Goal: Transaction & Acquisition: Purchase product/service

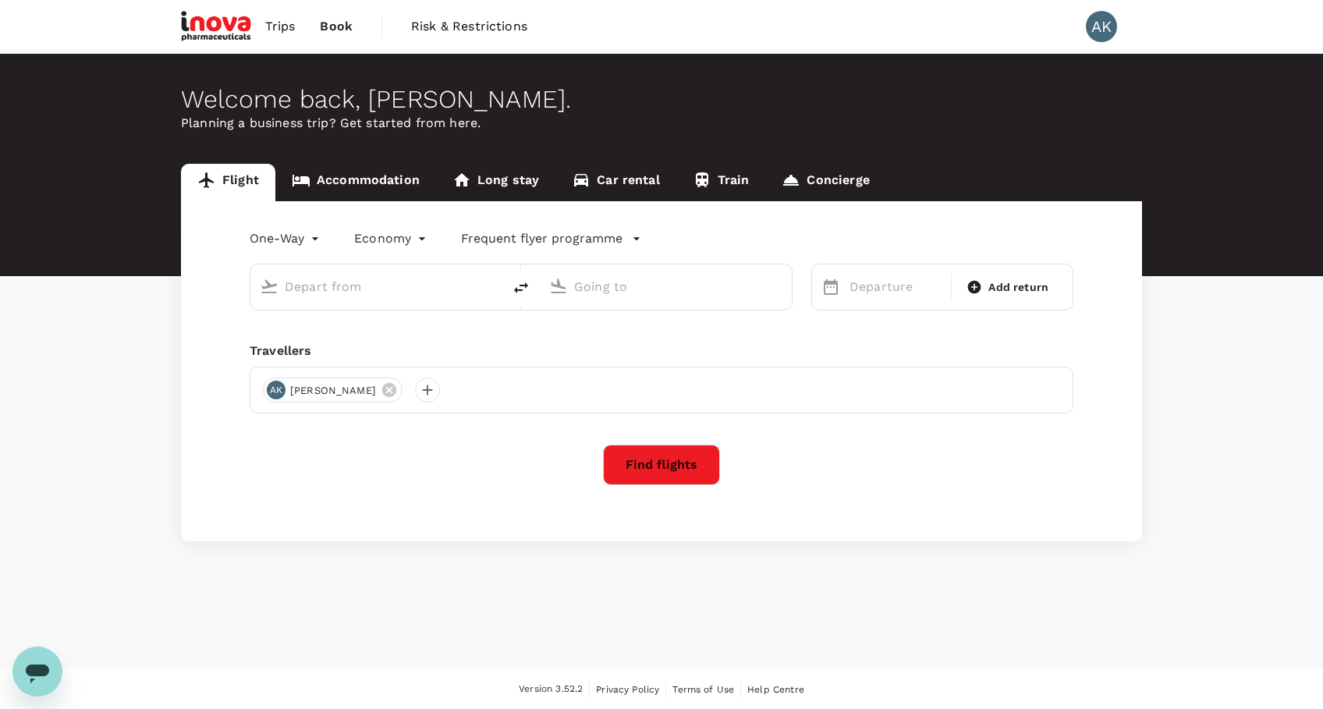
type input "roundtrip"
type input "[GEOGRAPHIC_DATA] (DUB)"
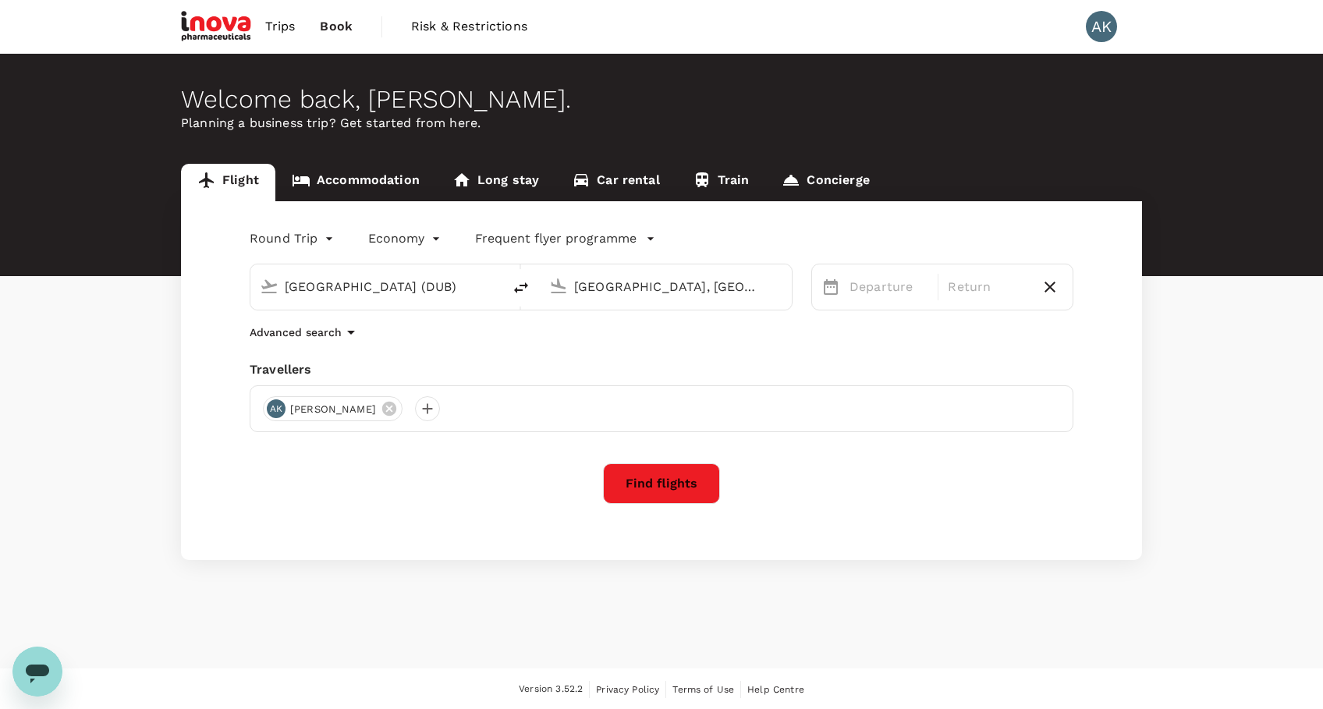
click at [639, 285] on input "[GEOGRAPHIC_DATA], [GEOGRAPHIC_DATA] (any)" at bounding box center [666, 287] width 185 height 24
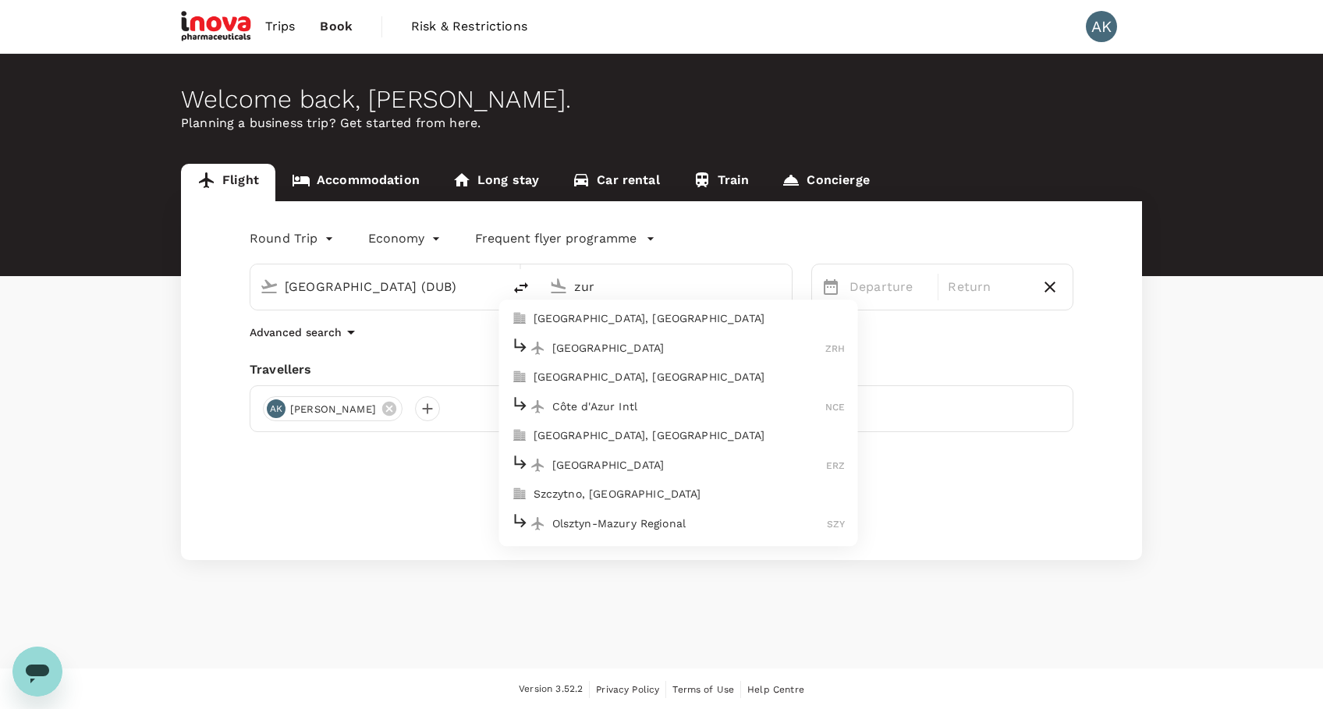
click at [691, 351] on p "[GEOGRAPHIC_DATA]" at bounding box center [689, 348] width 274 height 16
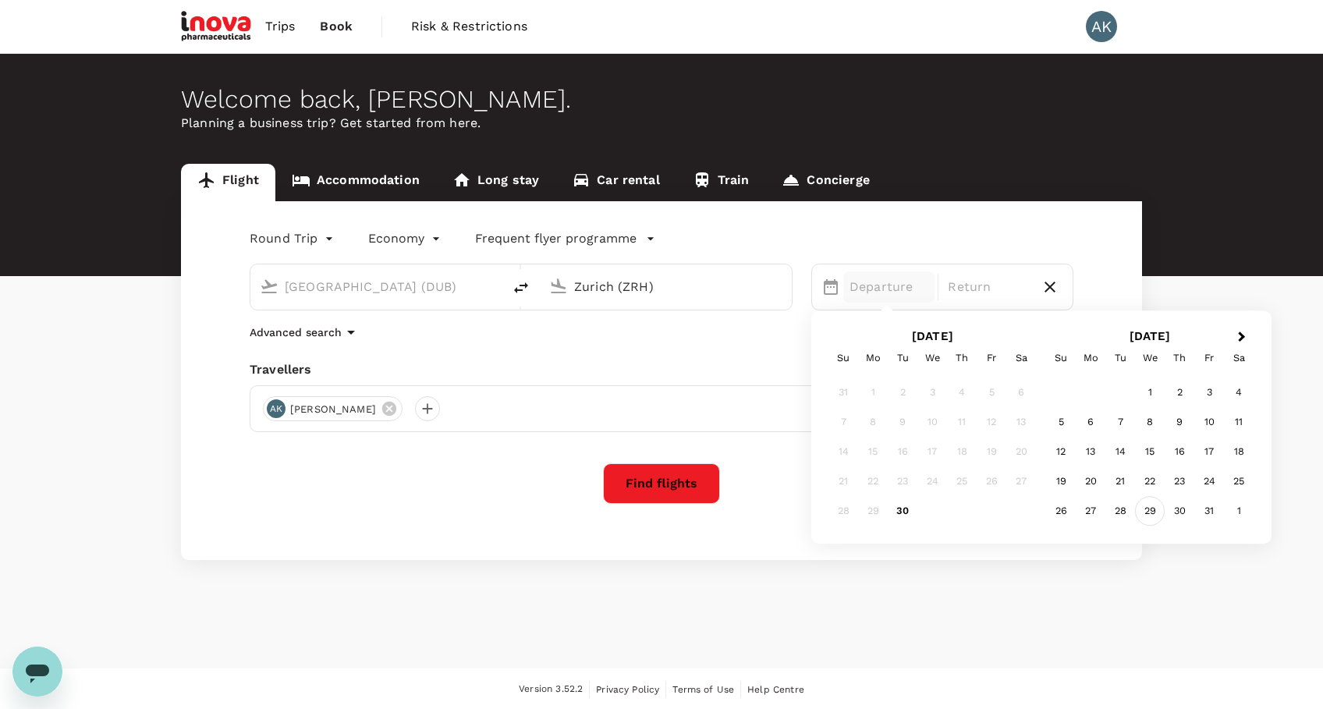
type input "Zurich (ZRH)"
click at [1152, 517] on div "29" at bounding box center [1150, 512] width 30 height 30
click at [966, 508] on div "30" at bounding box center [962, 512] width 30 height 30
click at [680, 480] on button "Find flights" at bounding box center [661, 483] width 117 height 41
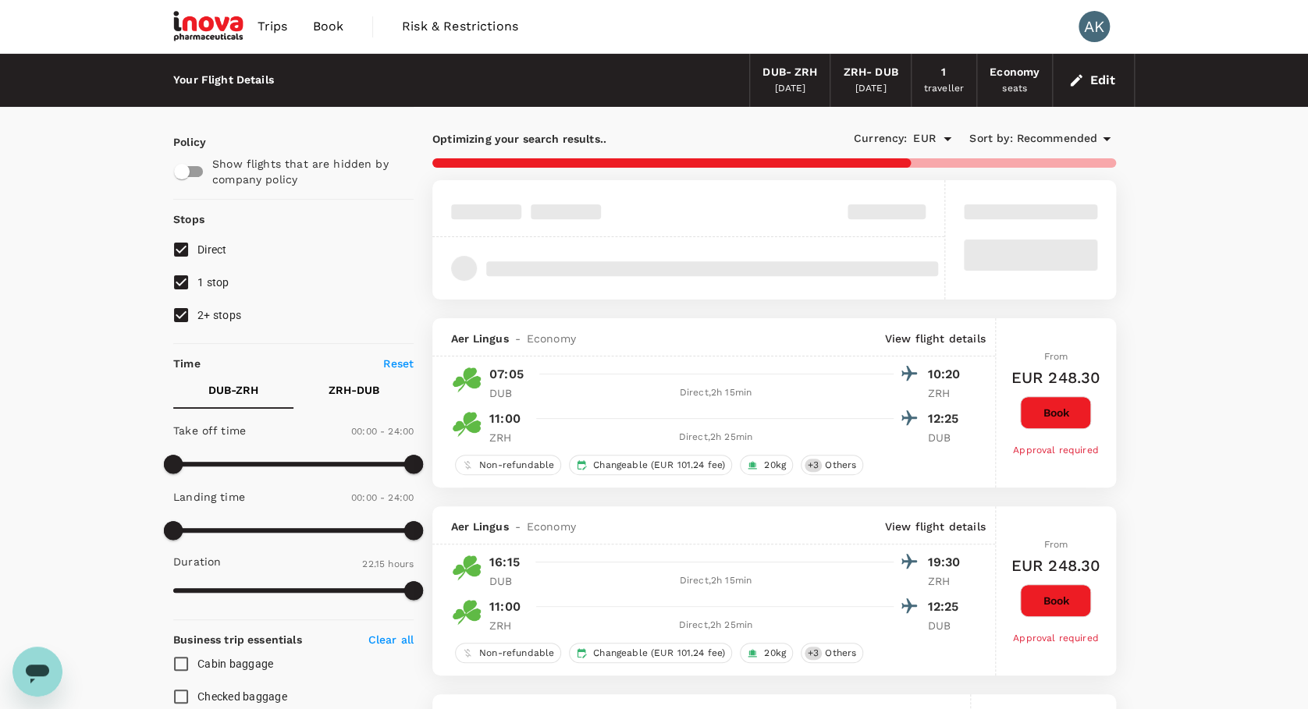
type input "1335"
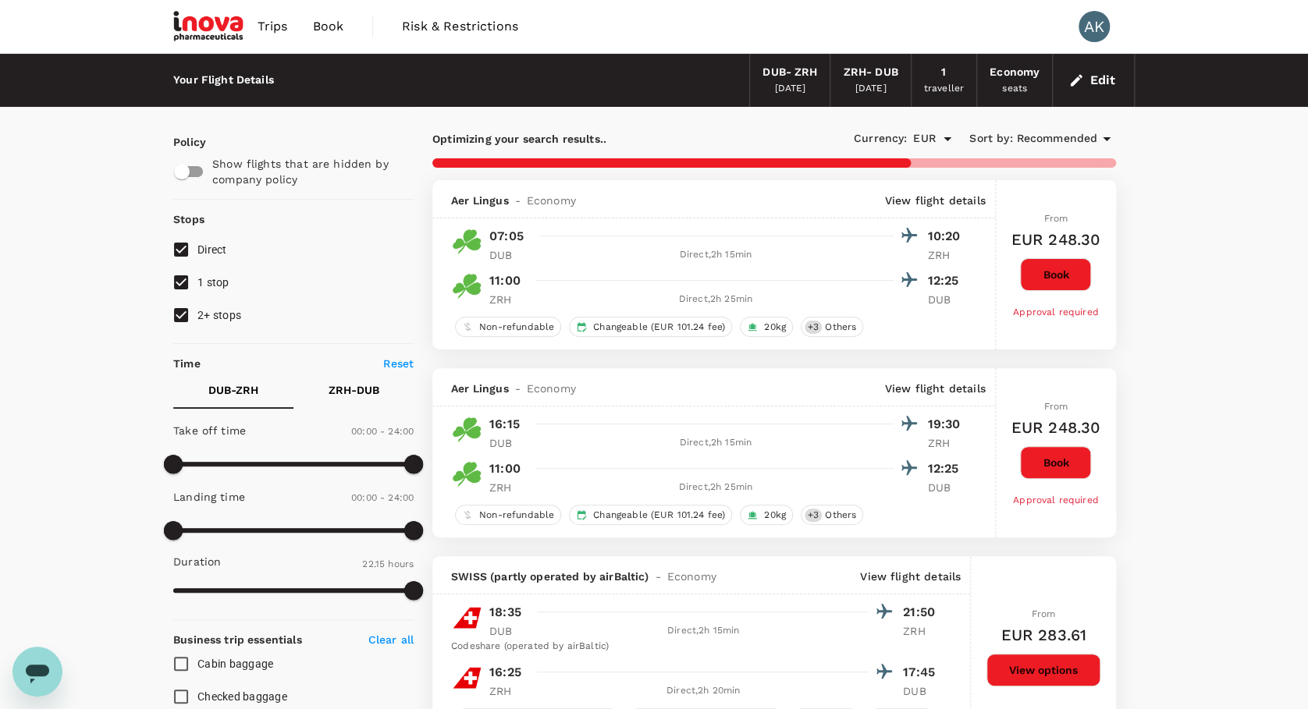
click at [177, 276] on input "1 stop" at bounding box center [181, 282] width 33 height 33
checkbox input "false"
drag, startPoint x: 181, startPoint y: 311, endPoint x: 248, endPoint y: 362, distance: 84.1
click at [181, 313] on input "2+ stops" at bounding box center [181, 315] width 33 height 33
checkbox input "false"
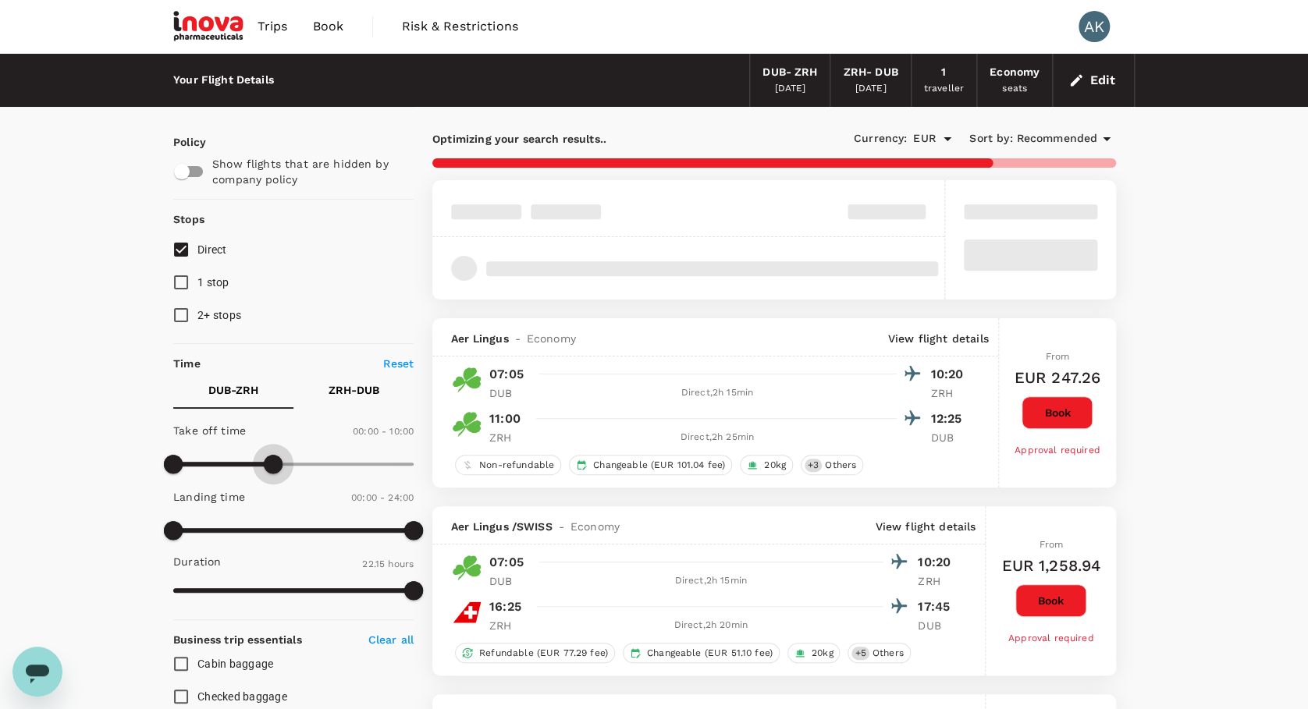
type input "570"
drag, startPoint x: 418, startPoint y: 457, endPoint x: 267, endPoint y: 465, distance: 151.6
click at [267, 465] on span at bounding box center [268, 464] width 19 height 19
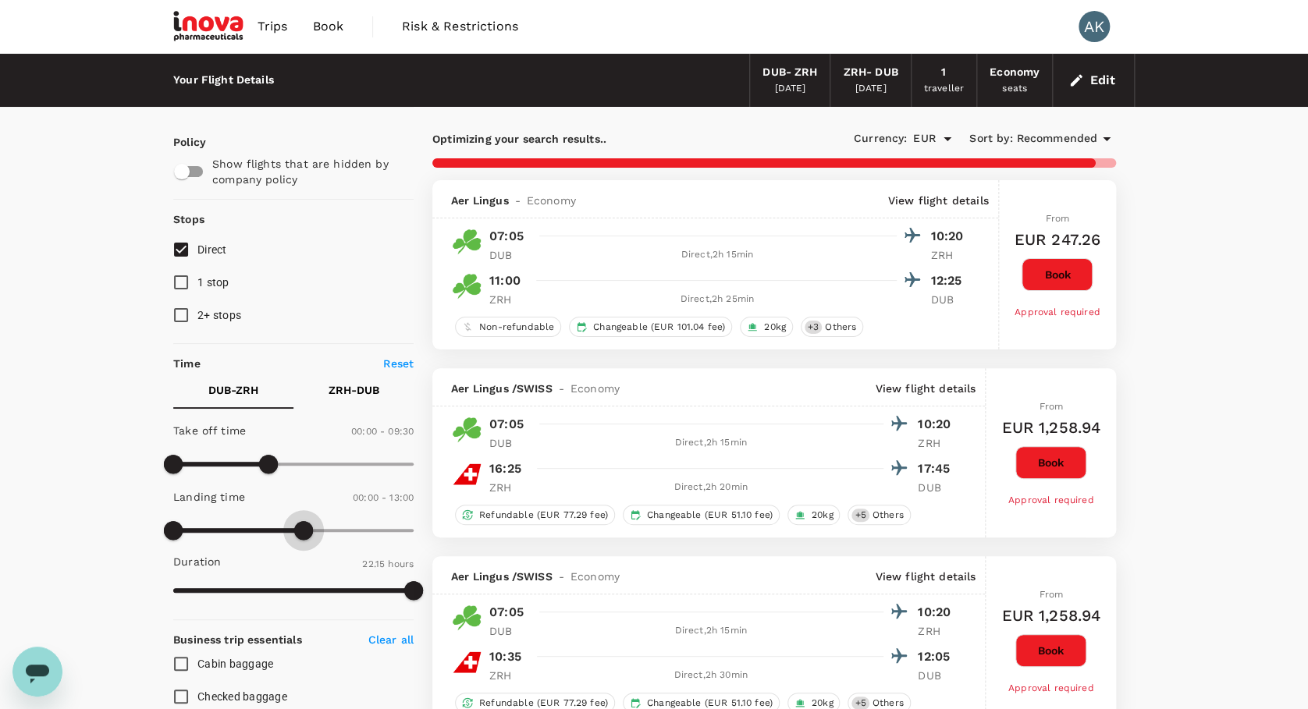
type input "990"
drag, startPoint x: 415, startPoint y: 528, endPoint x: 338, endPoint y: 538, distance: 77.8
click at [338, 538] on span at bounding box center [338, 530] width 19 height 19
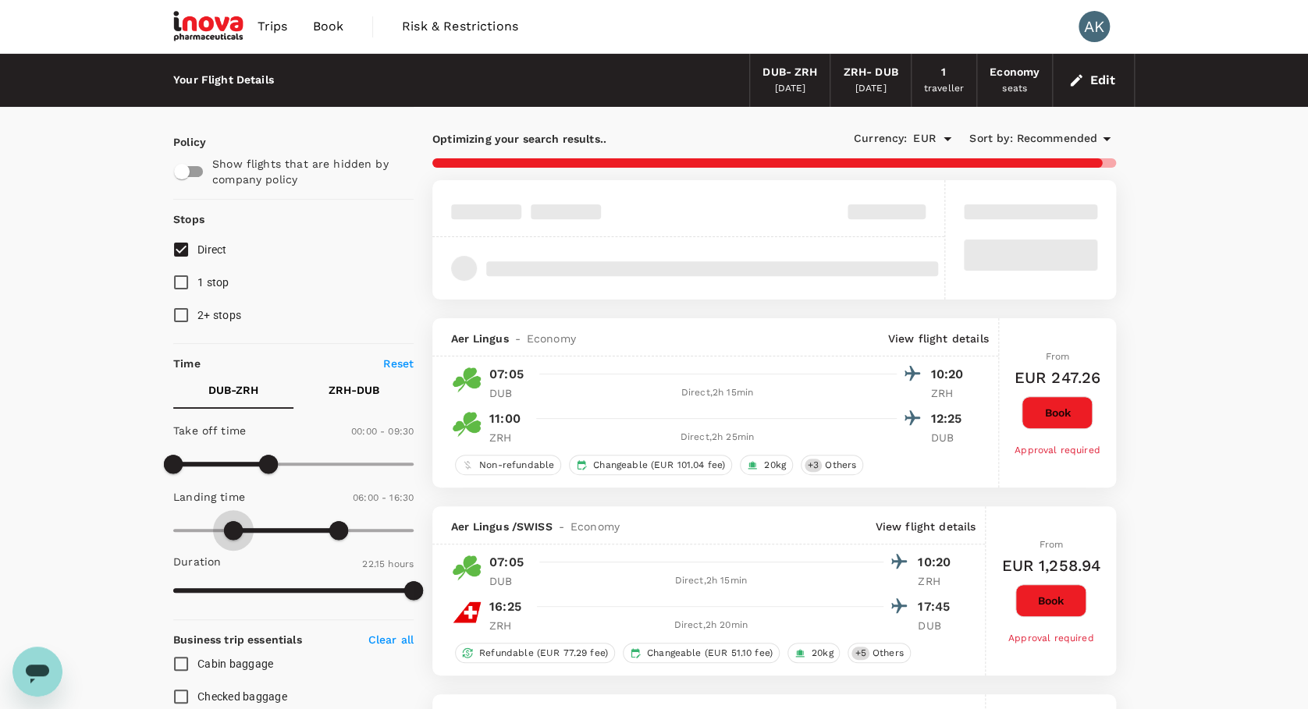
type input "390"
drag, startPoint x: 179, startPoint y: 524, endPoint x: 237, endPoint y: 526, distance: 57.8
click at [237, 526] on span at bounding box center [238, 530] width 19 height 19
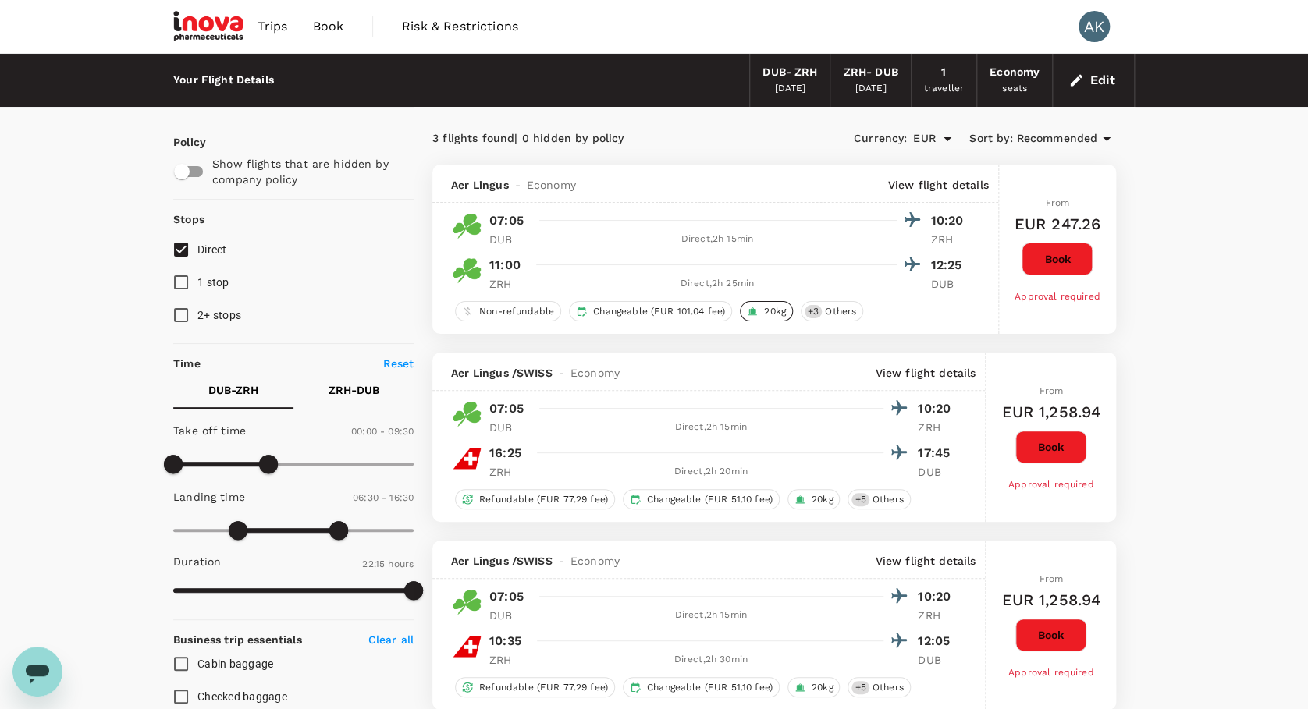
click at [775, 312] on span "20kg" at bounding box center [775, 311] width 34 height 13
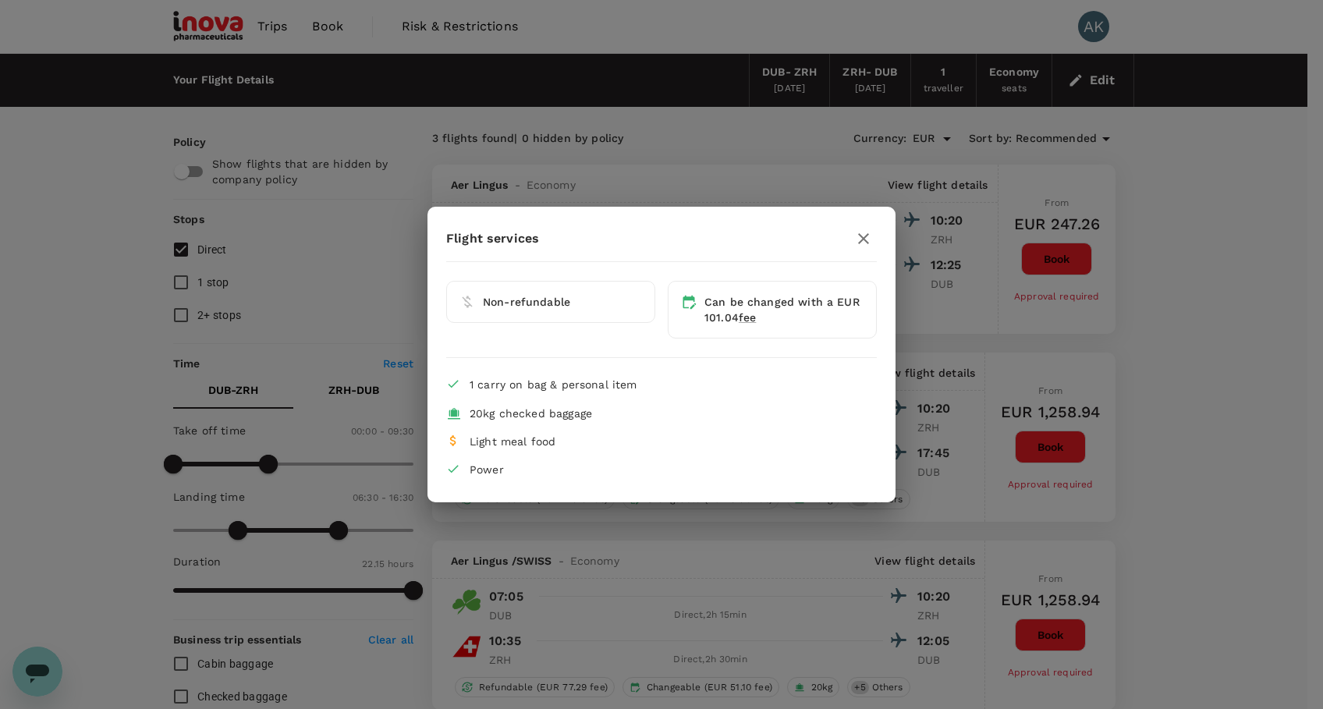
click at [520, 306] on span "Non-refundable" at bounding box center [526, 302] width 87 height 12
click at [692, 306] on icon at bounding box center [690, 303] width 13 height 14
click at [865, 236] on icon "button" at bounding box center [863, 238] width 11 height 11
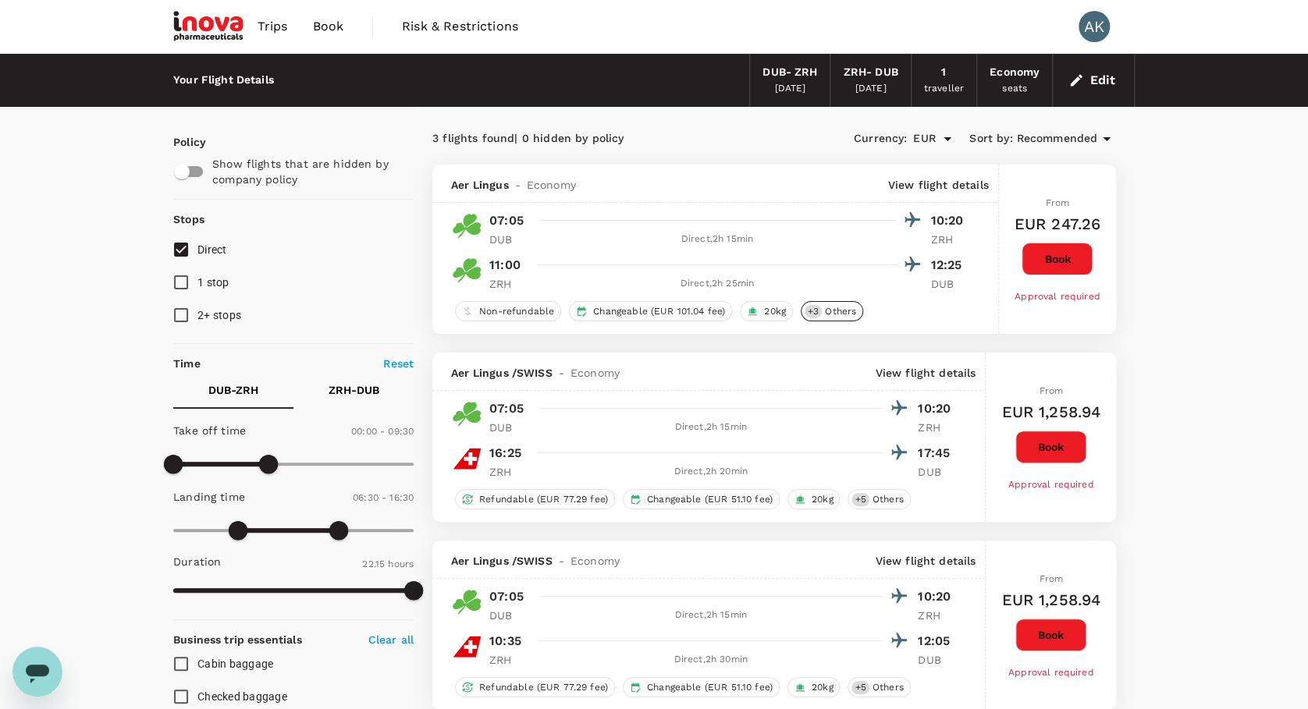
click at [847, 314] on span "Others" at bounding box center [840, 311] width 44 height 13
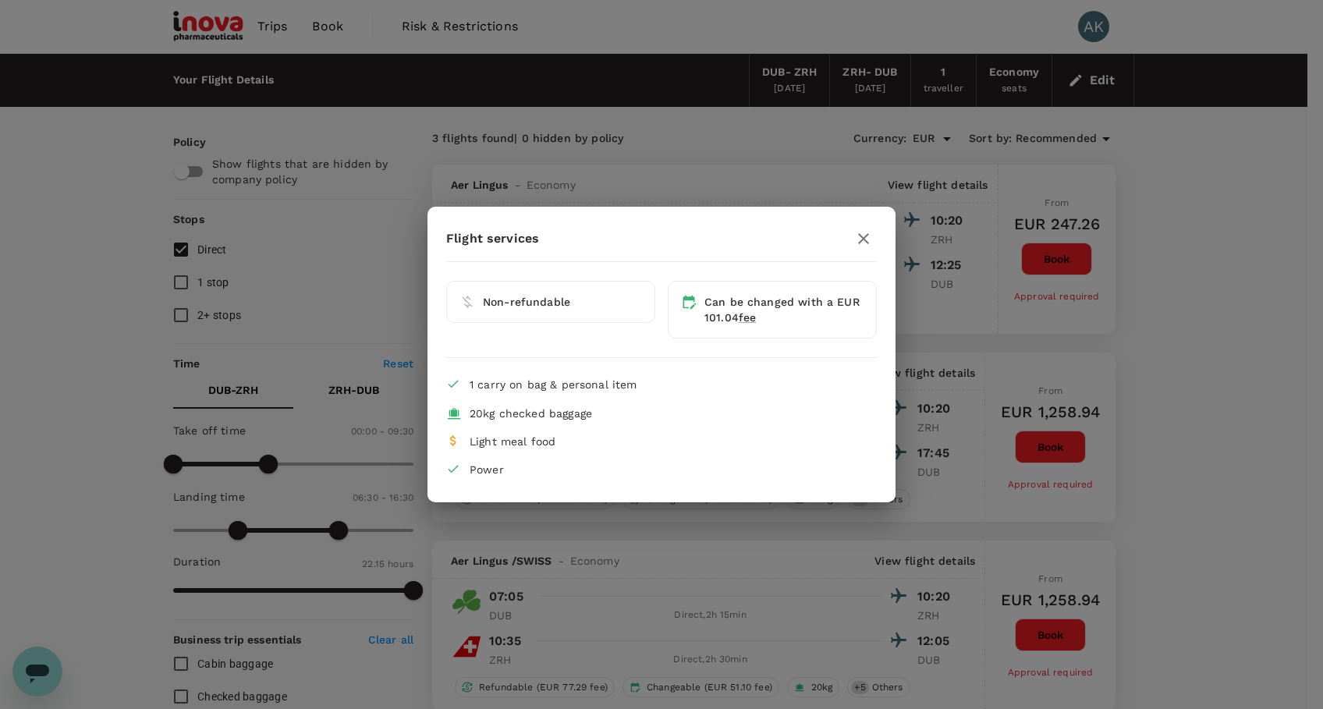
click at [862, 233] on icon "button" at bounding box center [863, 238] width 19 height 19
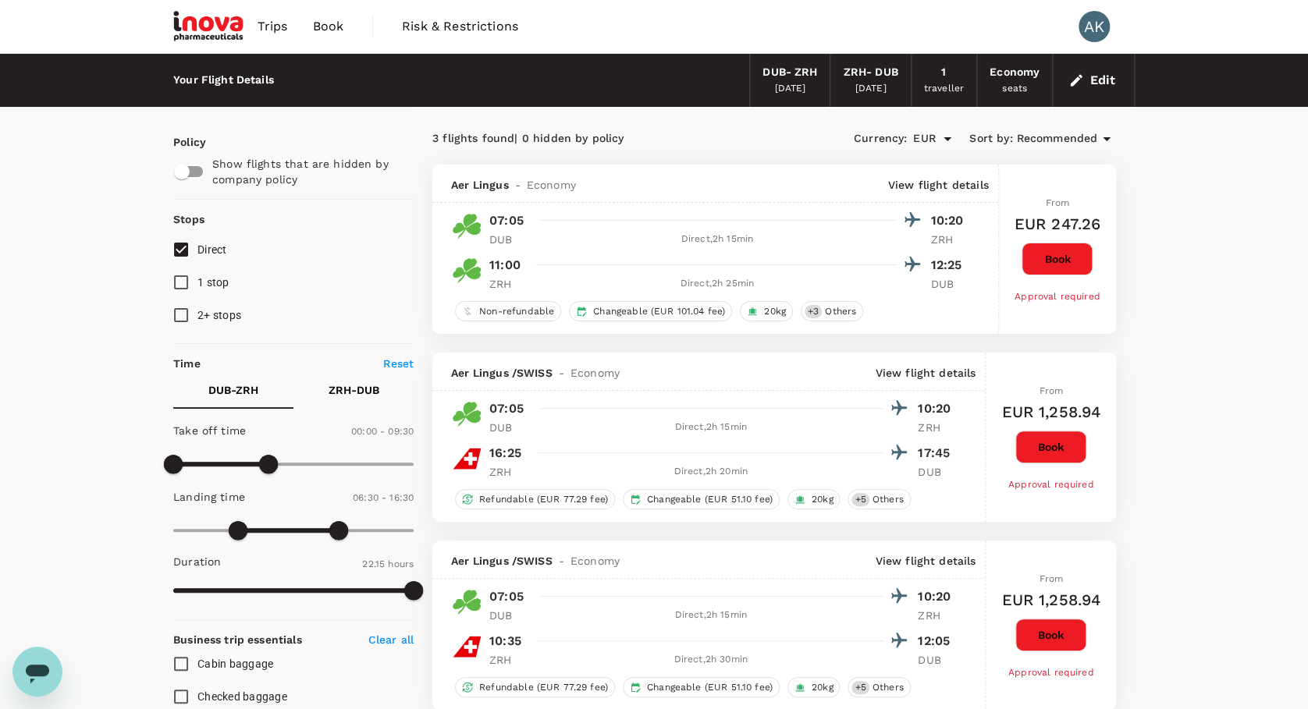
click at [935, 185] on p "View flight details" at bounding box center [938, 185] width 101 height 16
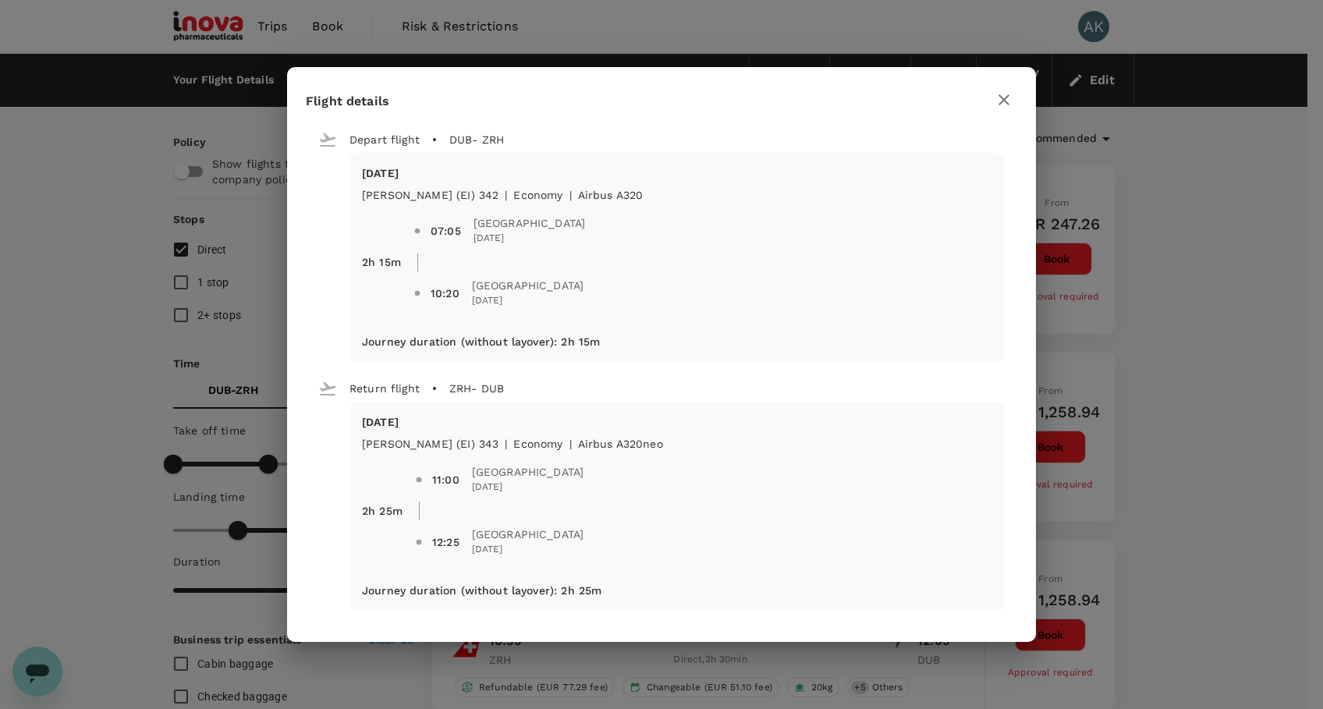
click at [1005, 99] on icon "button" at bounding box center [1004, 100] width 19 height 19
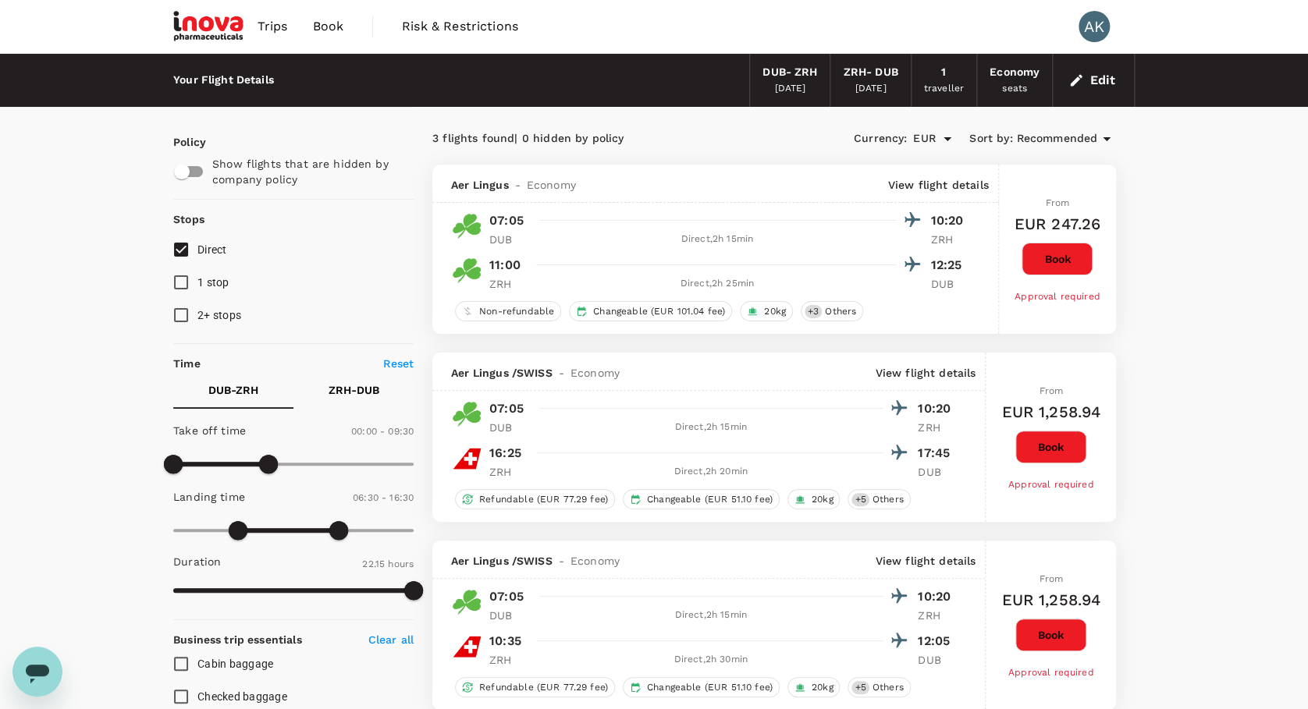
click at [907, 180] on p "View flight details" at bounding box center [938, 185] width 101 height 16
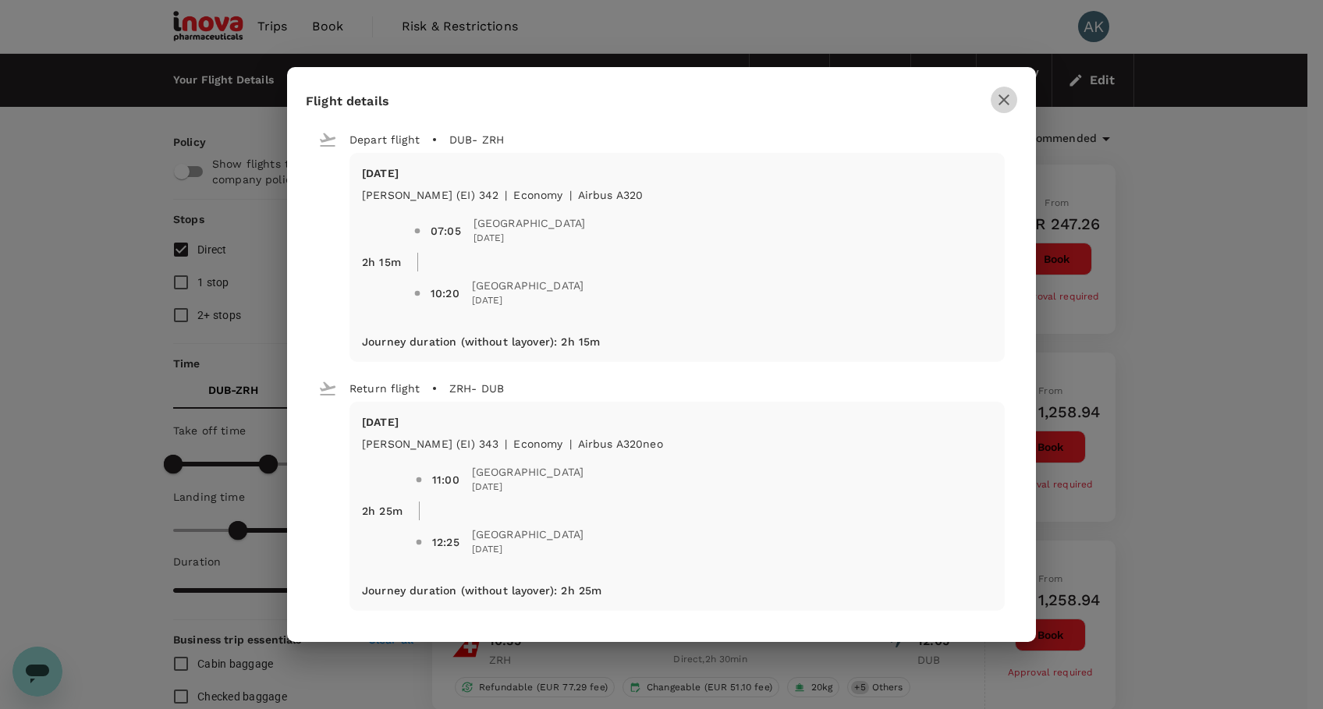
drag, startPoint x: 1008, startPoint y: 98, endPoint x: 1005, endPoint y: 143, distance: 44.6
click at [1007, 99] on icon "button" at bounding box center [1004, 100] width 19 height 19
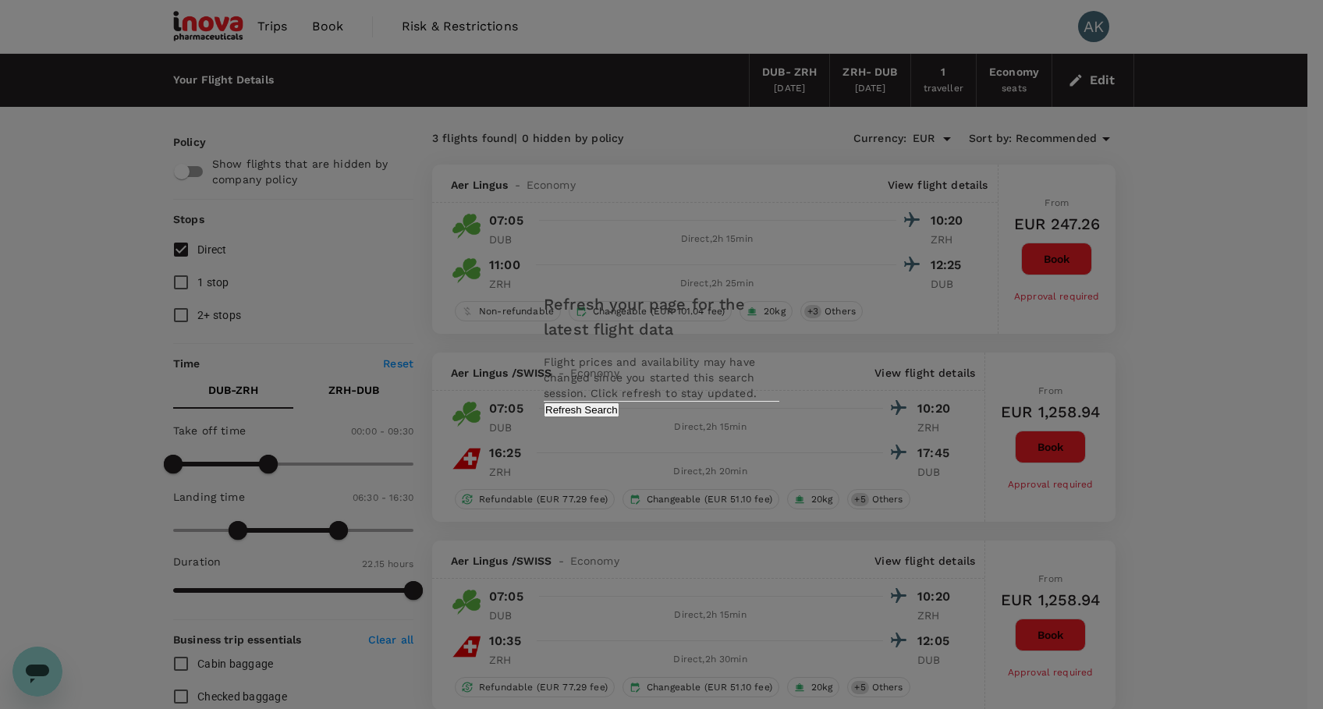
click at [620, 417] on button "Refresh Search" at bounding box center [582, 410] width 76 height 15
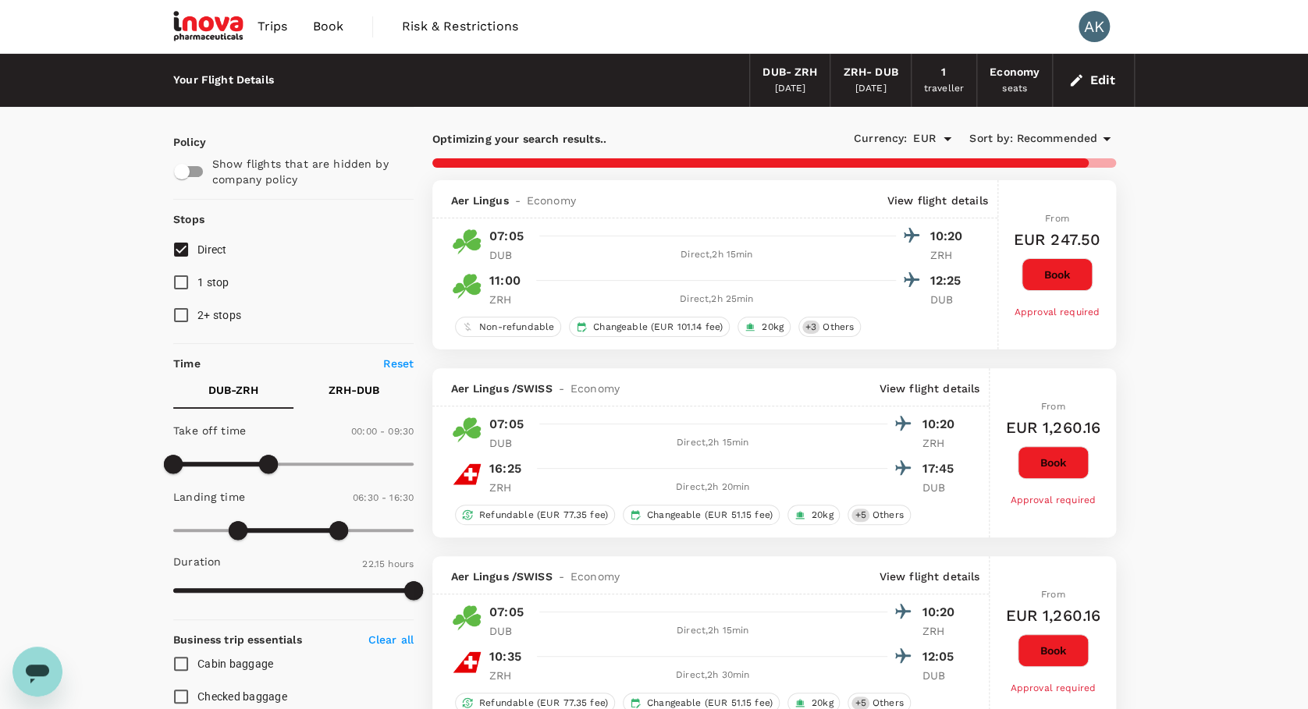
type input "1335"
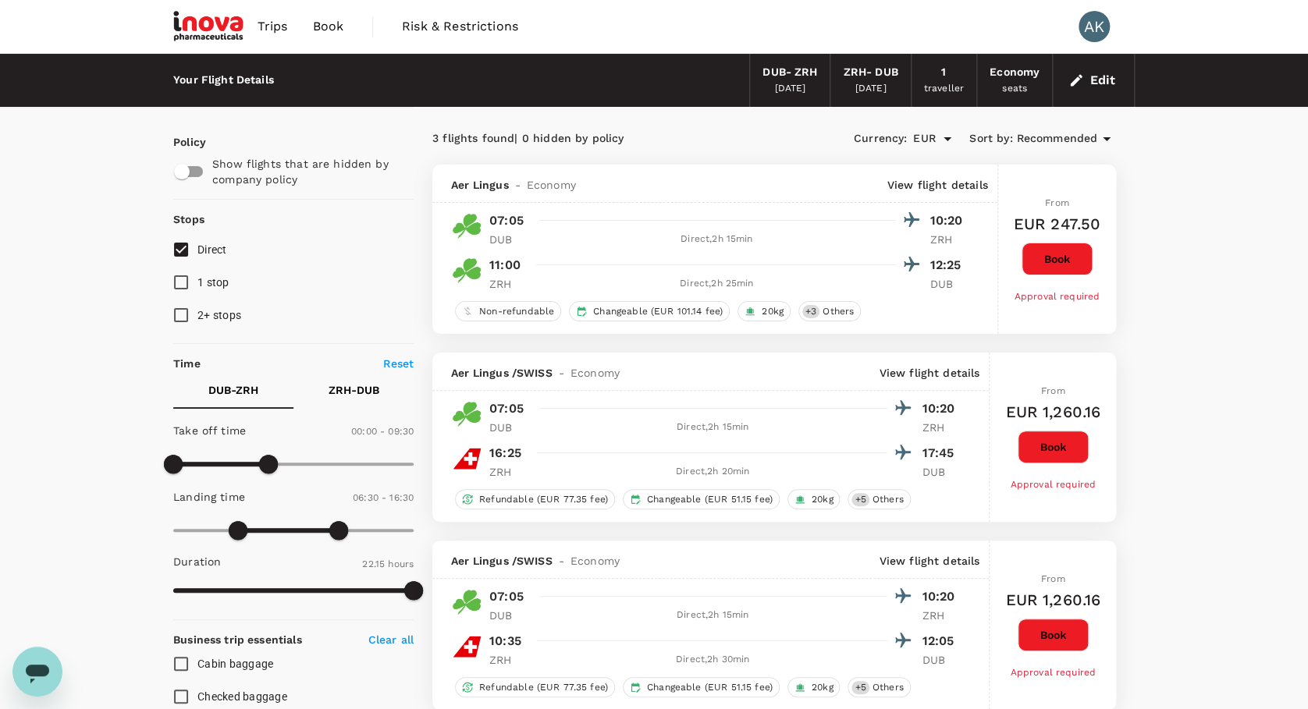
click at [1065, 262] on button "Book" at bounding box center [1056, 259] width 71 height 33
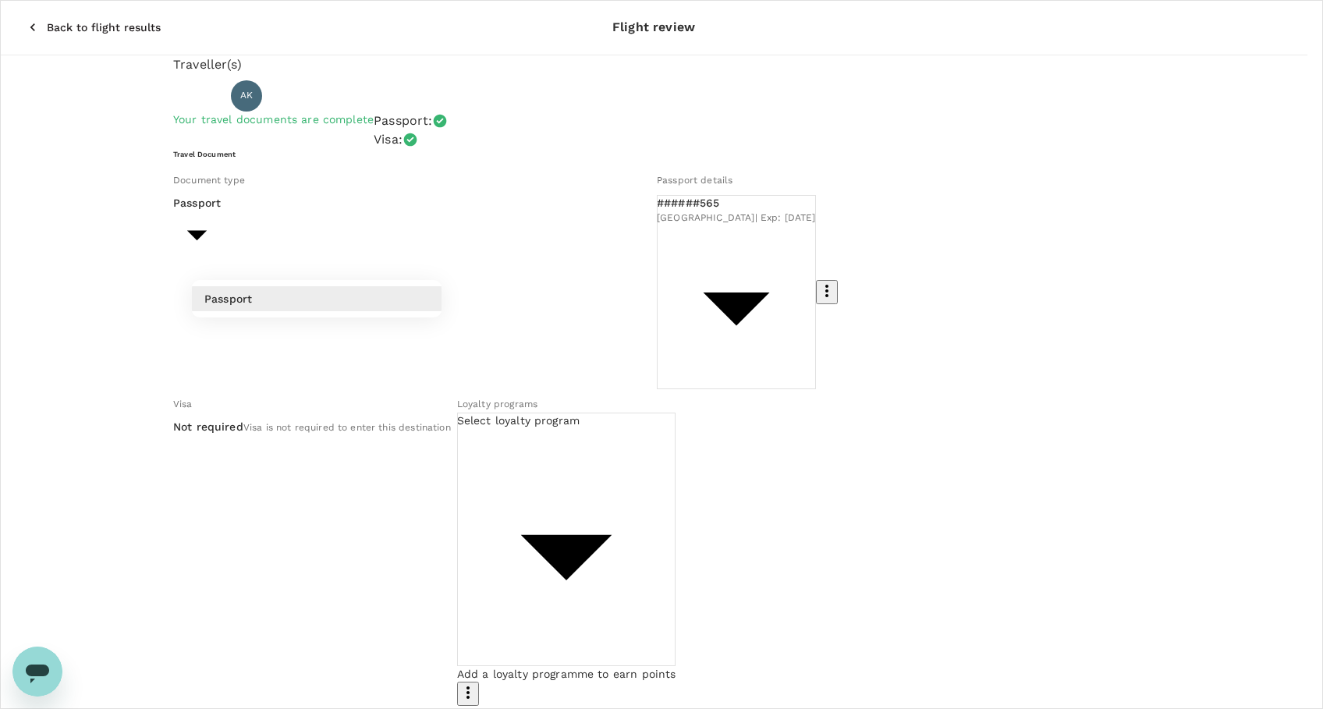
click at [420, 254] on div at bounding box center [661, 354] width 1323 height 709
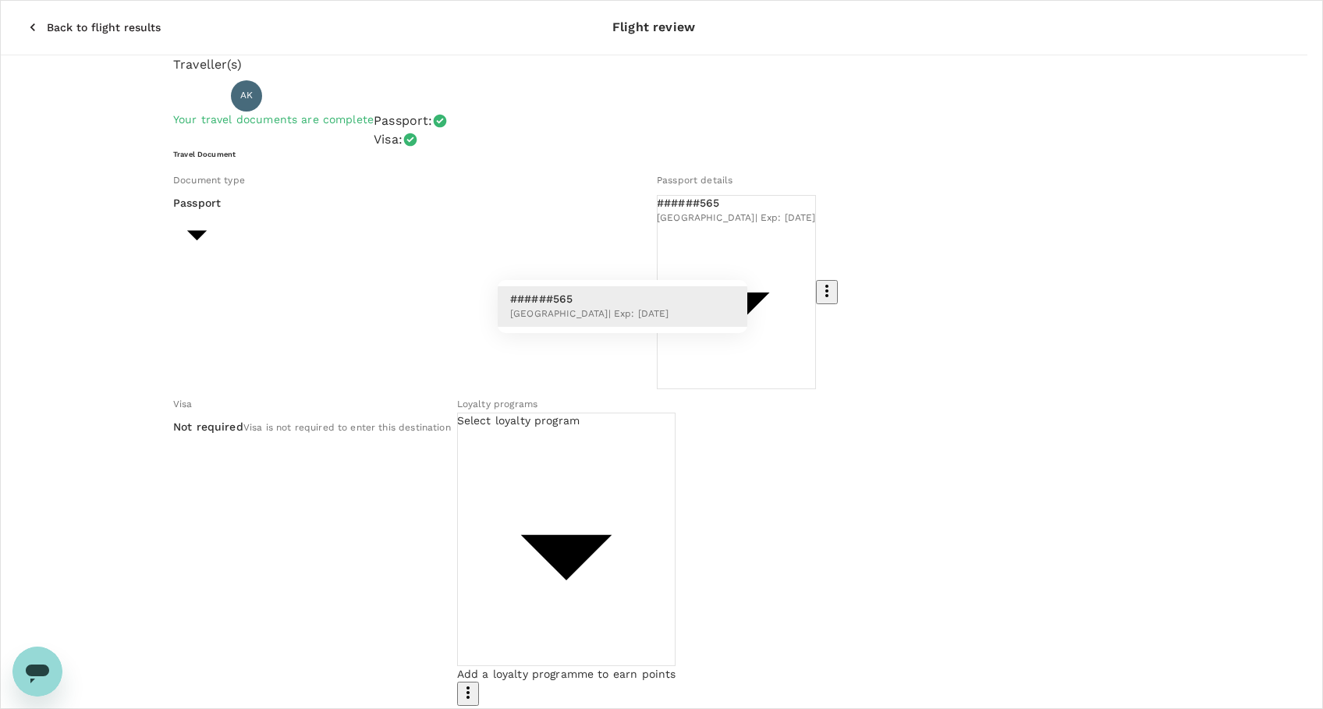
click at [762, 251] on div at bounding box center [661, 354] width 1323 height 709
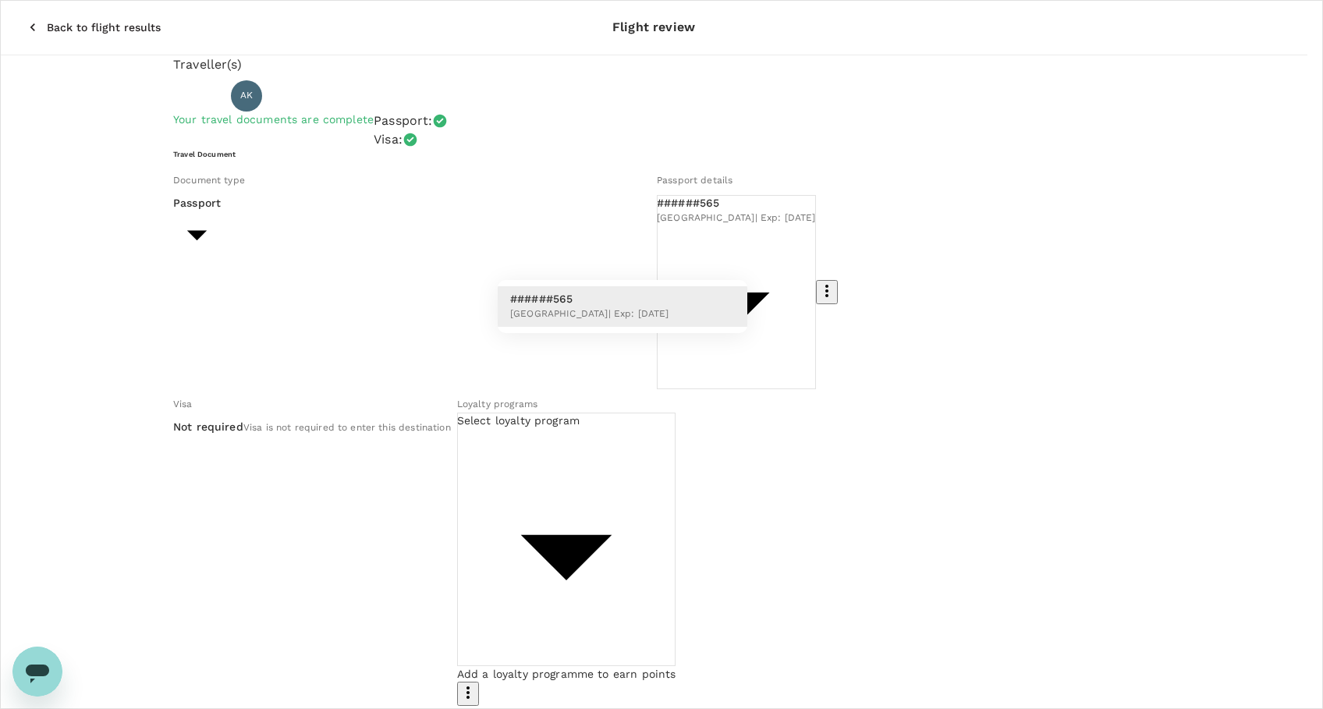
click at [730, 255] on div at bounding box center [661, 354] width 1323 height 709
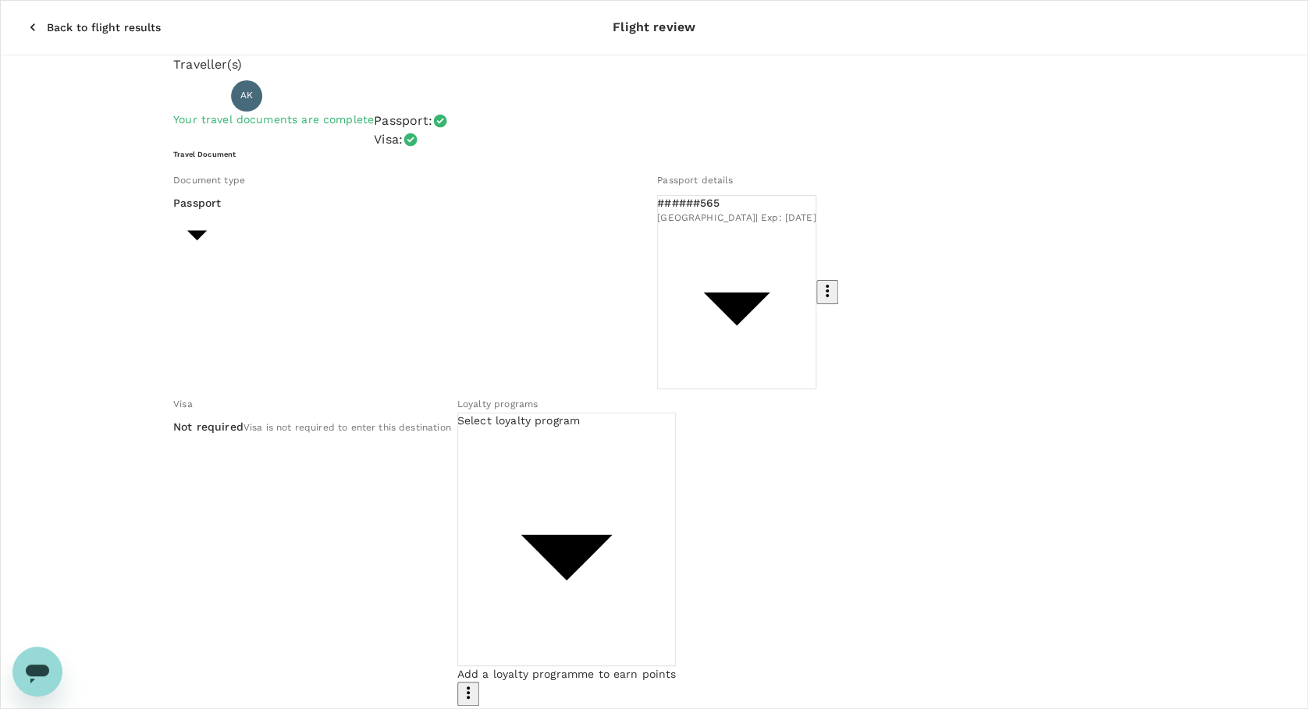
click at [243, 419] on p "Not required" at bounding box center [208, 427] width 70 height 16
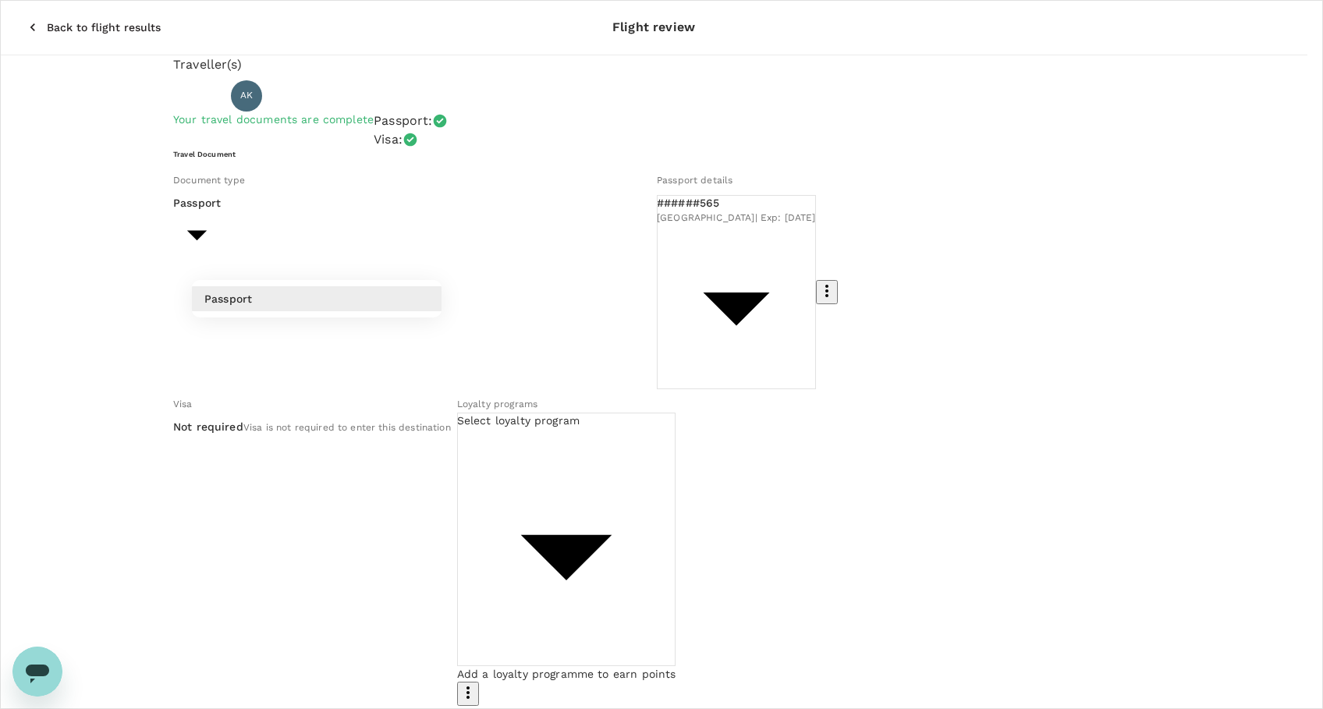
click at [764, 250] on div at bounding box center [661, 354] width 1323 height 709
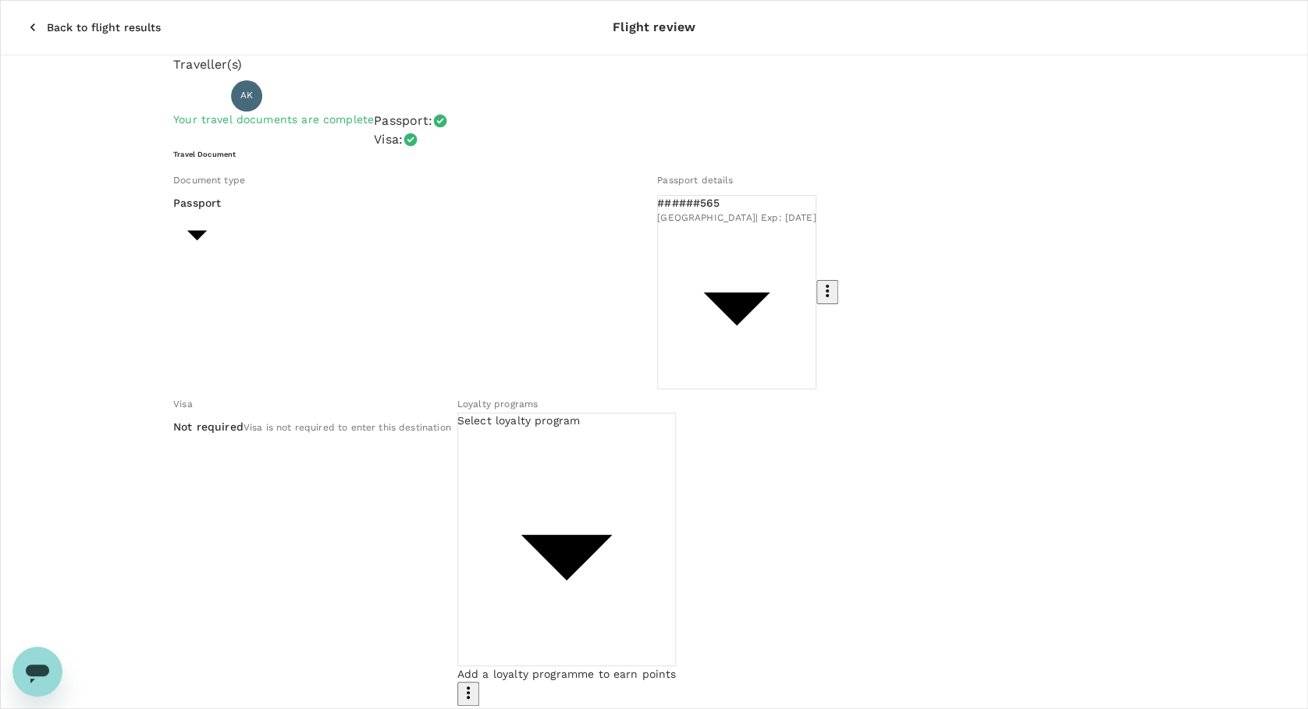
click at [25, 20] on icon "button" at bounding box center [33, 28] width 16 height 16
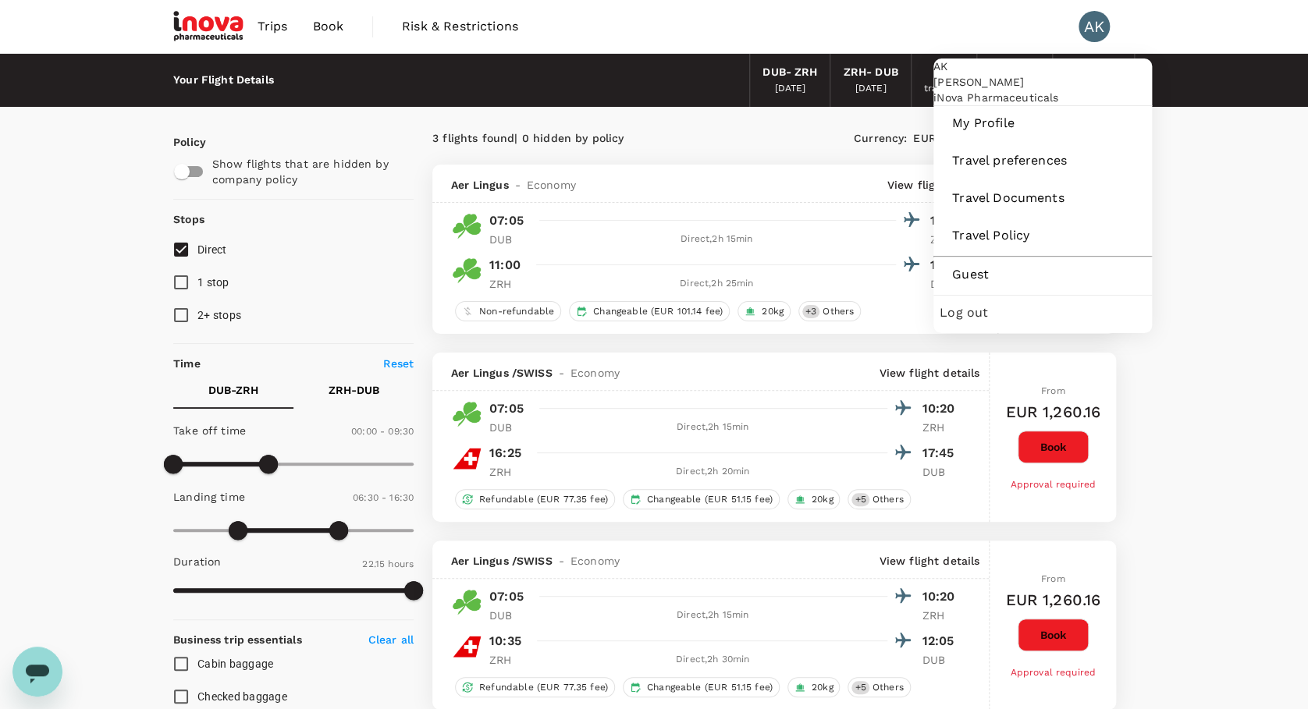
click at [1092, 23] on div "AK" at bounding box center [1093, 26] width 31 height 31
click at [1092, 22] on div "AK" at bounding box center [1093, 26] width 31 height 31
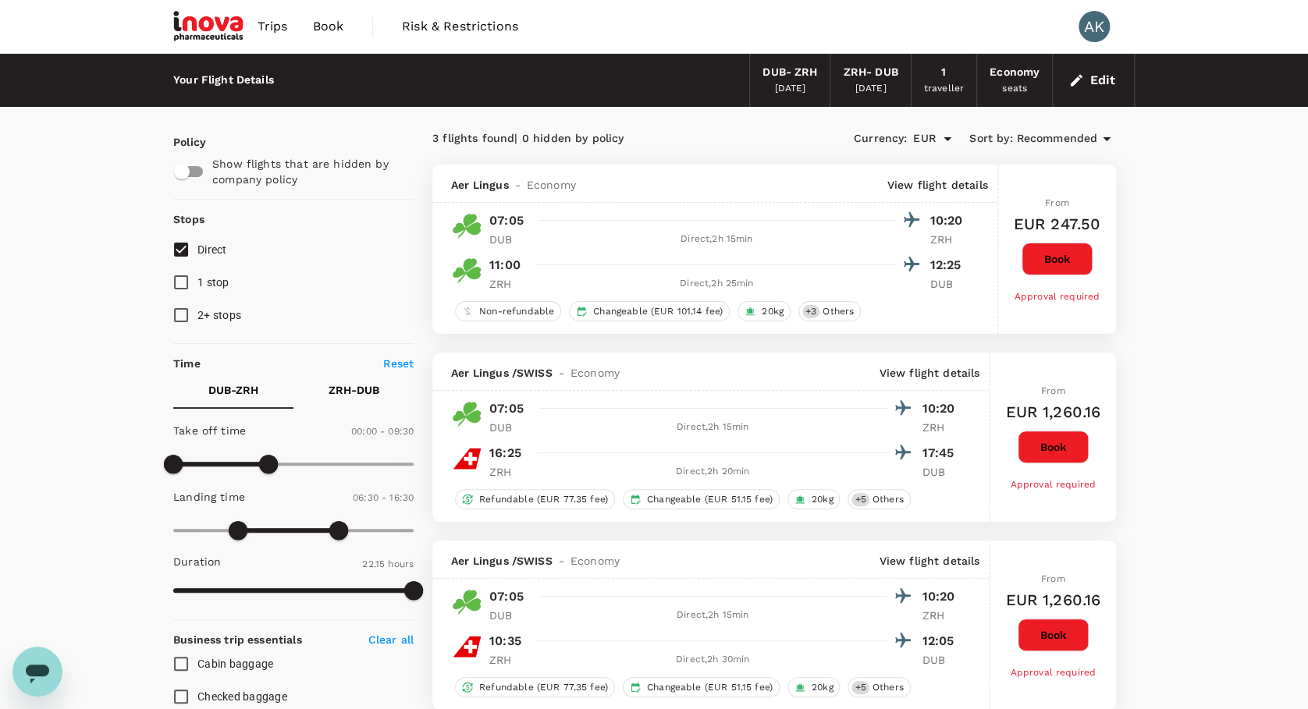
click at [1092, 22] on div "AK" at bounding box center [1093, 26] width 31 height 31
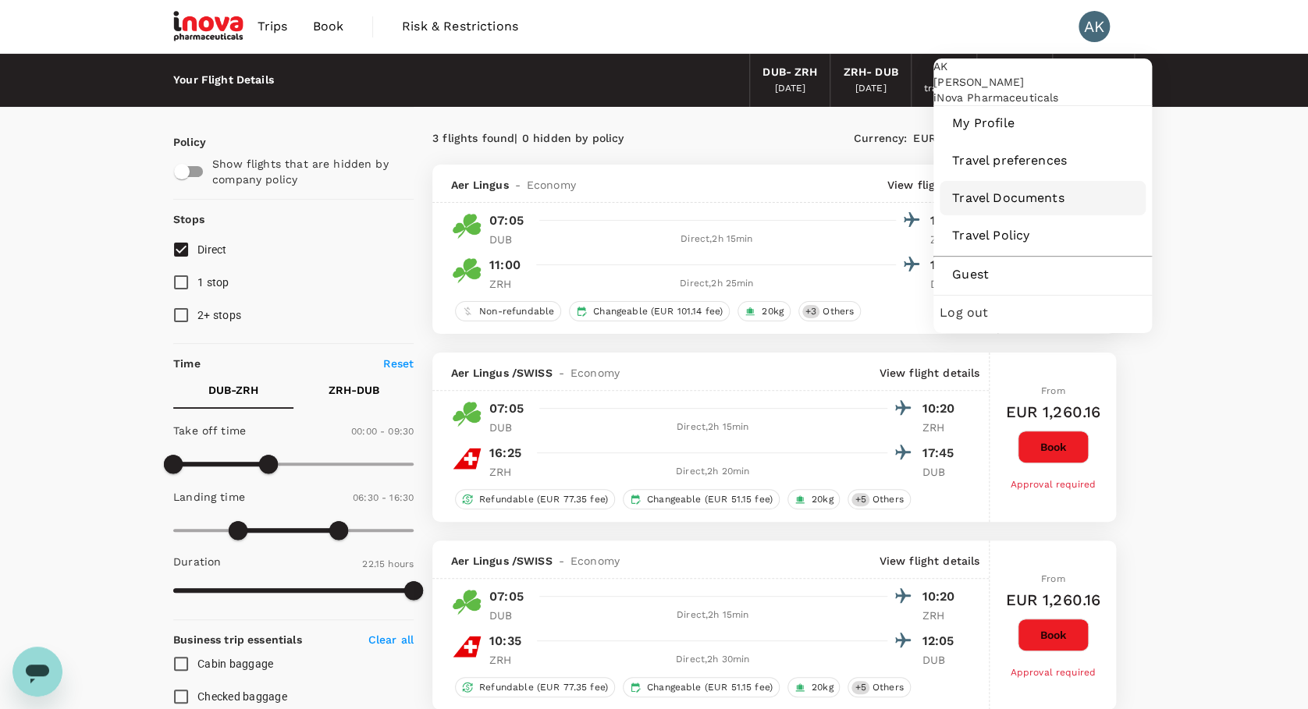
click at [1060, 208] on span "Travel Documents" at bounding box center [1042, 198] width 181 height 19
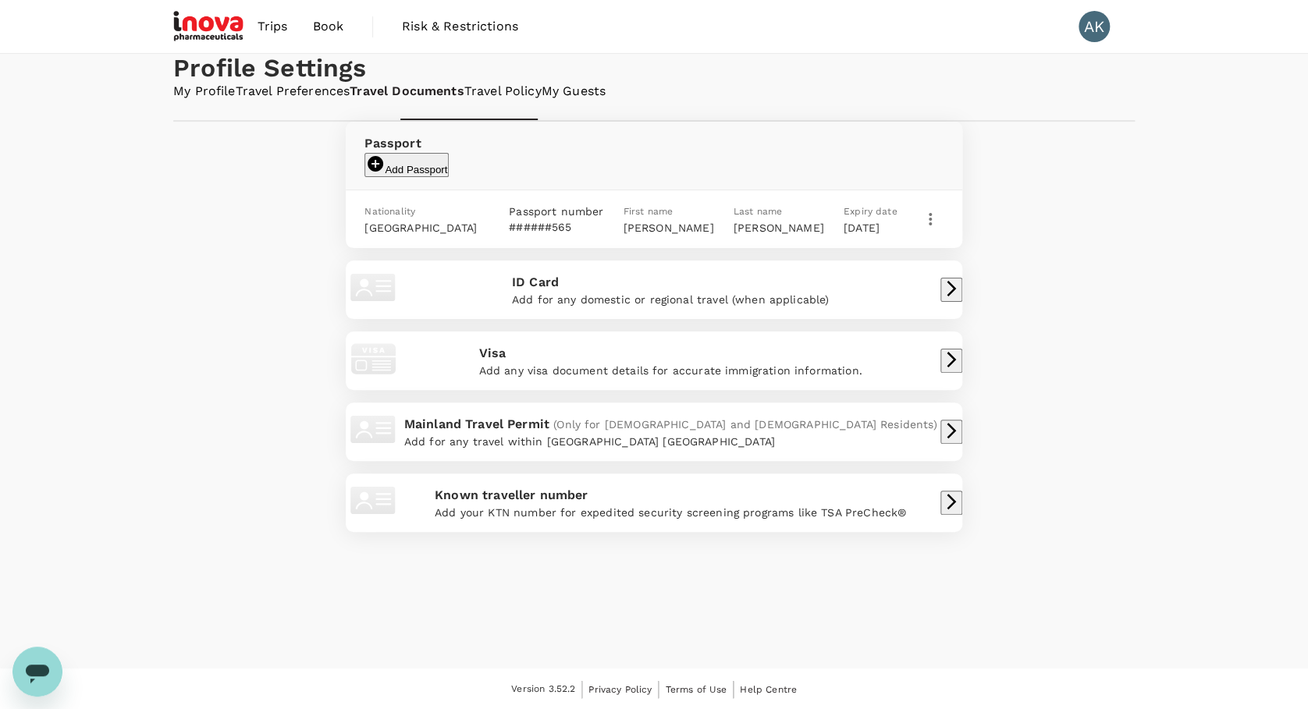
click at [942, 298] on icon "button" at bounding box center [951, 288] width 19 height 19
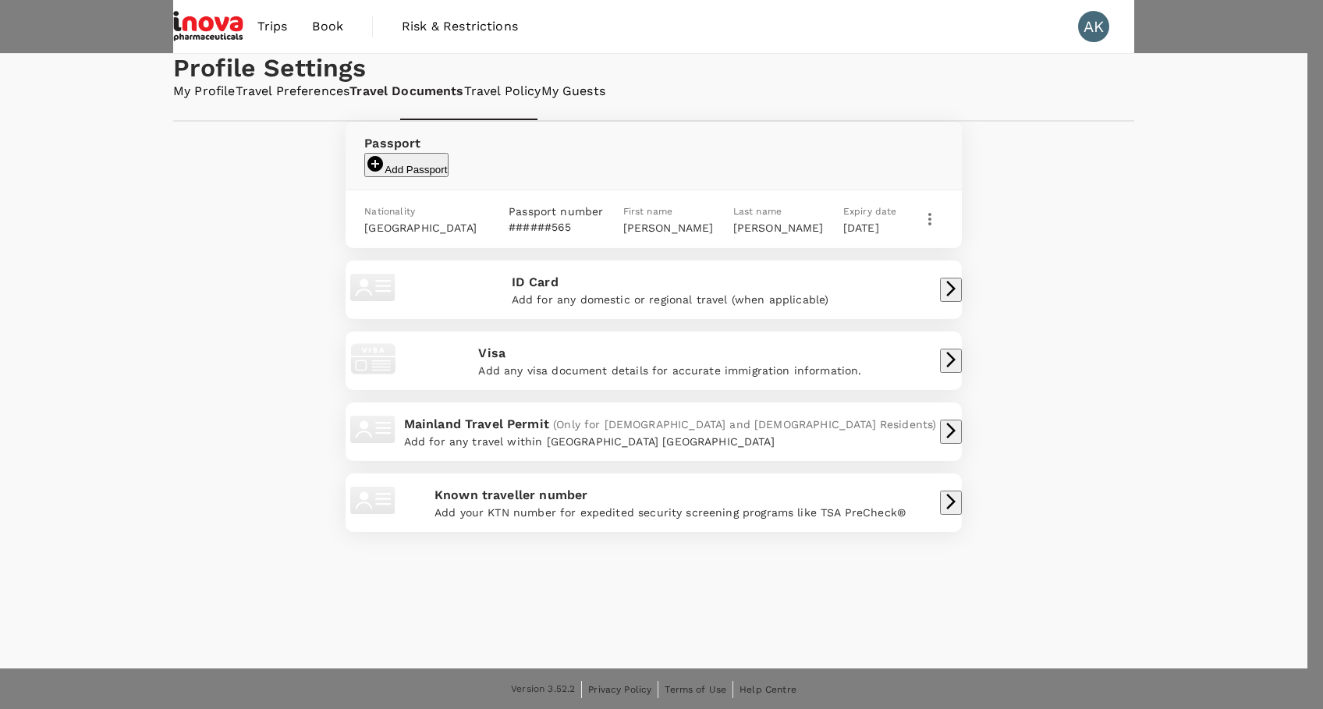
click at [771, 188] on div at bounding box center [661, 354] width 1323 height 709
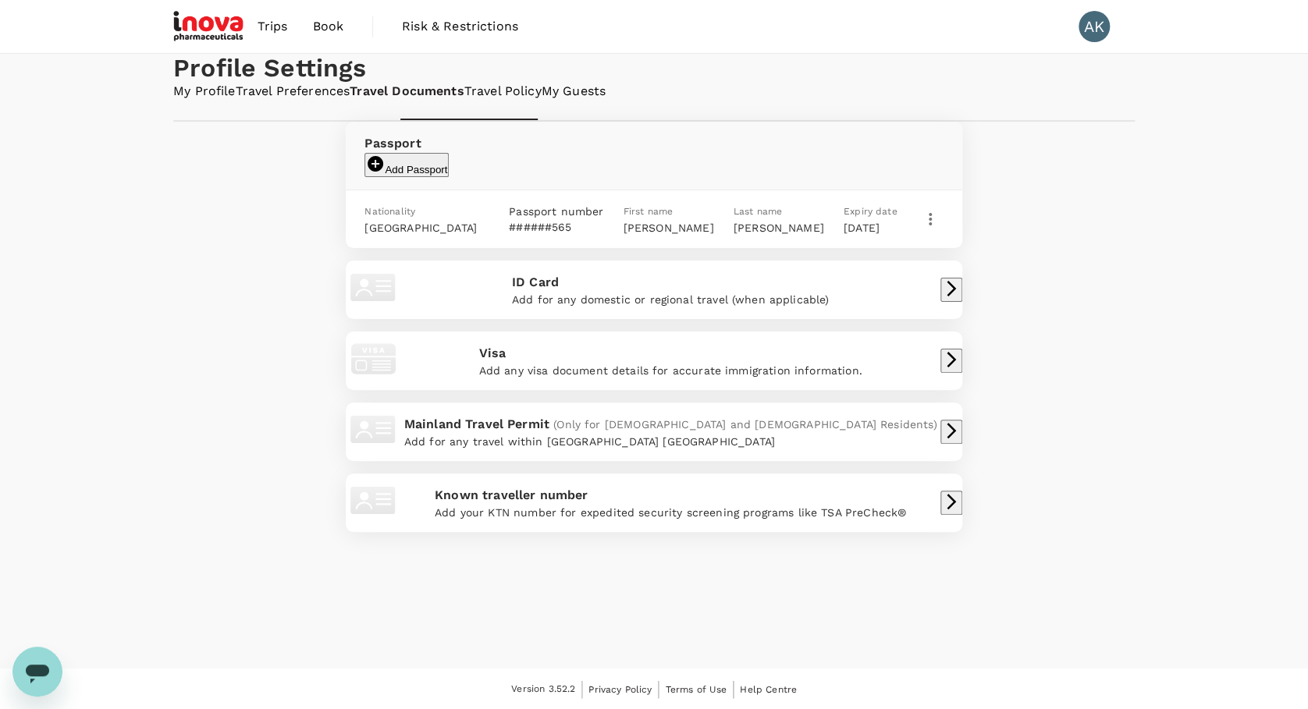
click at [929, 225] on icon "button" at bounding box center [930, 219] width 3 height 12
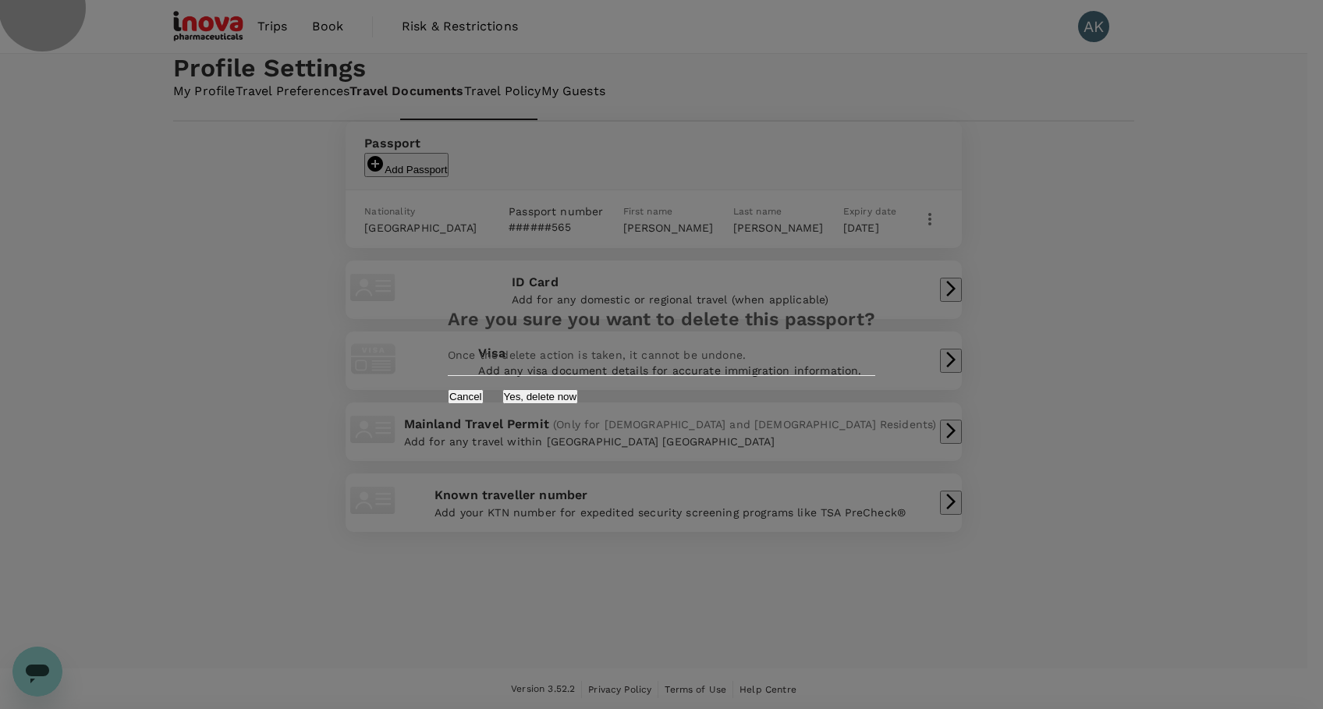
click at [579, 392] on button "Yes, delete now" at bounding box center [540, 396] width 76 height 15
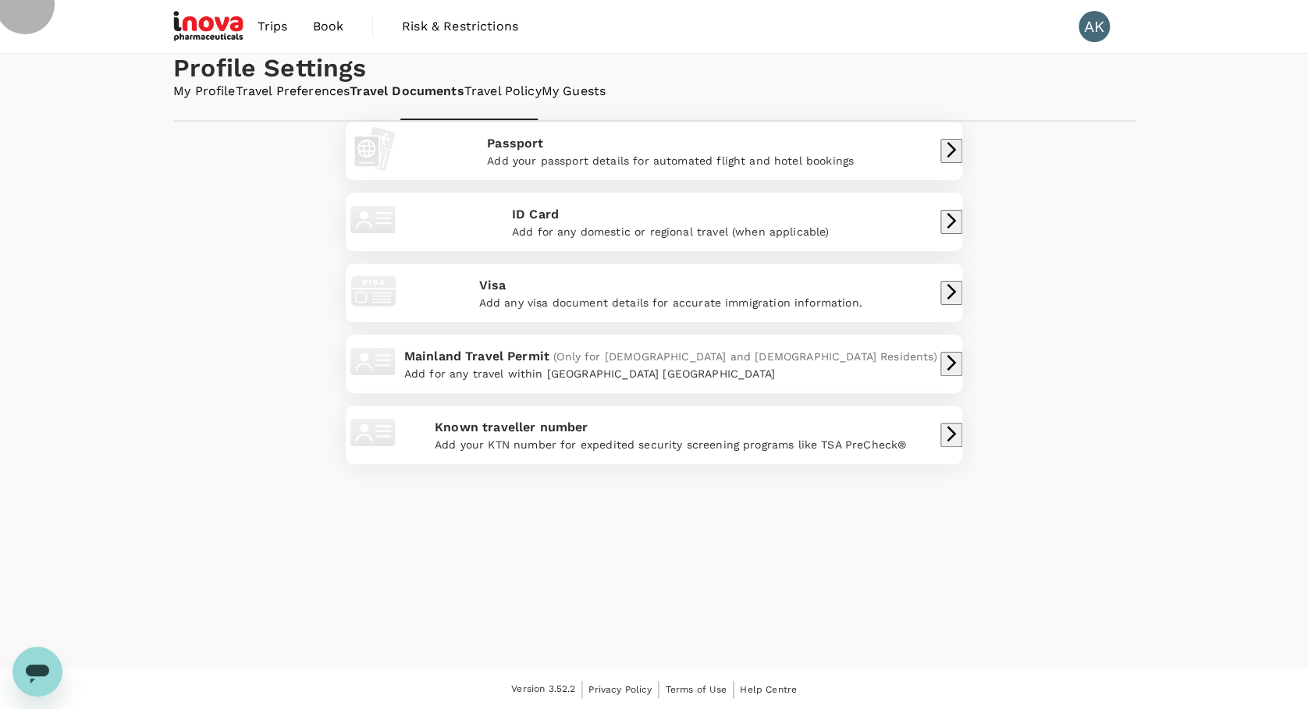
click at [946, 229] on icon "button" at bounding box center [950, 221] width 9 height 16
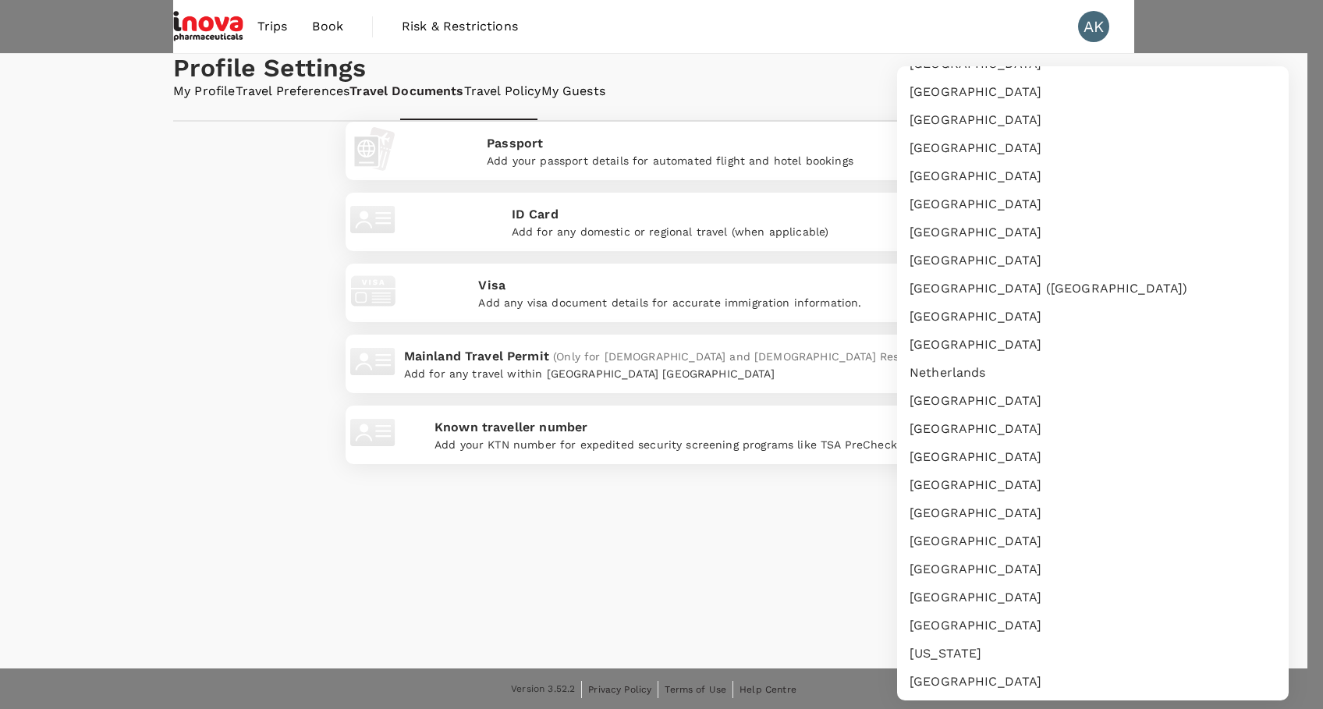
scroll to position [3641, 0]
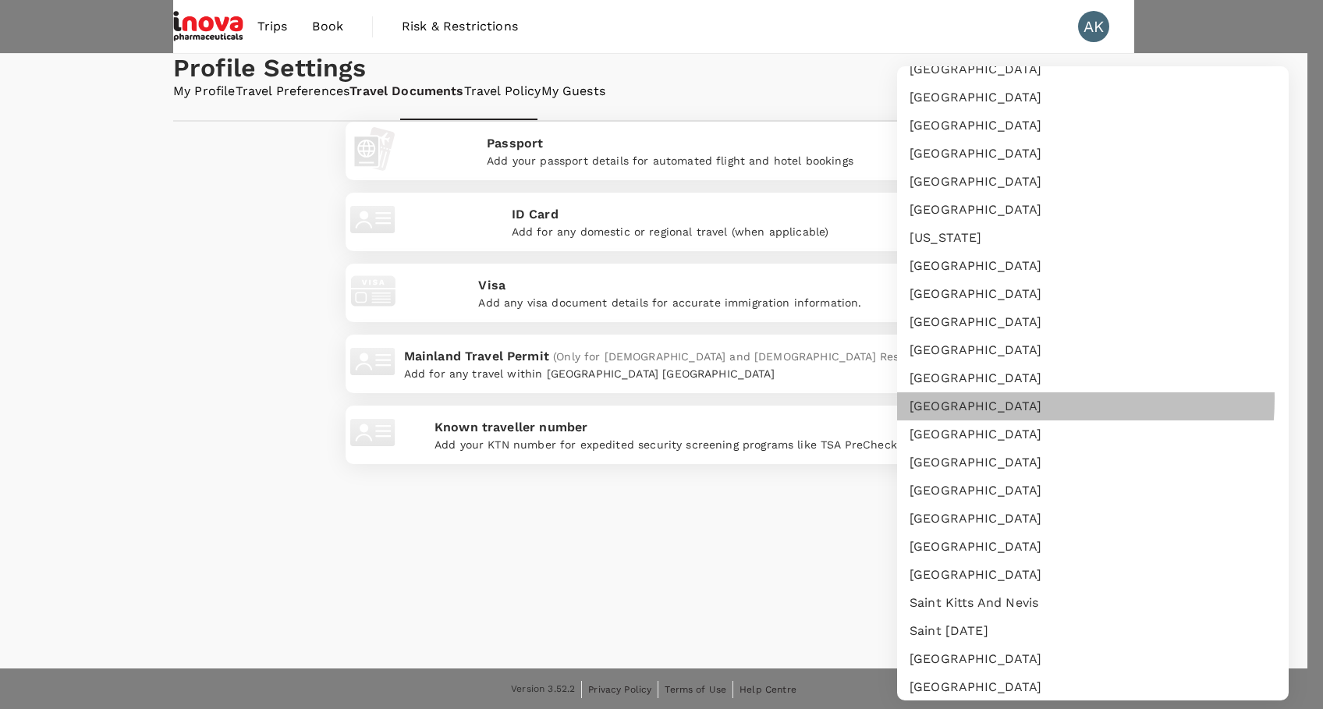
click at [1005, 398] on li "Poland" at bounding box center [1093, 406] width 392 height 28
type input "PL"
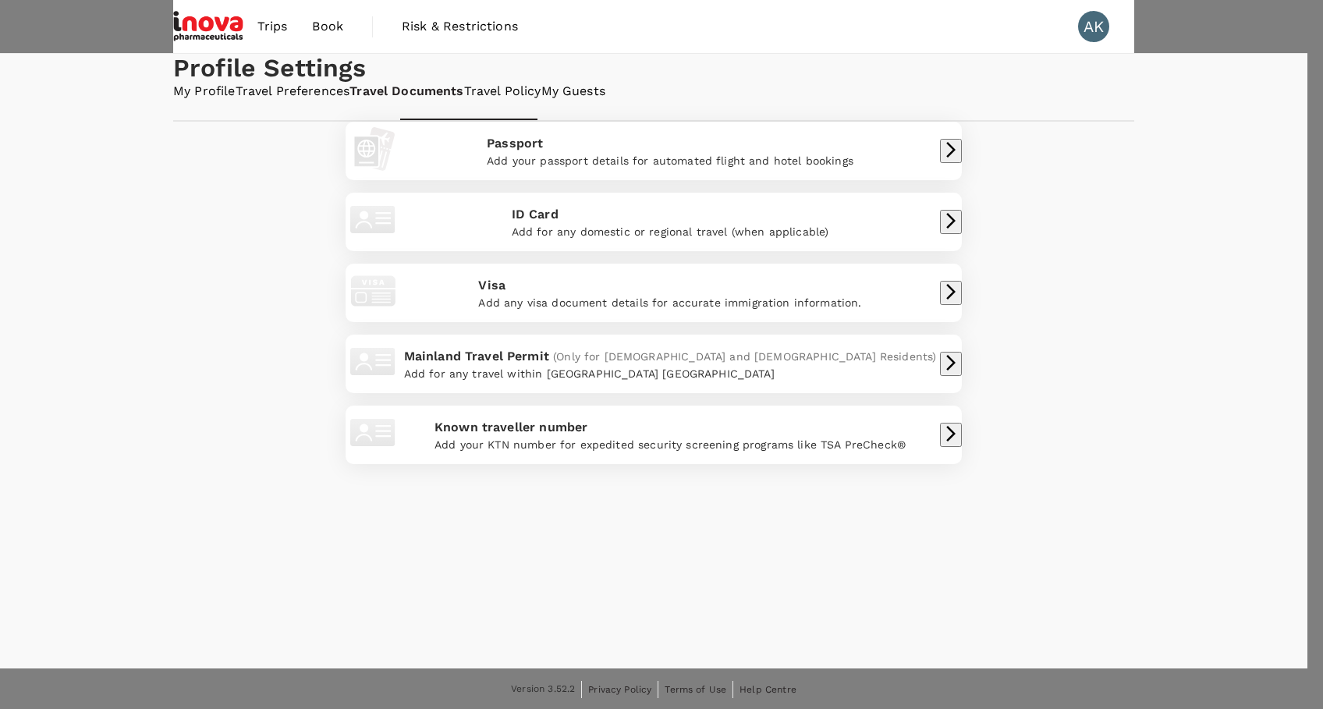
type input "DJX555916"
type input "Anna"
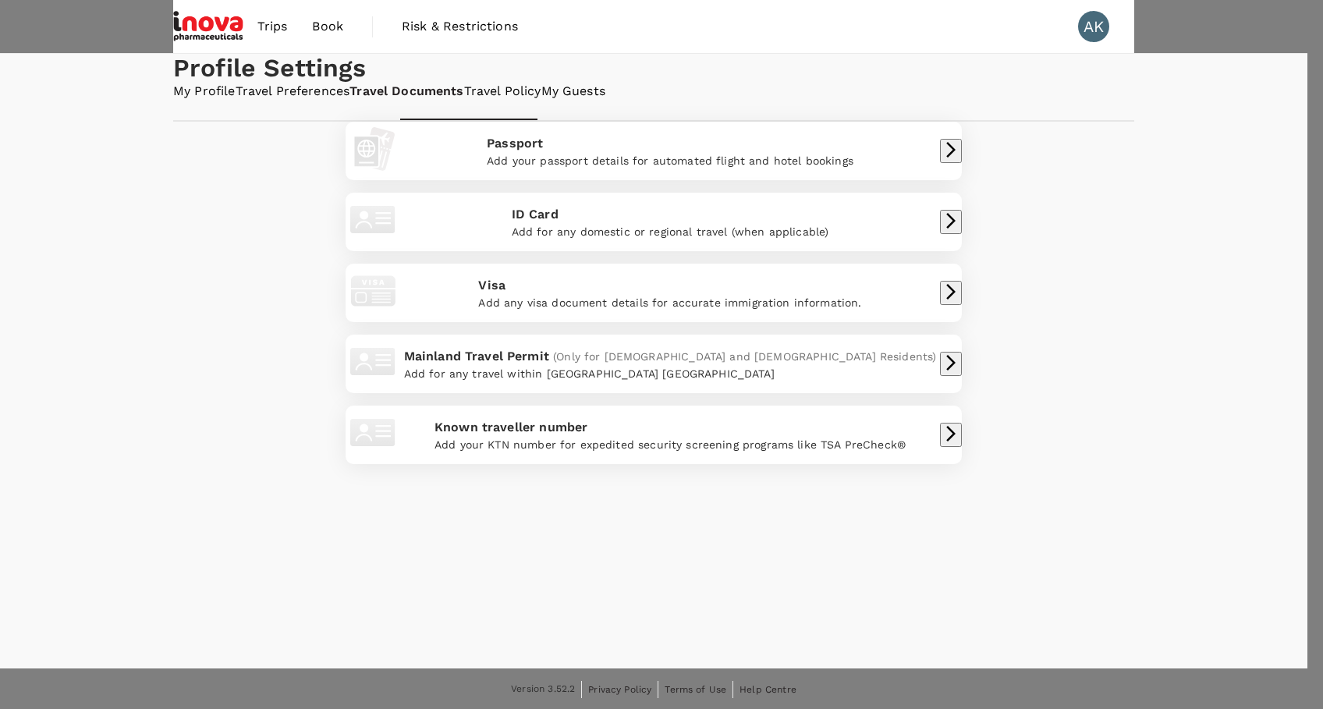
type input "Mankowska Kavanagh"
type input "04/10/1982"
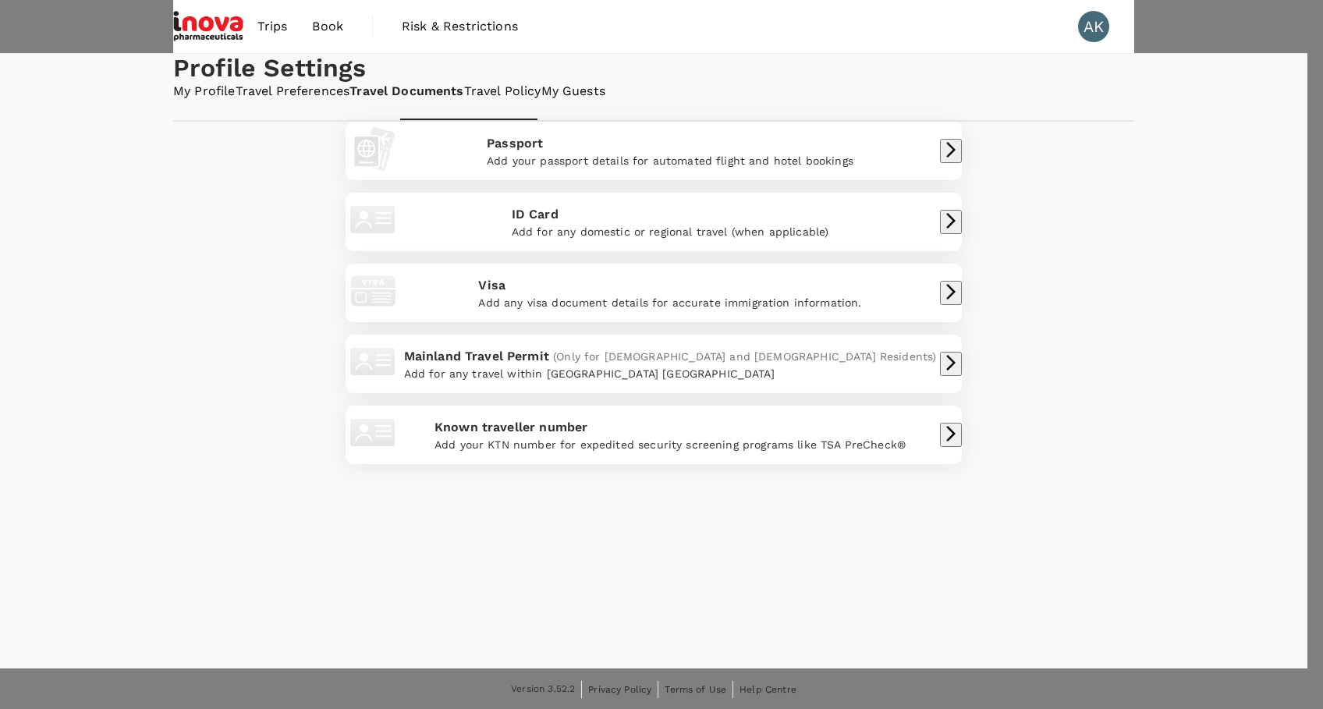
radio input "true"
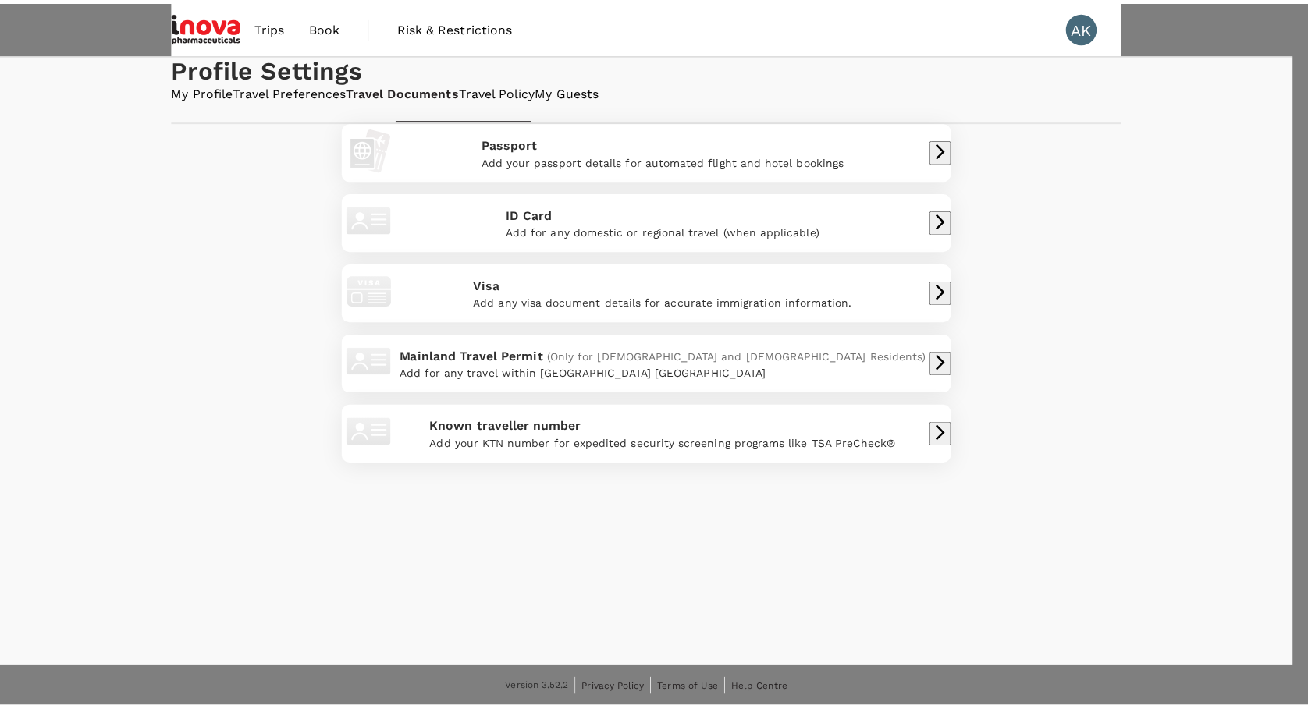
scroll to position [12, 0]
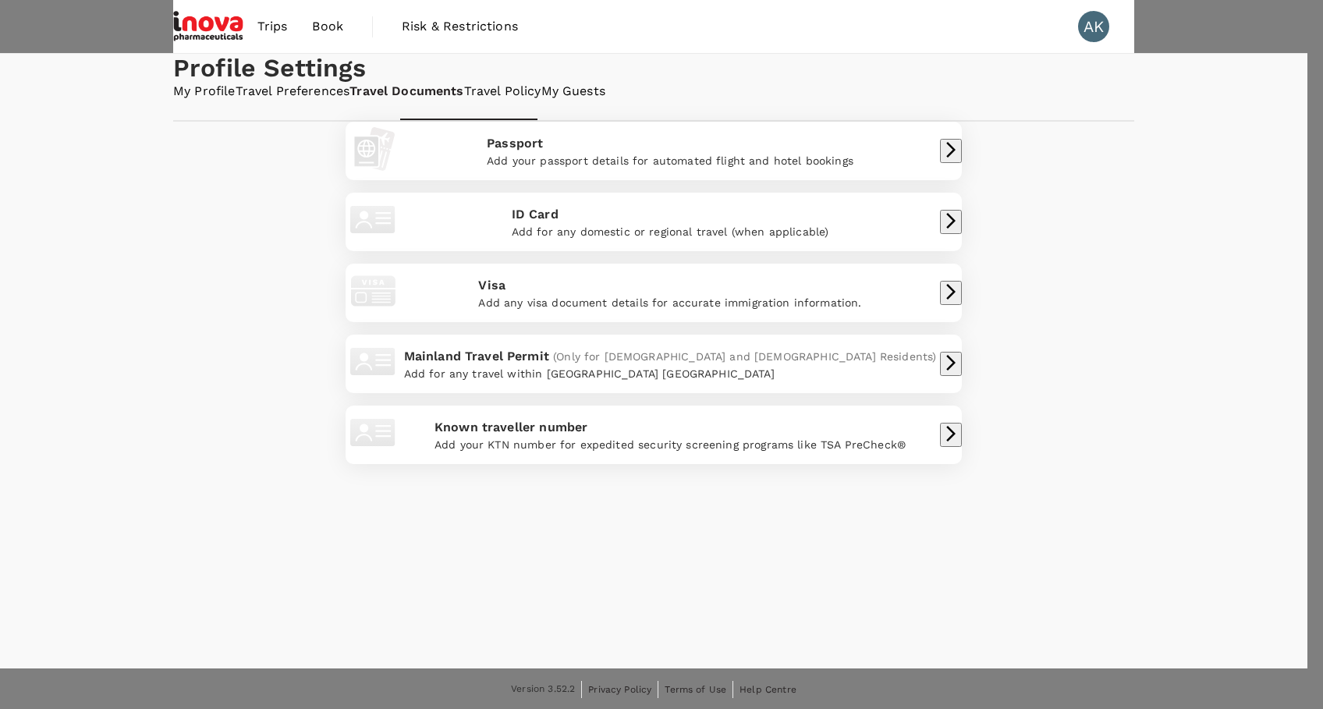
type input "22/07/2035"
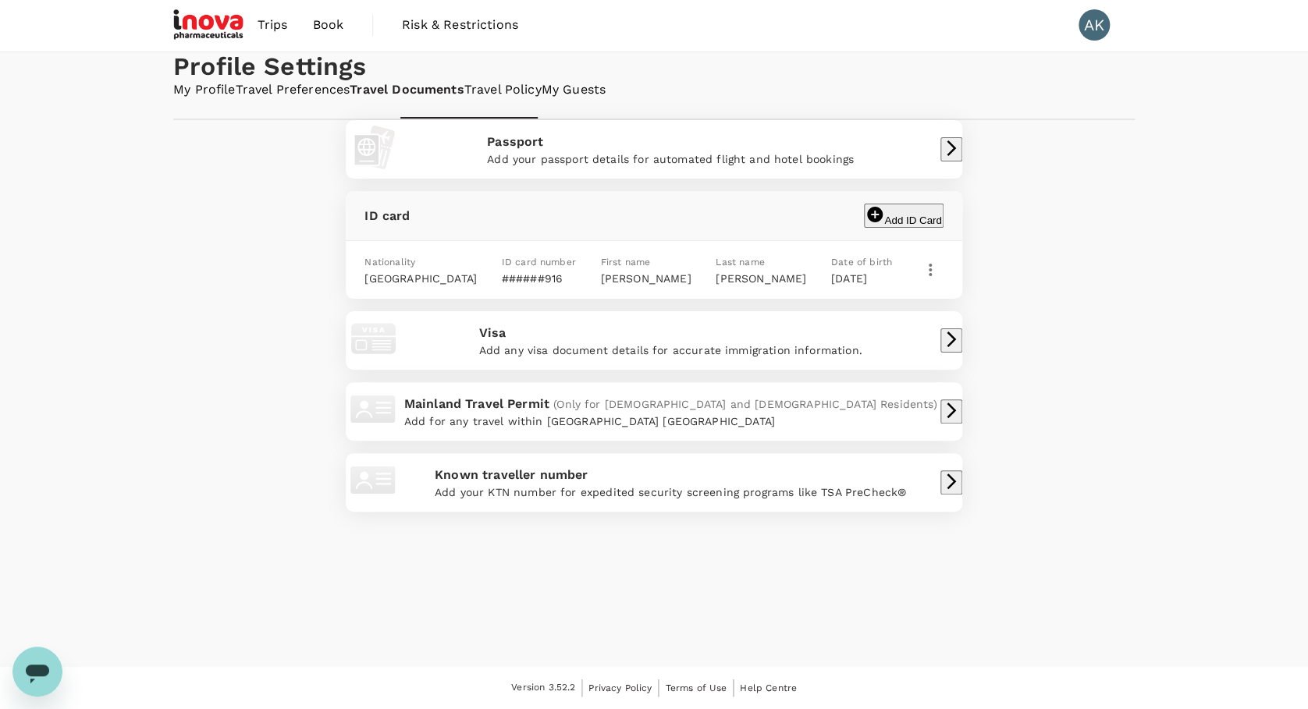
scroll to position [0, 0]
drag, startPoint x: 327, startPoint y: 27, endPoint x: 339, endPoint y: 41, distance: 18.8
click at [327, 27] on span "Book" at bounding box center [327, 26] width 31 height 19
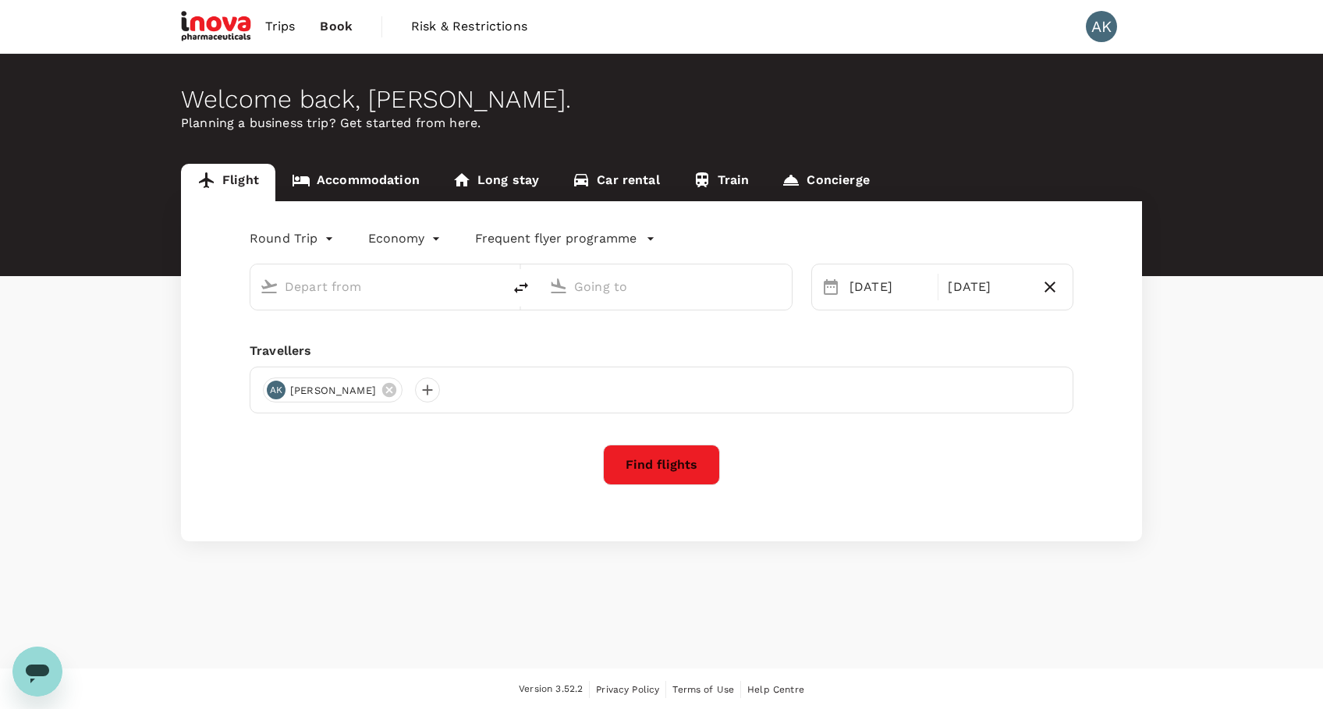
type input "Dublin (DUB)"
type input "Zurich (ZRH)"
type input "Dublin (DUB)"
type input "Zurich (ZRH)"
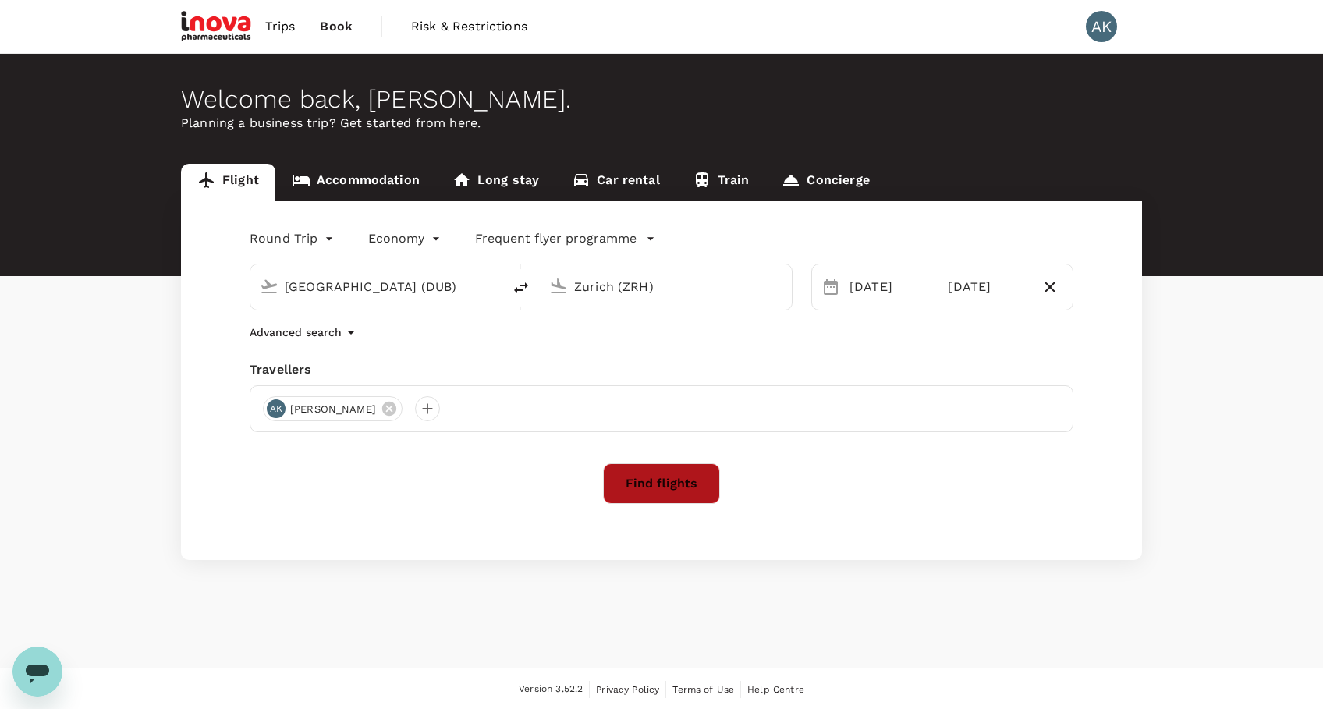
click at [643, 479] on button "Find flights" at bounding box center [661, 483] width 117 height 41
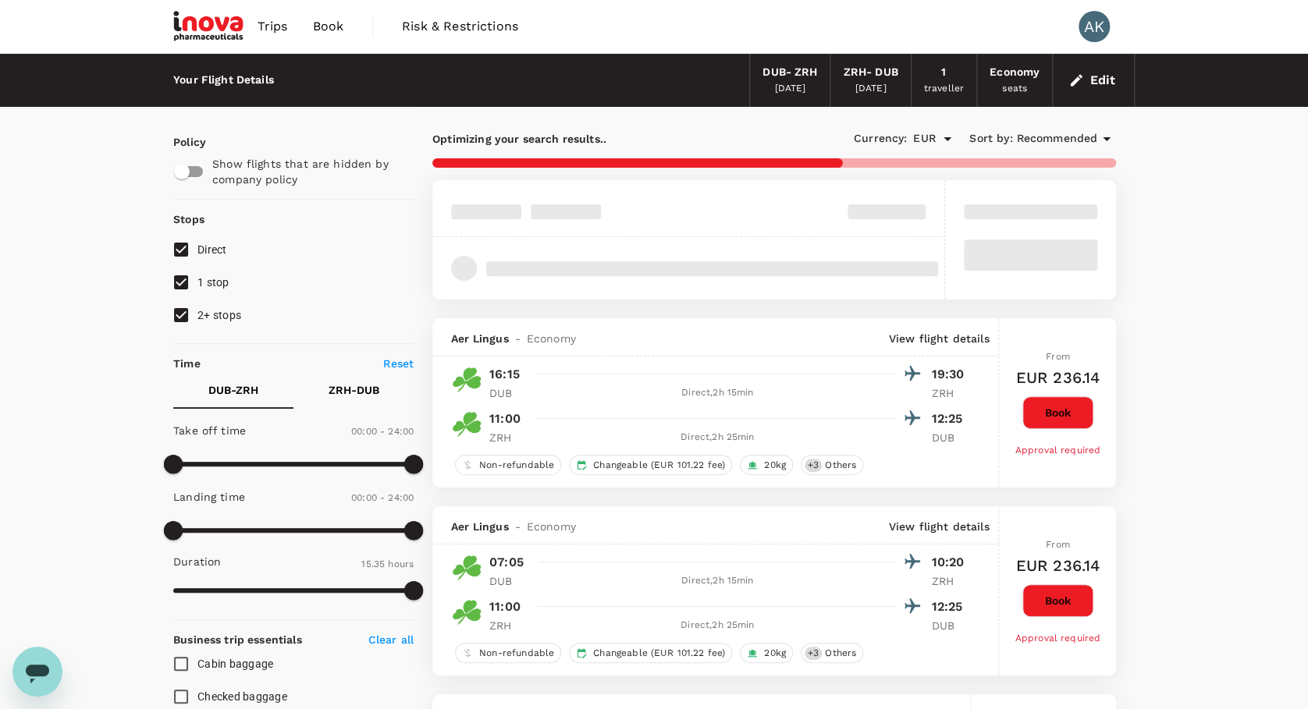
type input "1335"
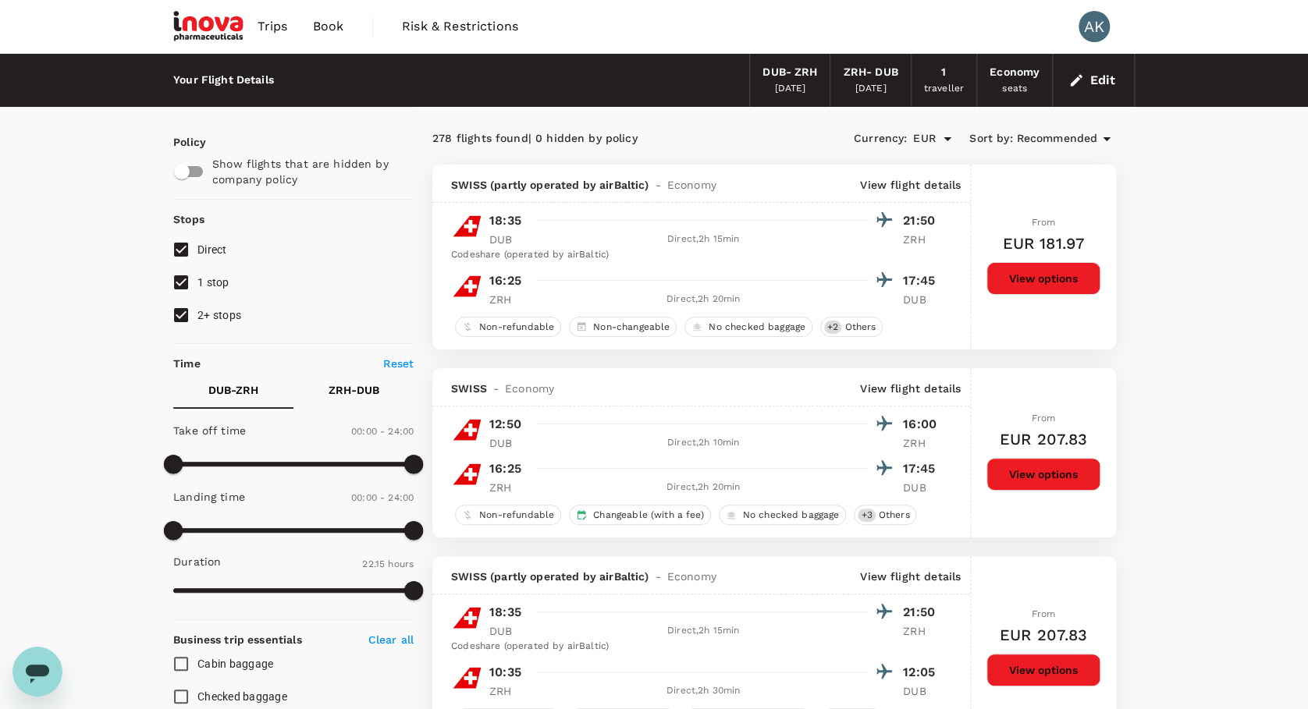
click at [181, 276] on input "1 stop" at bounding box center [181, 282] width 33 height 33
checkbox input "false"
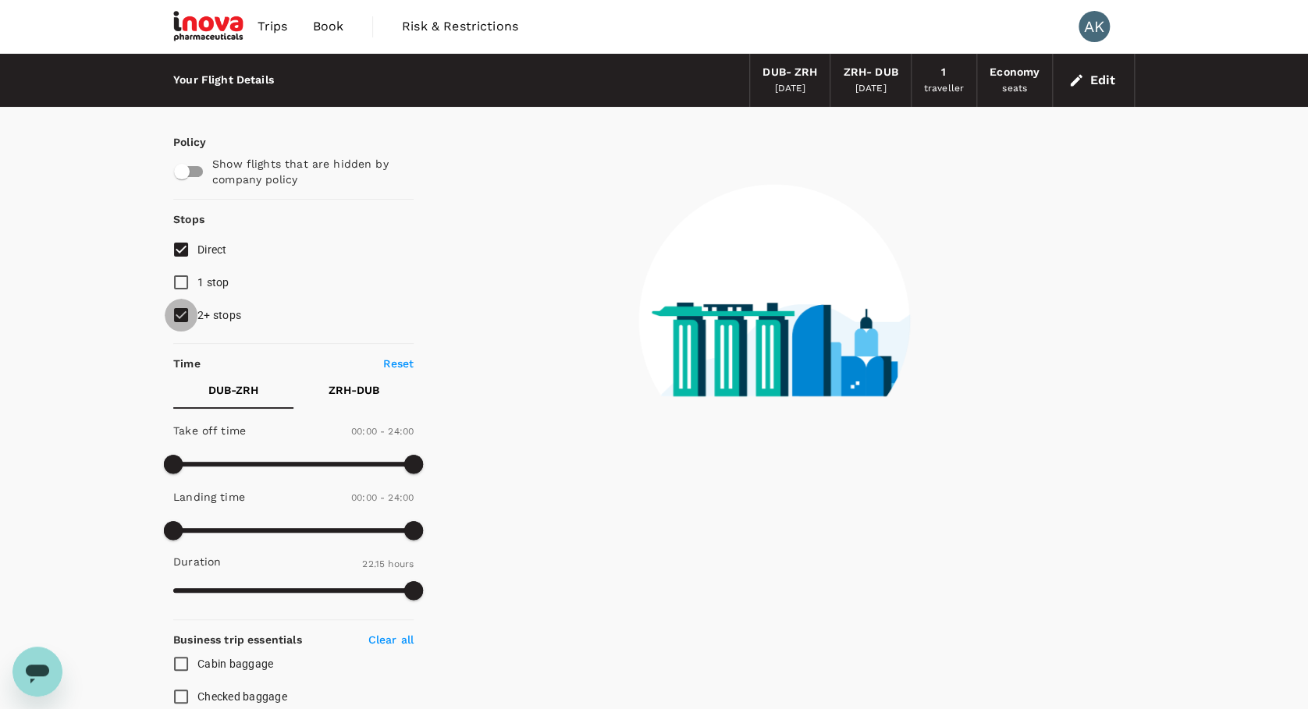
drag, startPoint x: 182, startPoint y: 307, endPoint x: 208, endPoint y: 331, distance: 34.8
click at [181, 309] on input "2+ stops" at bounding box center [181, 315] width 33 height 33
checkbox input "false"
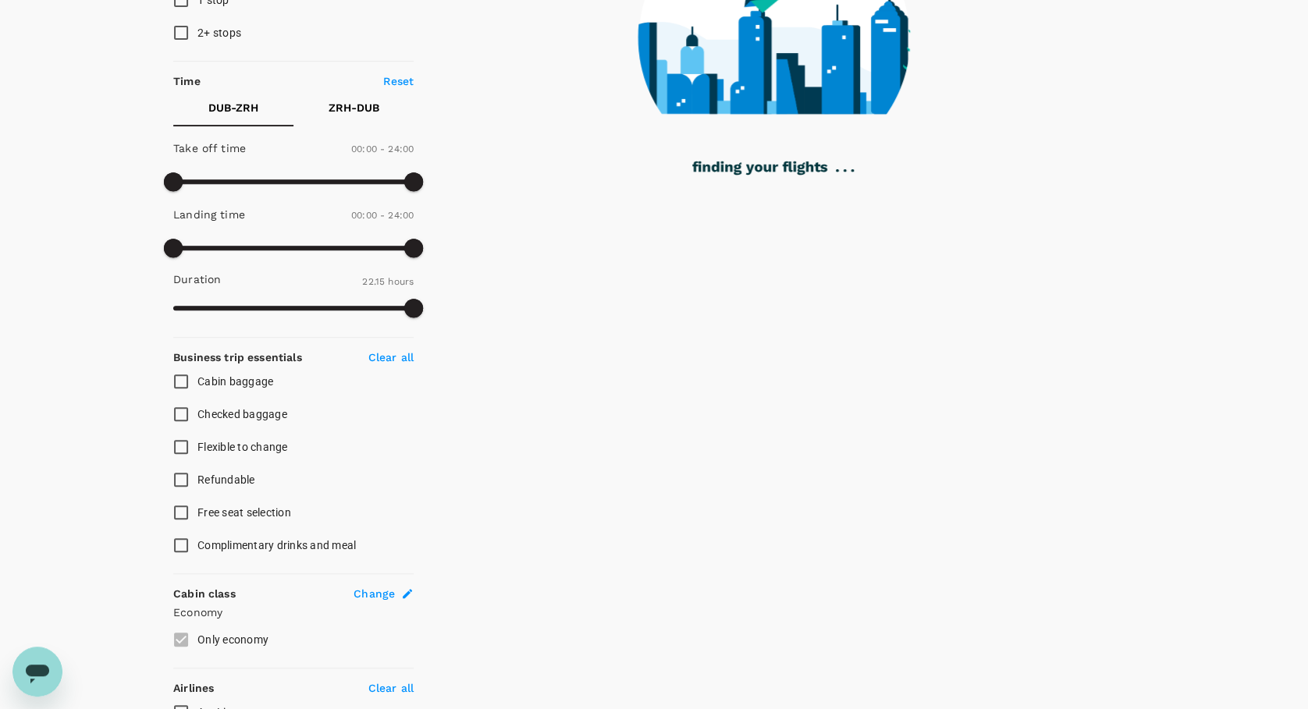
scroll to position [312, 0]
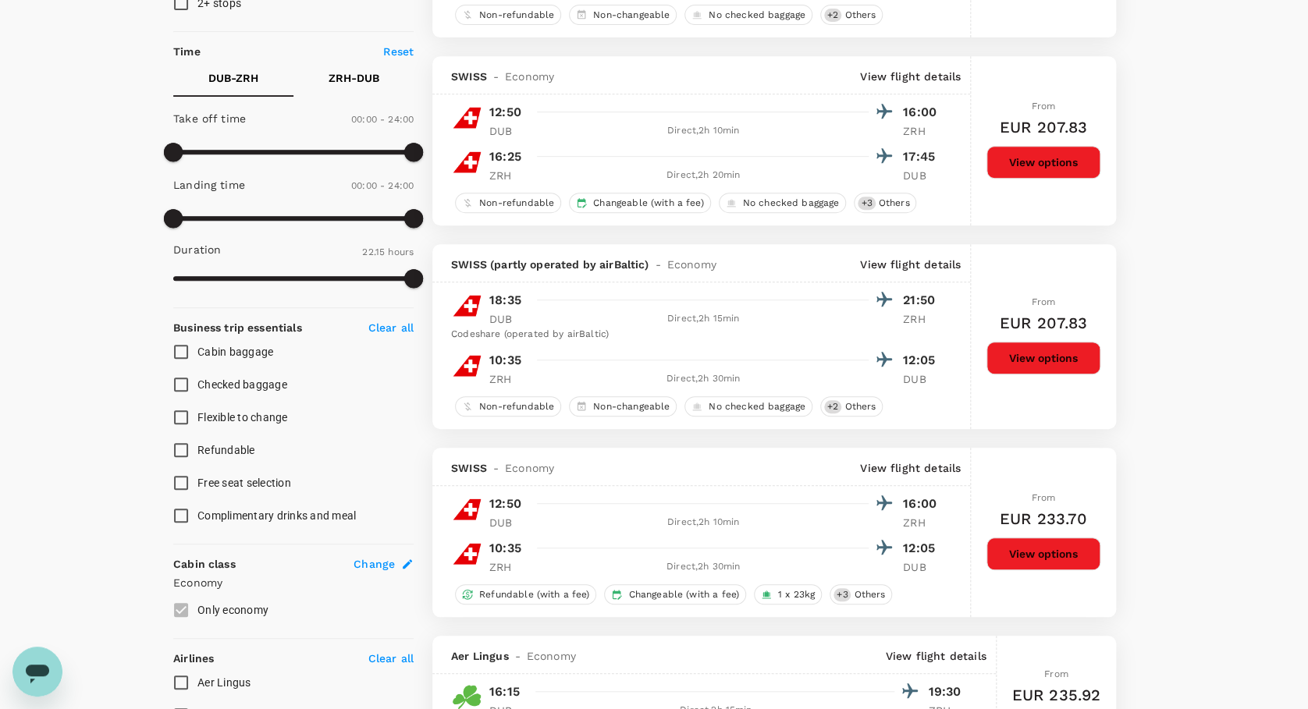
type input "EUR"
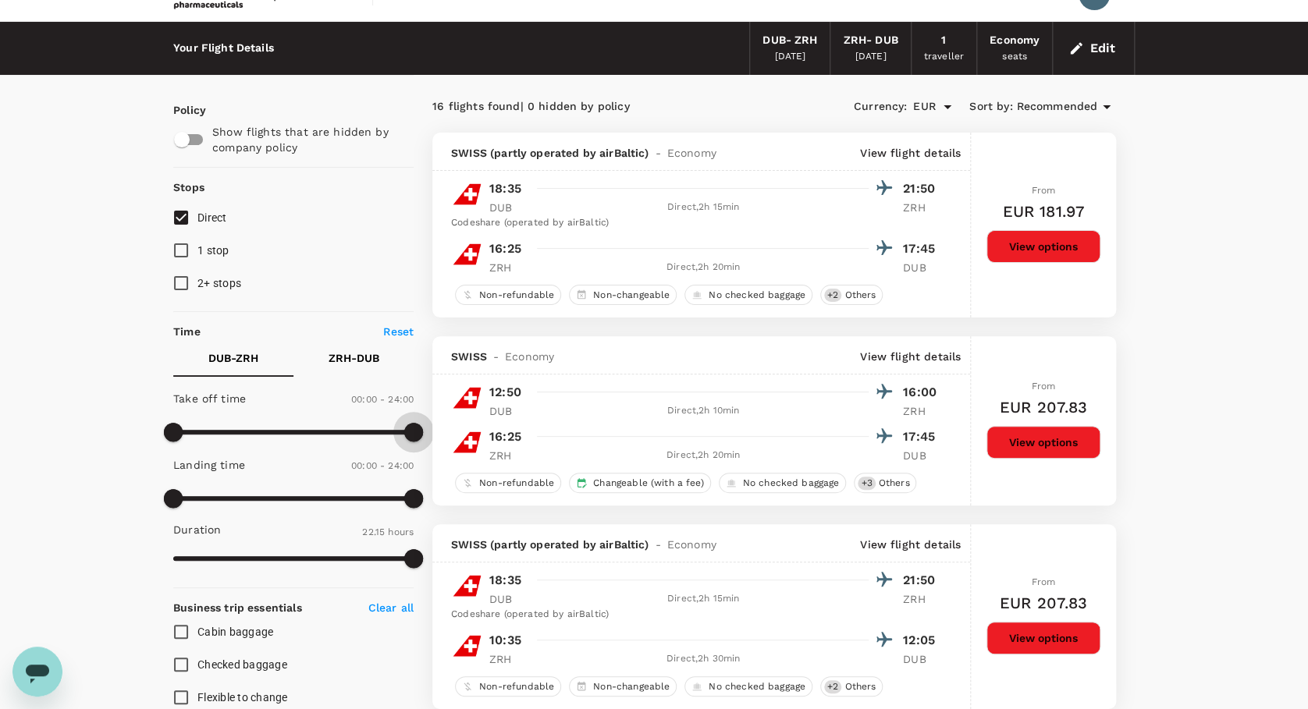
scroll to position [0, 0]
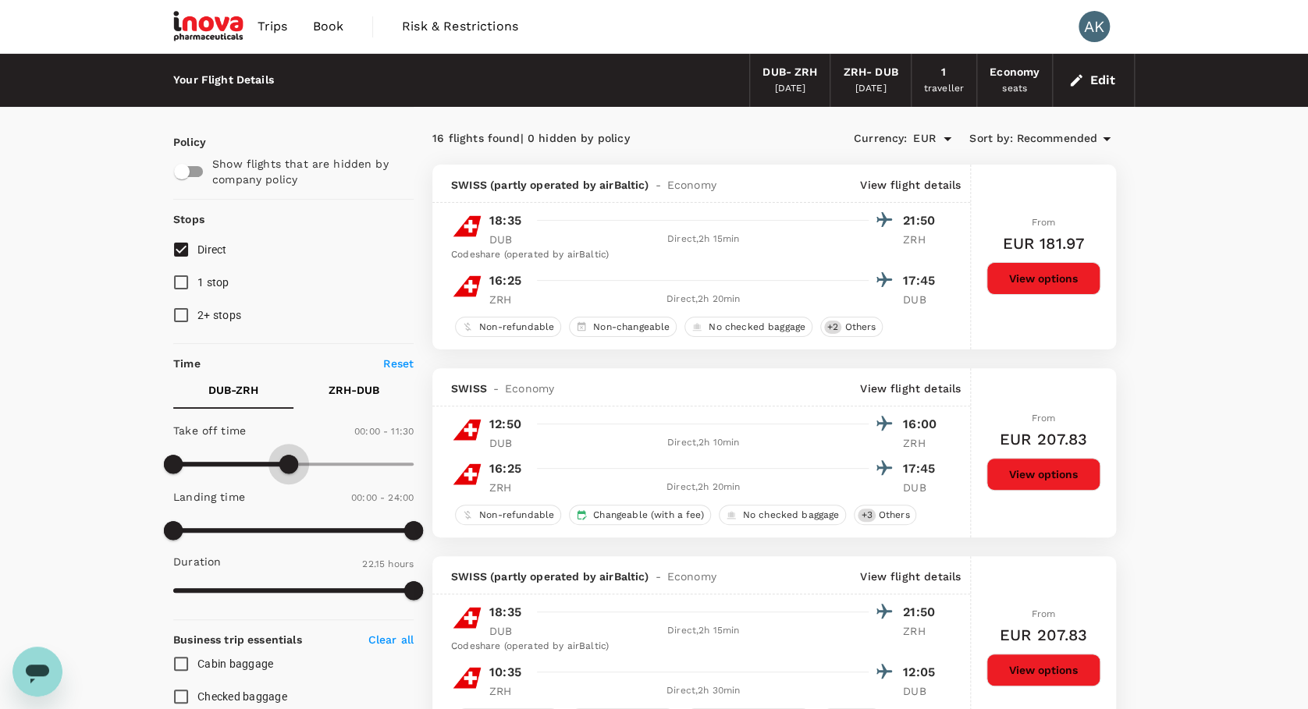
type input "660"
drag, startPoint x: 413, startPoint y: 362, endPoint x: 285, endPoint y: 429, distance: 144.5
click at [285, 429] on div "Take off time 00:00 - 11:00" at bounding box center [290, 448] width 247 height 66
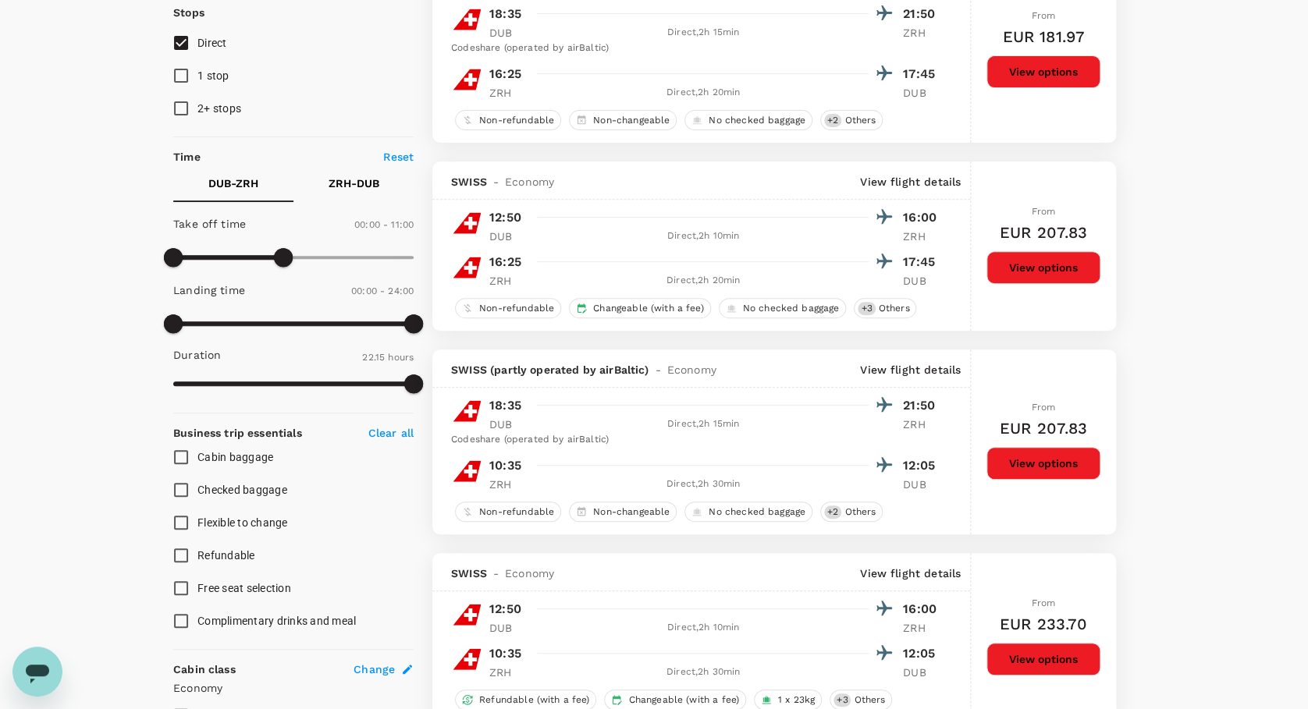
scroll to position [208, 0]
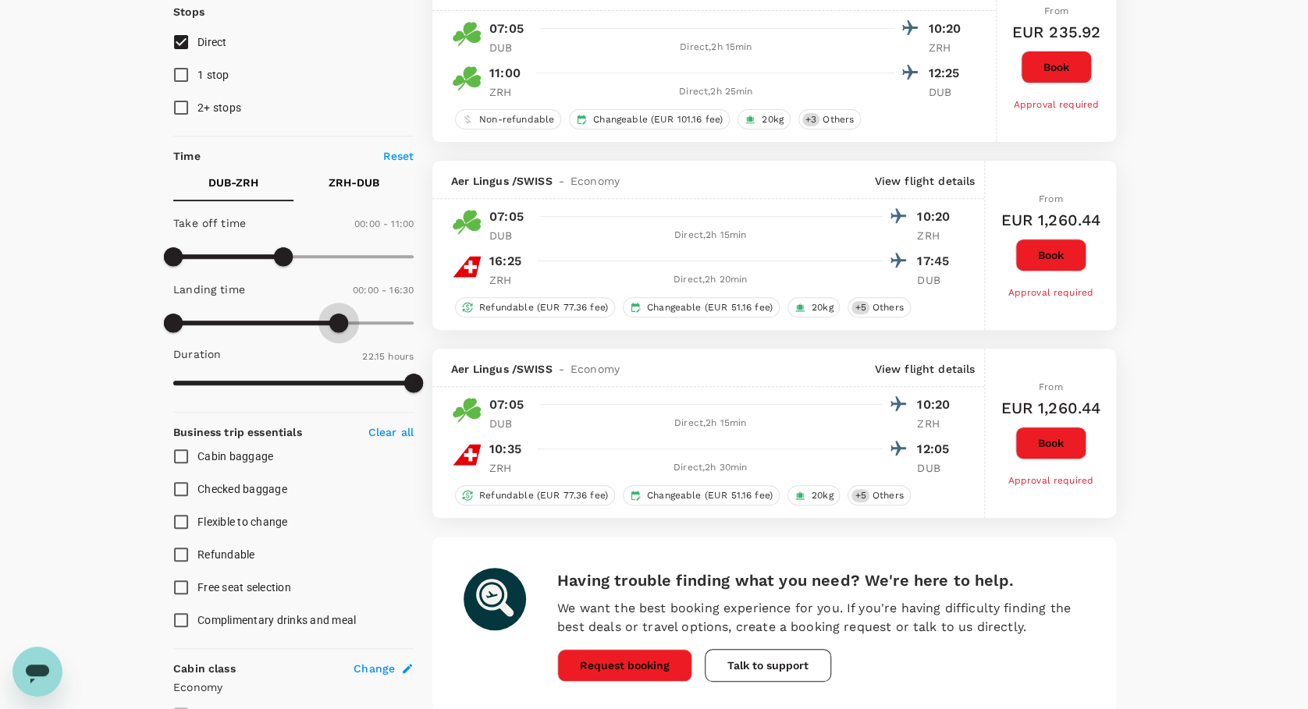
type input "840"
drag, startPoint x: 416, startPoint y: 321, endPoint x: 311, endPoint y: 336, distance: 105.5
click at [311, 332] on span at bounding box center [313, 323] width 19 height 19
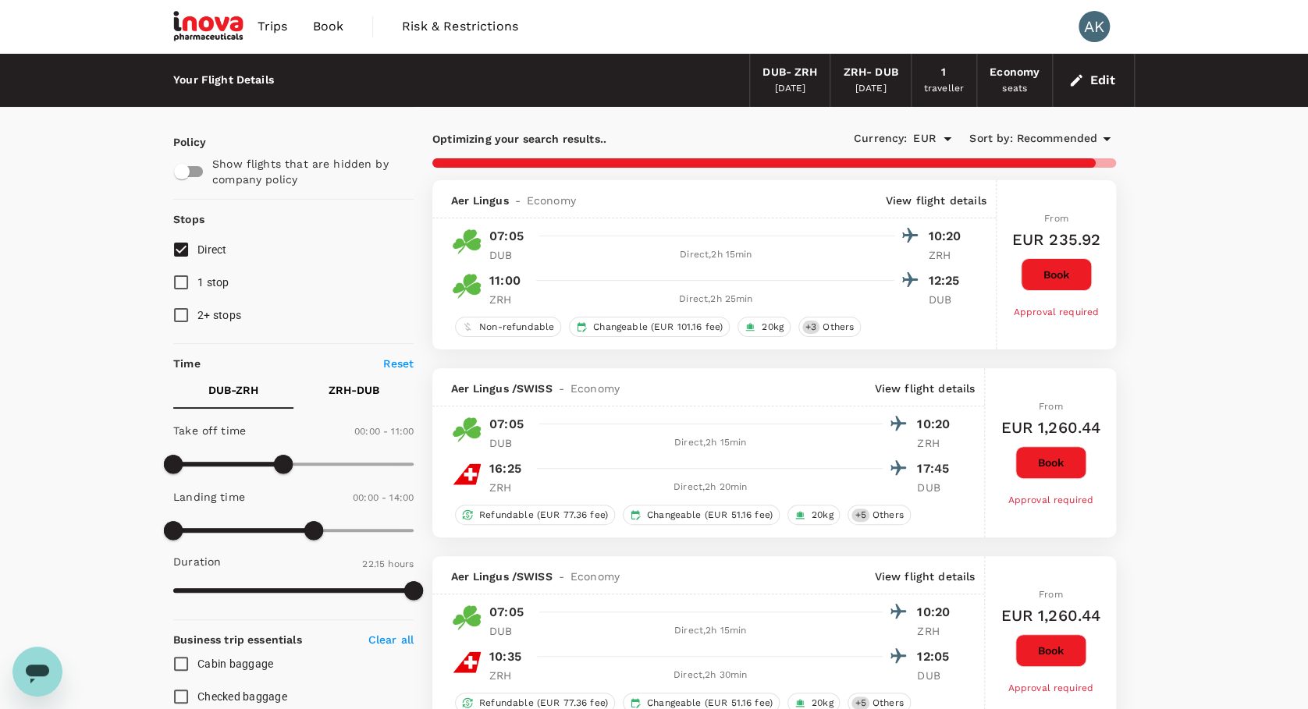
click at [1044, 274] on button "Book" at bounding box center [1056, 274] width 71 height 33
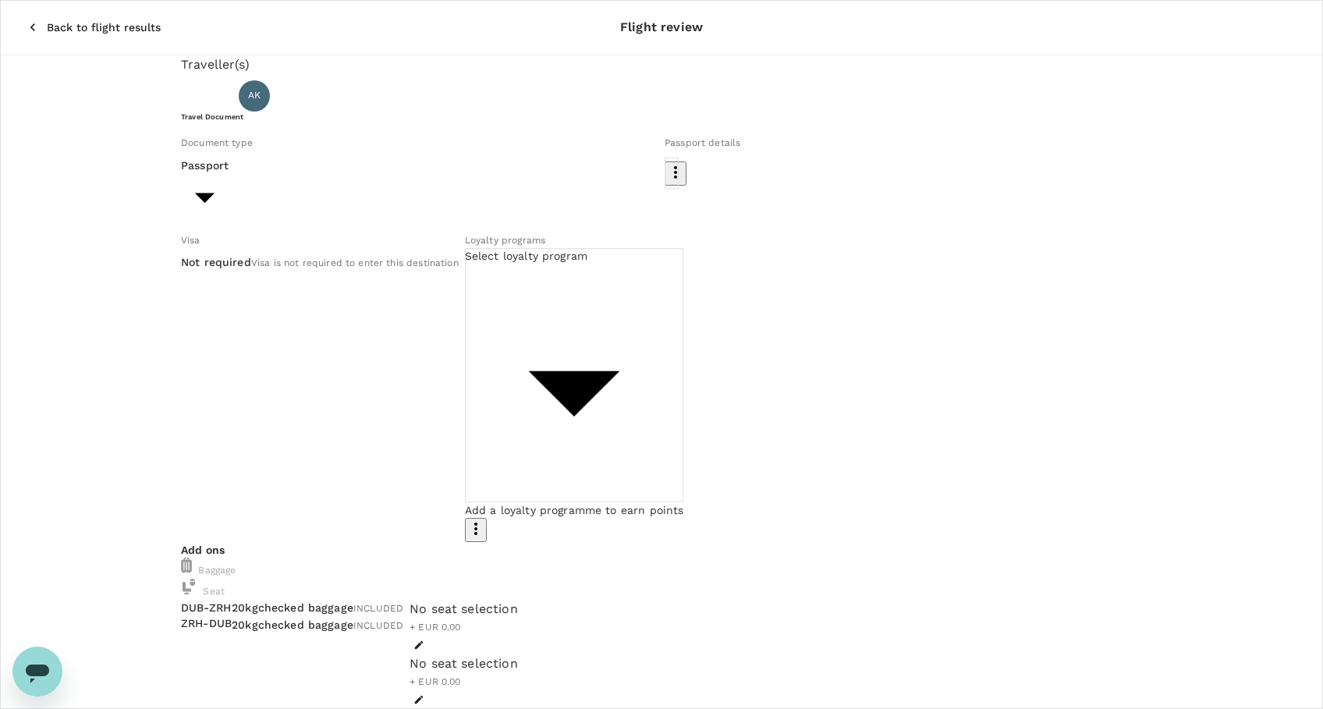
click at [423, 222] on body "Back to flight results Flight review Traveller(s) Traveller 1 : AK Anna Kavanag…" at bounding box center [661, 720] width 1323 height 1441
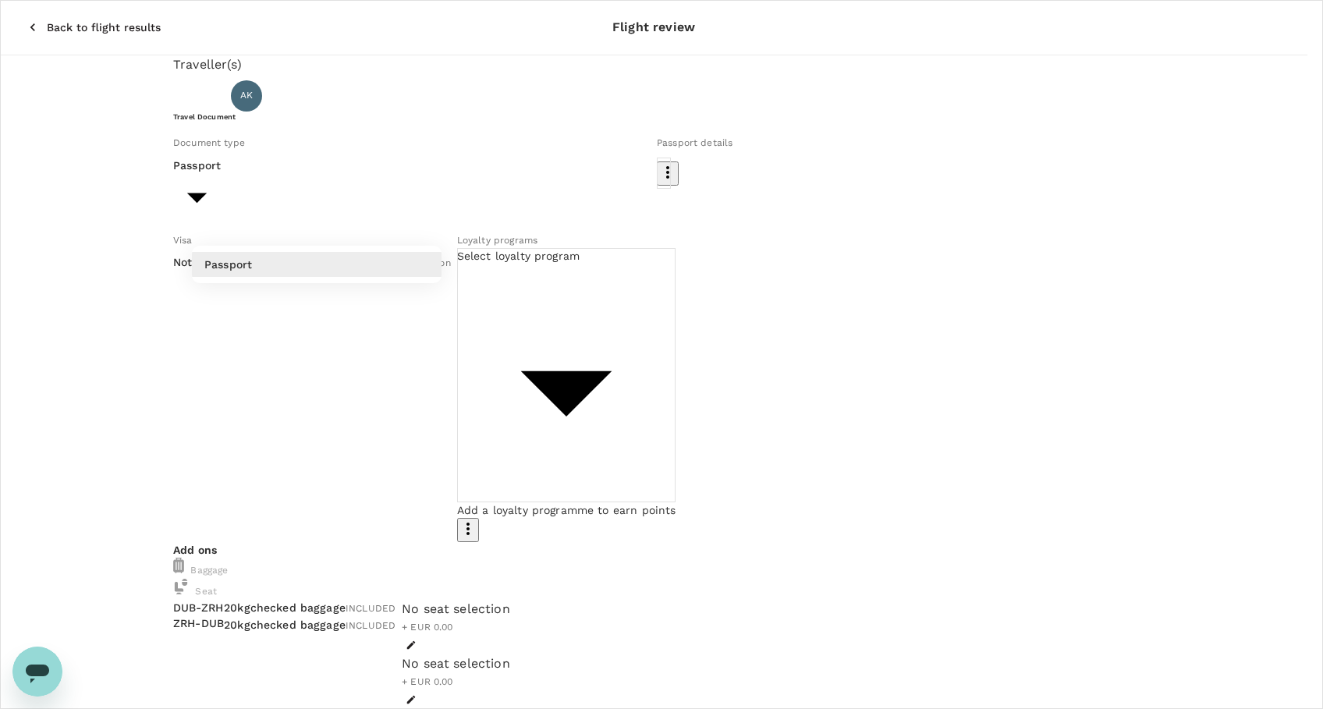
click at [423, 222] on div at bounding box center [661, 354] width 1323 height 709
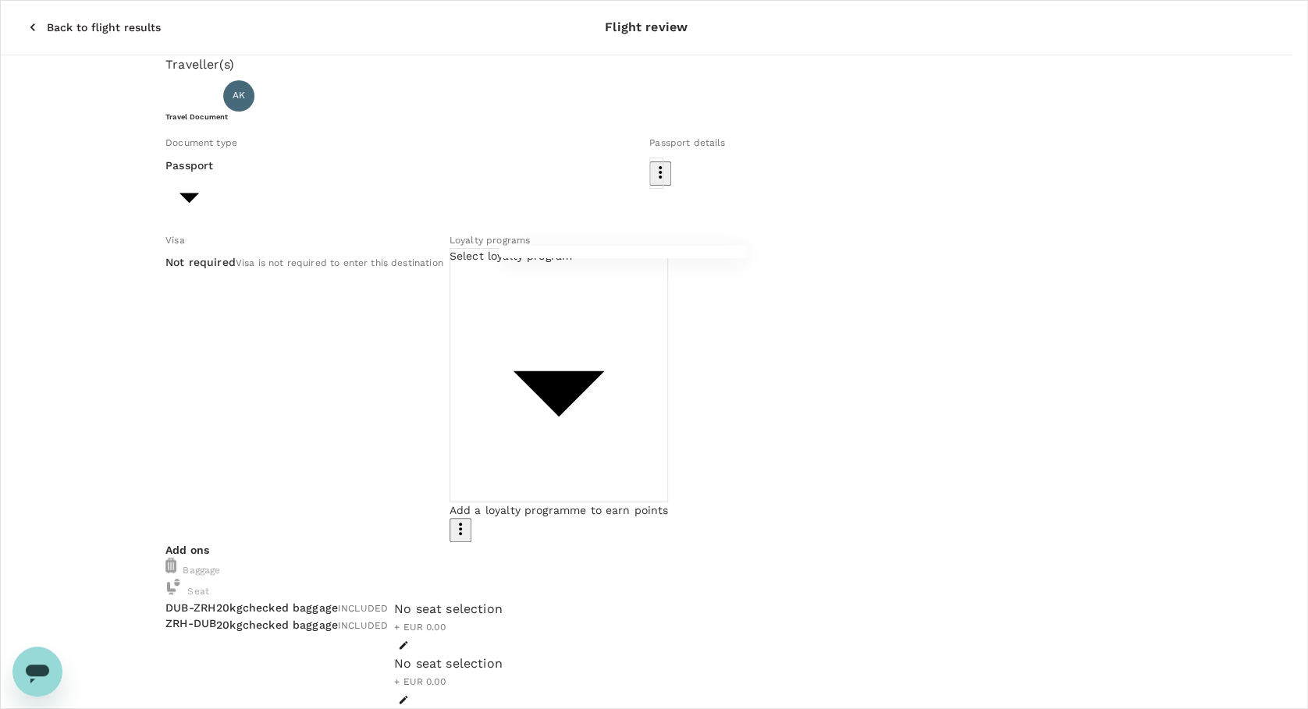
click at [566, 221] on body "Back to flight results Flight review Traveller(s) Traveller 1 : AK Anna Kavanag…" at bounding box center [654, 720] width 1308 height 1441
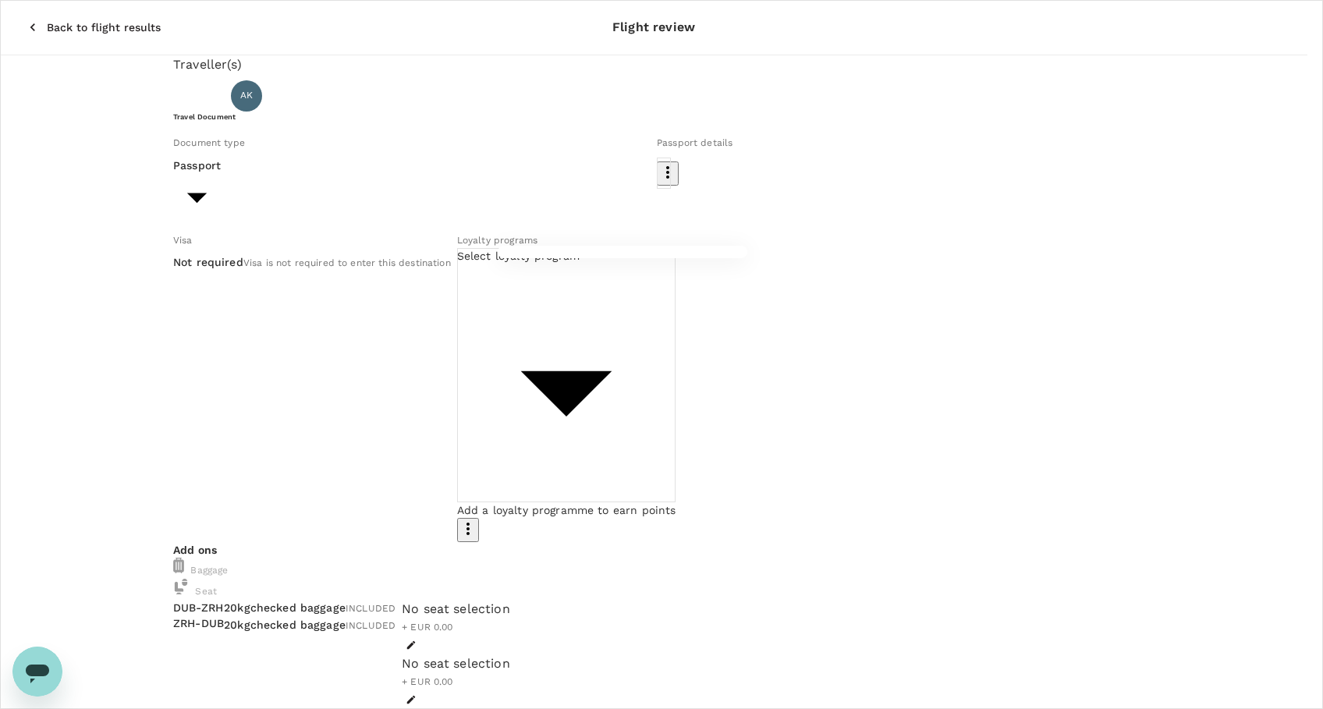
click at [726, 218] on div at bounding box center [661, 354] width 1323 height 709
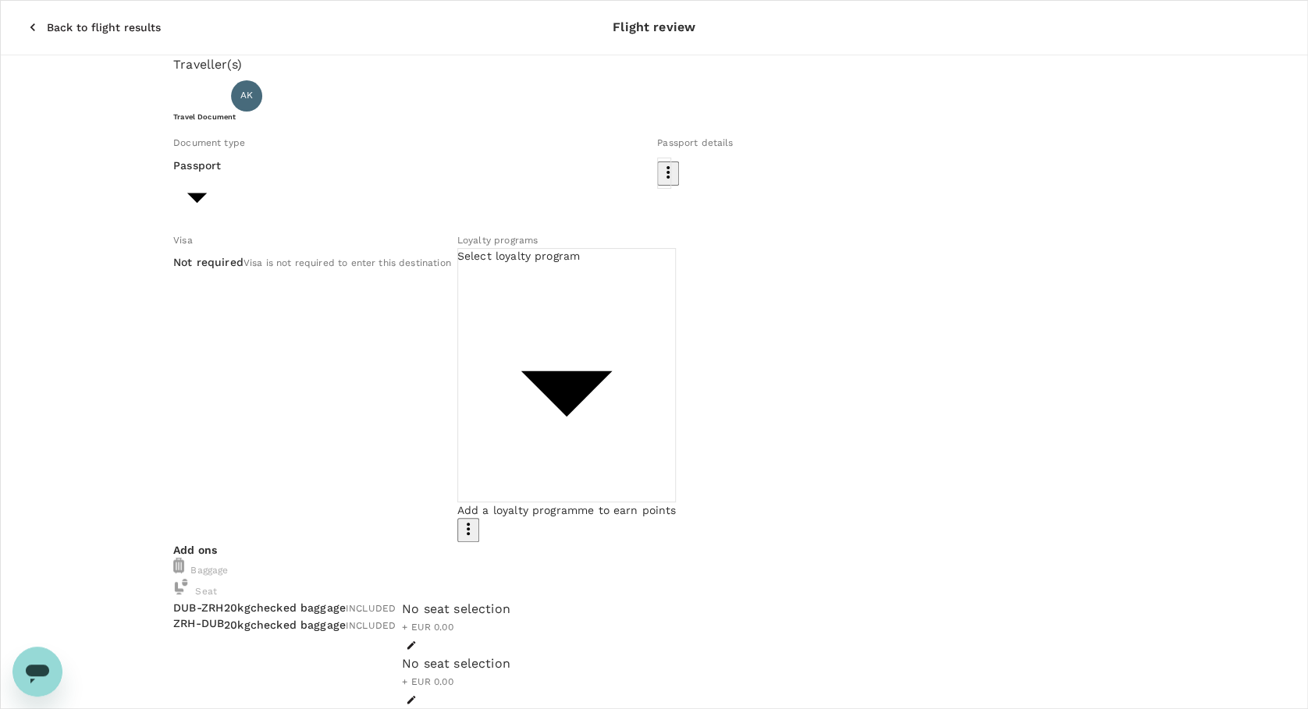
click at [346, 602] on span "20kg checked baggage" at bounding box center [285, 608] width 122 height 12
click at [346, 603] on span "INCLUDED" at bounding box center [371, 608] width 50 height 11
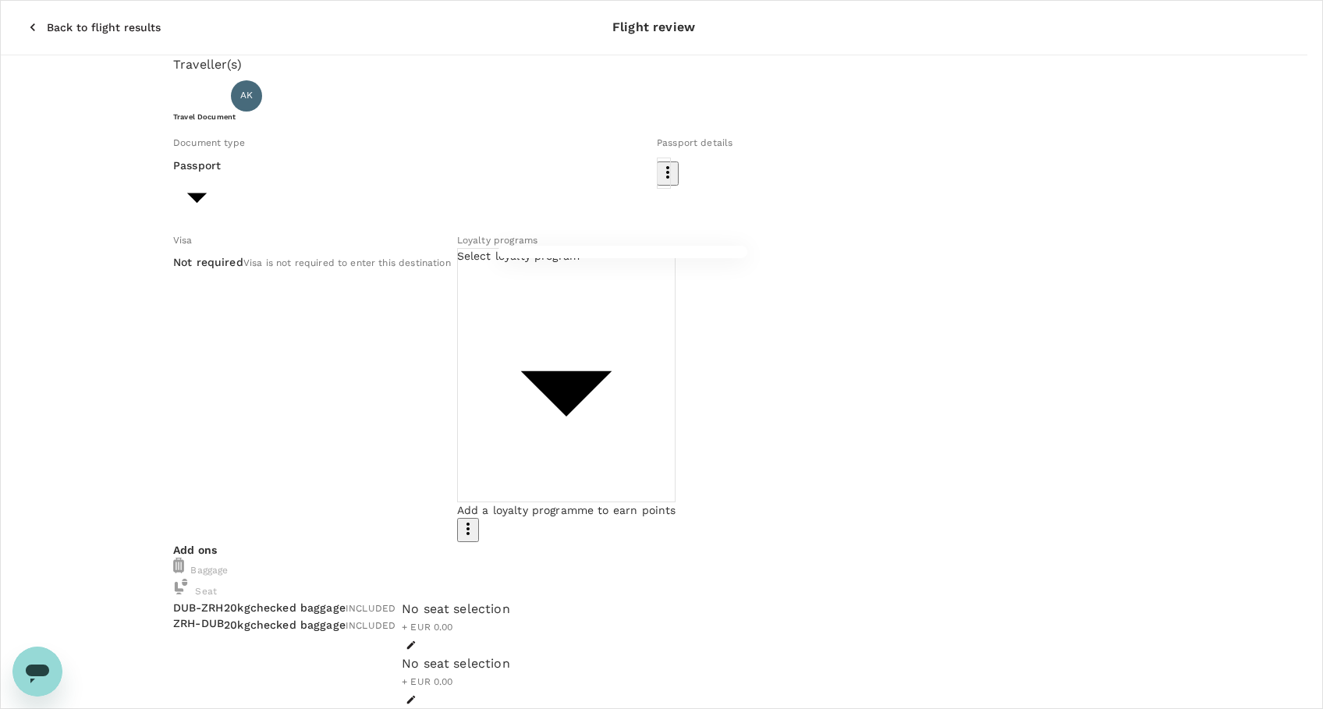
click at [598, 217] on body "Back to flight results Flight review Traveller(s) Traveller 1 : AK Anna Kavanag…" at bounding box center [661, 668] width 1323 height 1336
click at [737, 297] on div at bounding box center [661, 354] width 1323 height 709
click at [729, 300] on body "Back to flight results Flight review Traveller(s) Traveller 1 : AK Anna Kavanag…" at bounding box center [661, 668] width 1323 height 1336
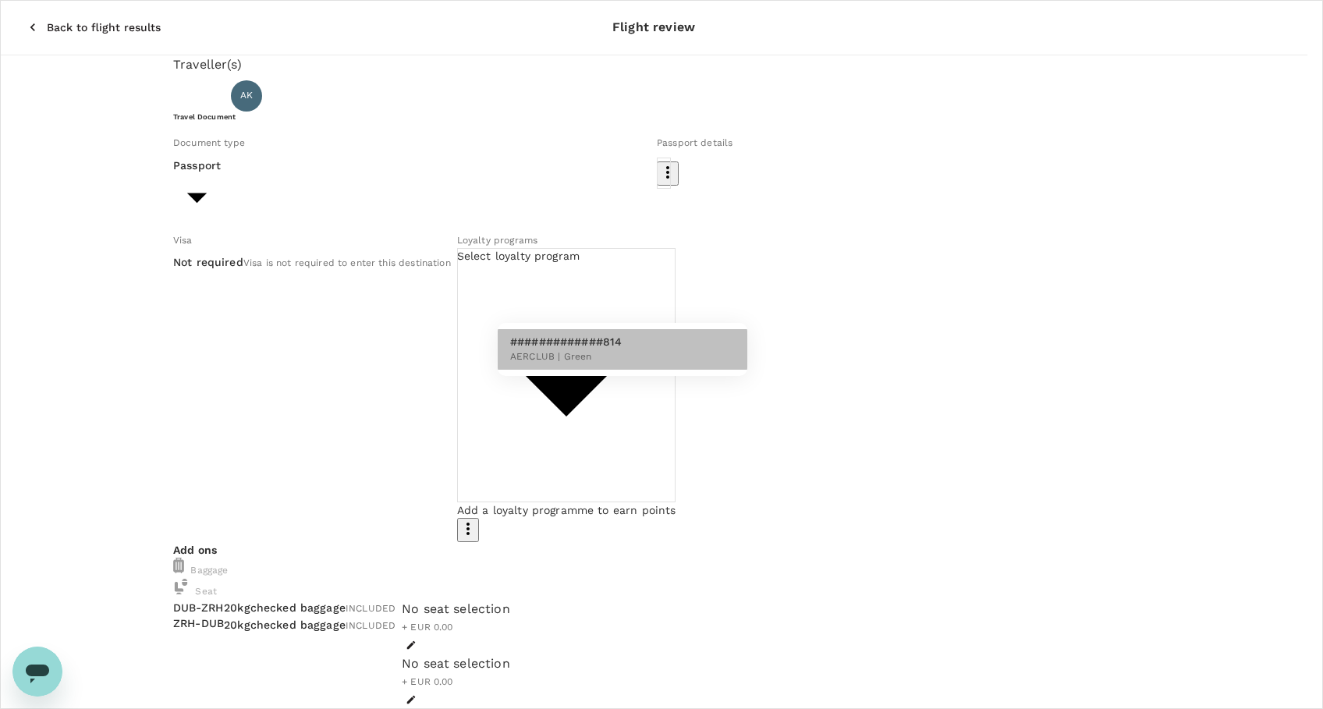
click at [671, 346] on li "#############814 AERCLUB | Green" at bounding box center [623, 349] width 250 height 41
type input "988bc0ba-885d-410d-b83e-71955f3878fc"
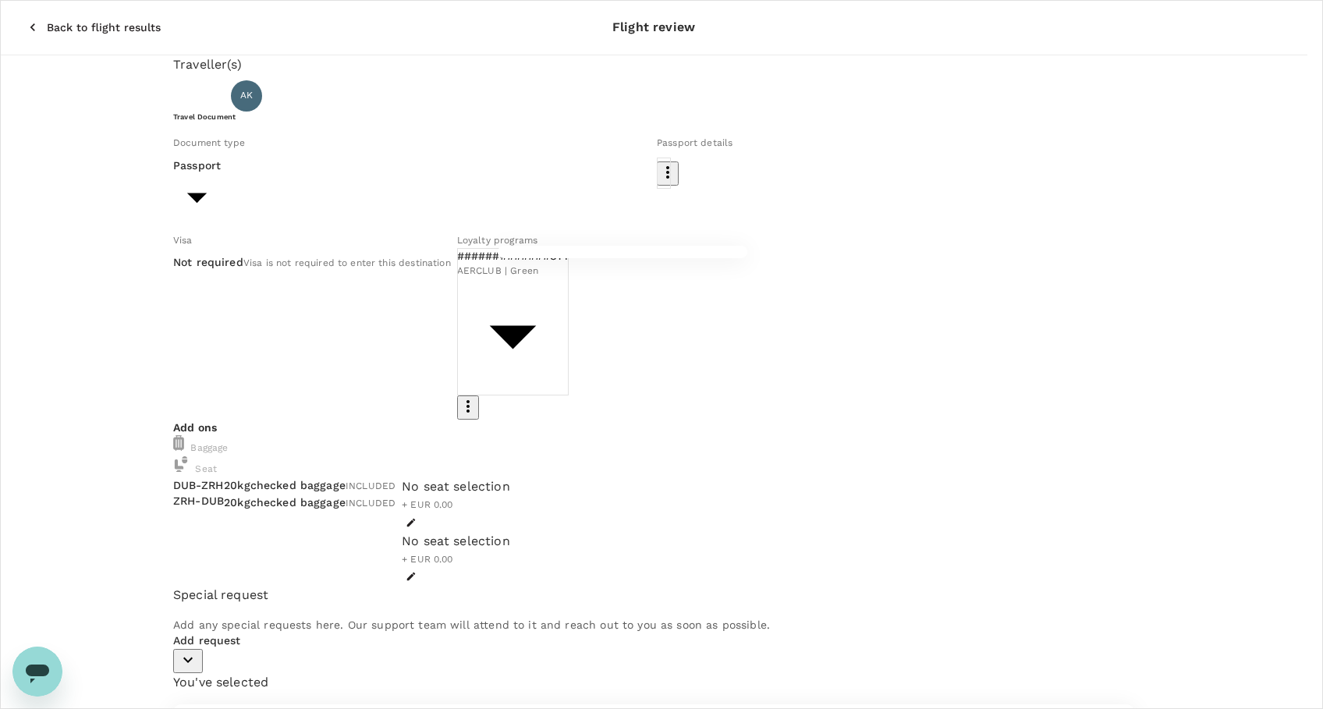
click at [543, 219] on body "Back to flight results Flight review Traveller(s) Traveller 1 : AK Anna Kavanag…" at bounding box center [661, 606] width 1323 height 1213
click at [764, 217] on div at bounding box center [661, 354] width 1323 height 709
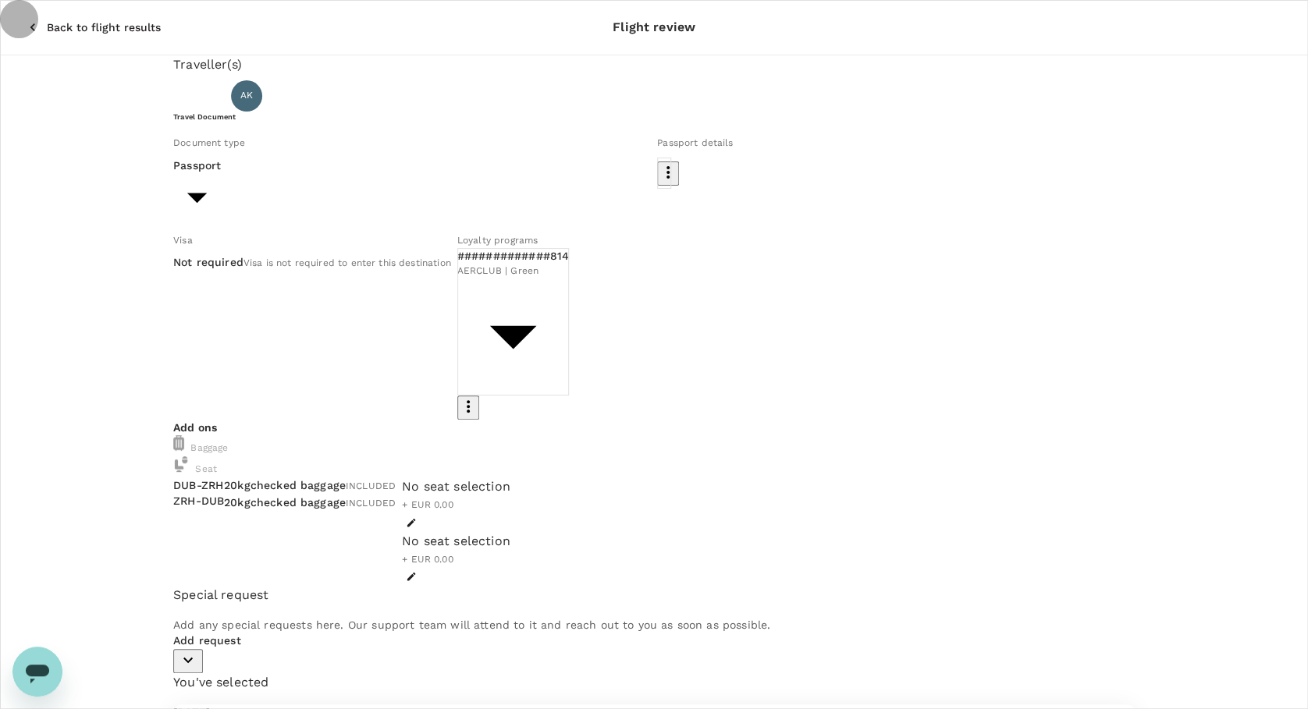
click at [677, 182] on icon "button" at bounding box center [668, 172] width 19 height 19
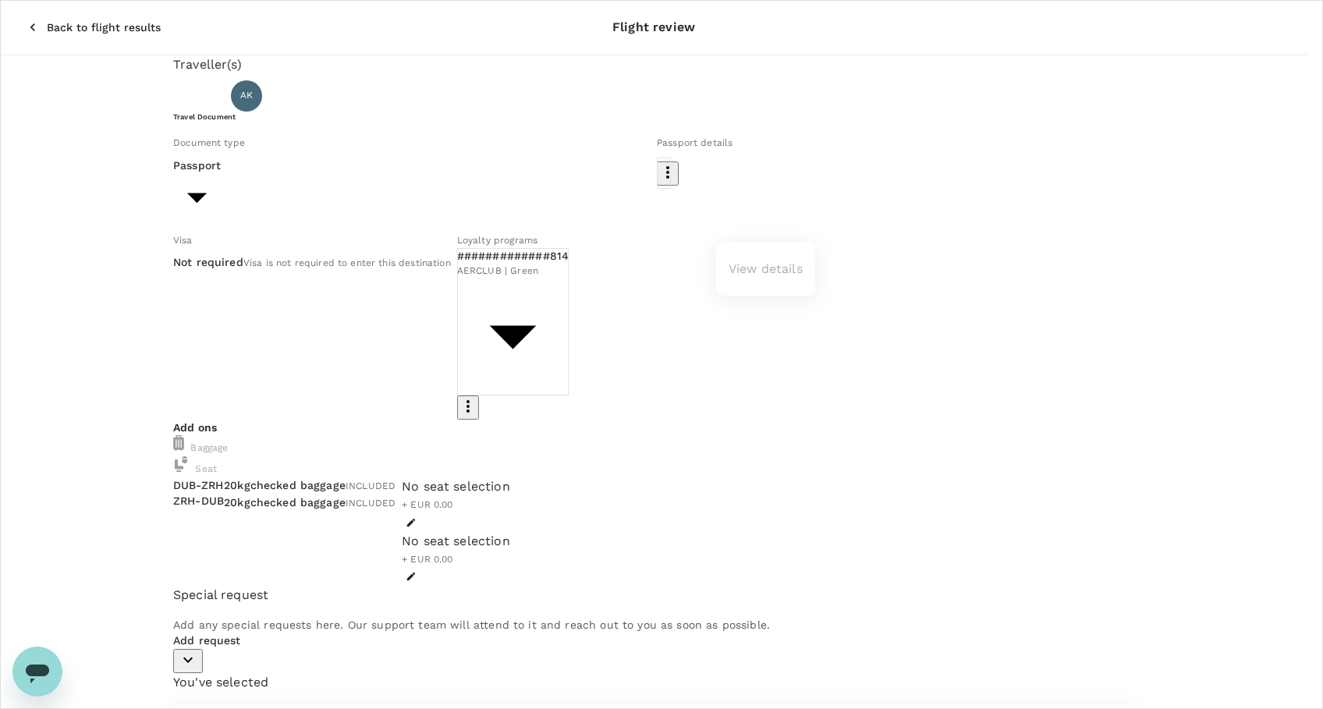
click at [421, 218] on div at bounding box center [661, 354] width 1323 height 709
click at [424, 220] on body "Back to flight results Flight review Traveller(s) Traveller 1 : AK Anna Kavanag…" at bounding box center [661, 606] width 1323 height 1213
click at [424, 220] on div at bounding box center [661, 354] width 1323 height 709
click at [424, 220] on body "Back to flight results Flight review Traveller(s) Traveller 1 : AK Anna Kavanag…" at bounding box center [661, 606] width 1323 height 1213
click at [462, 162] on div at bounding box center [661, 354] width 1323 height 709
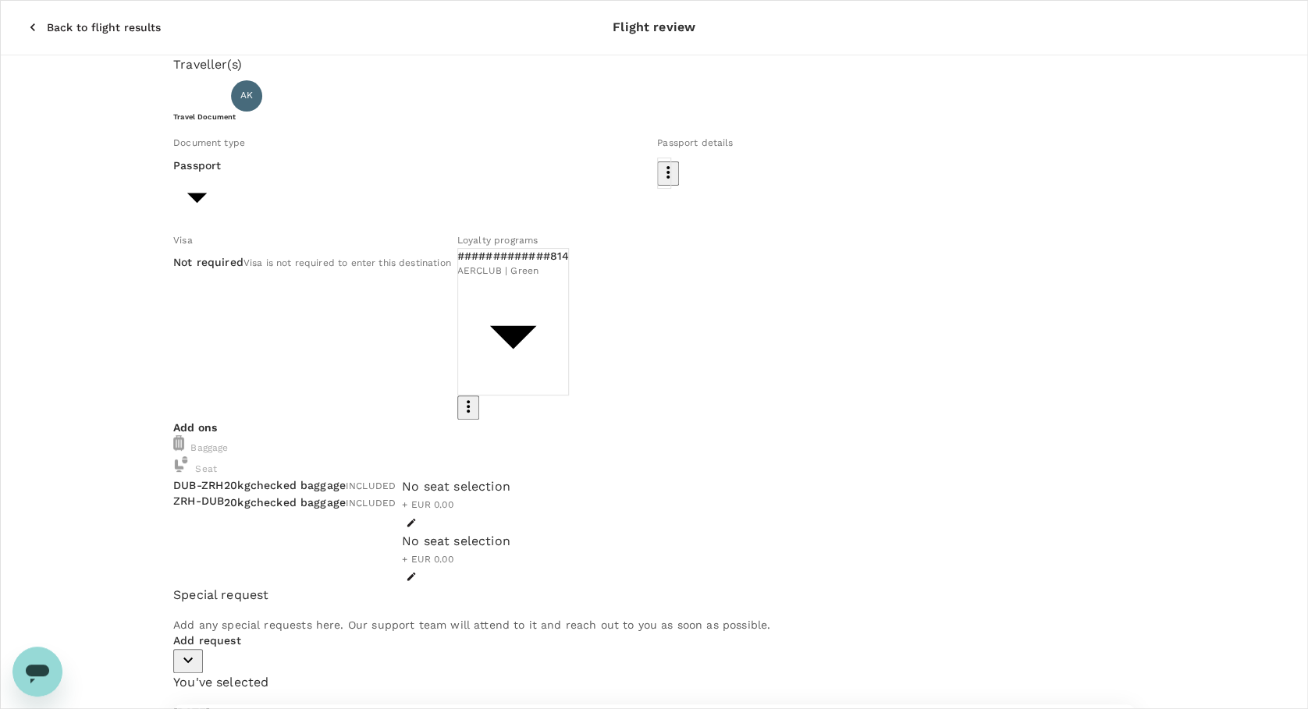
click at [410, 272] on div "Not required Visa is not required to enter this destination" at bounding box center [312, 262] width 278 height 17
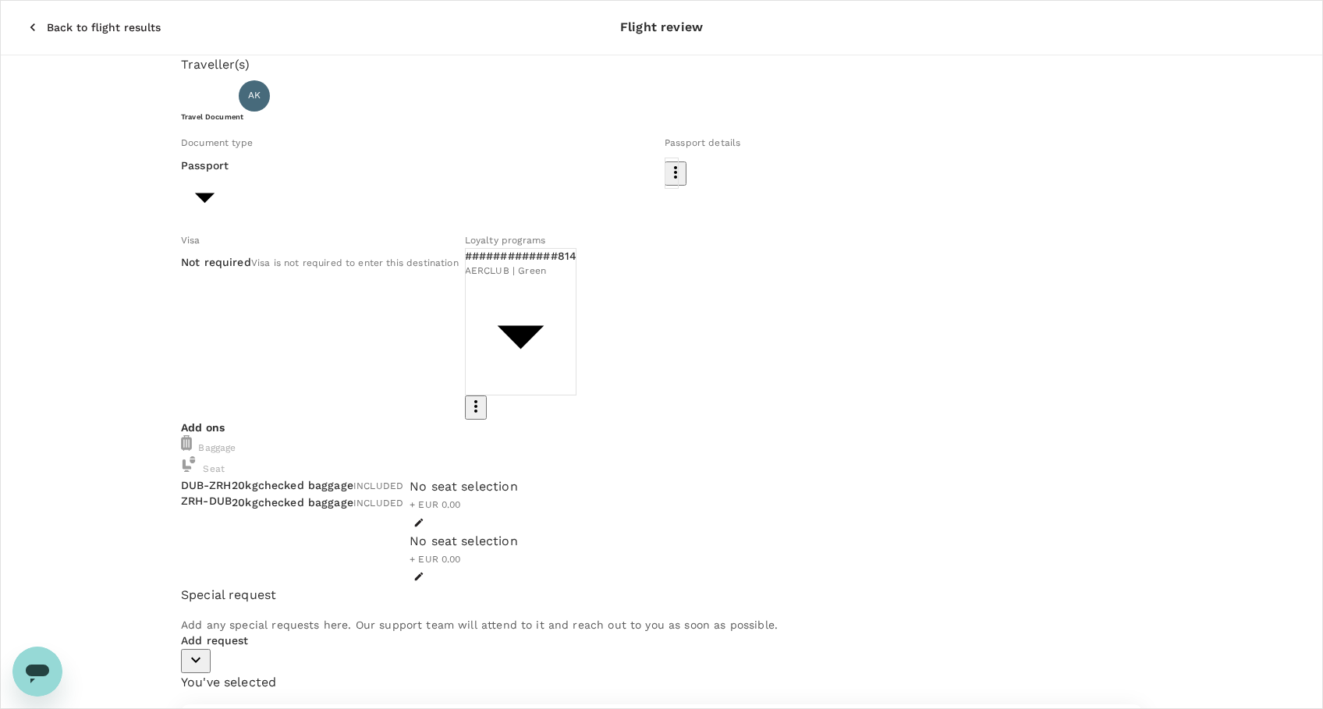
click at [574, 215] on body "Back to flight results Flight review Traveller(s) Traveller 1 : AK Anna Kavanag…" at bounding box center [661, 606] width 1323 height 1213
drag, startPoint x: 574, startPoint y: 215, endPoint x: 563, endPoint y: 218, distance: 12.3
click at [563, 218] on div at bounding box center [661, 354] width 1323 height 709
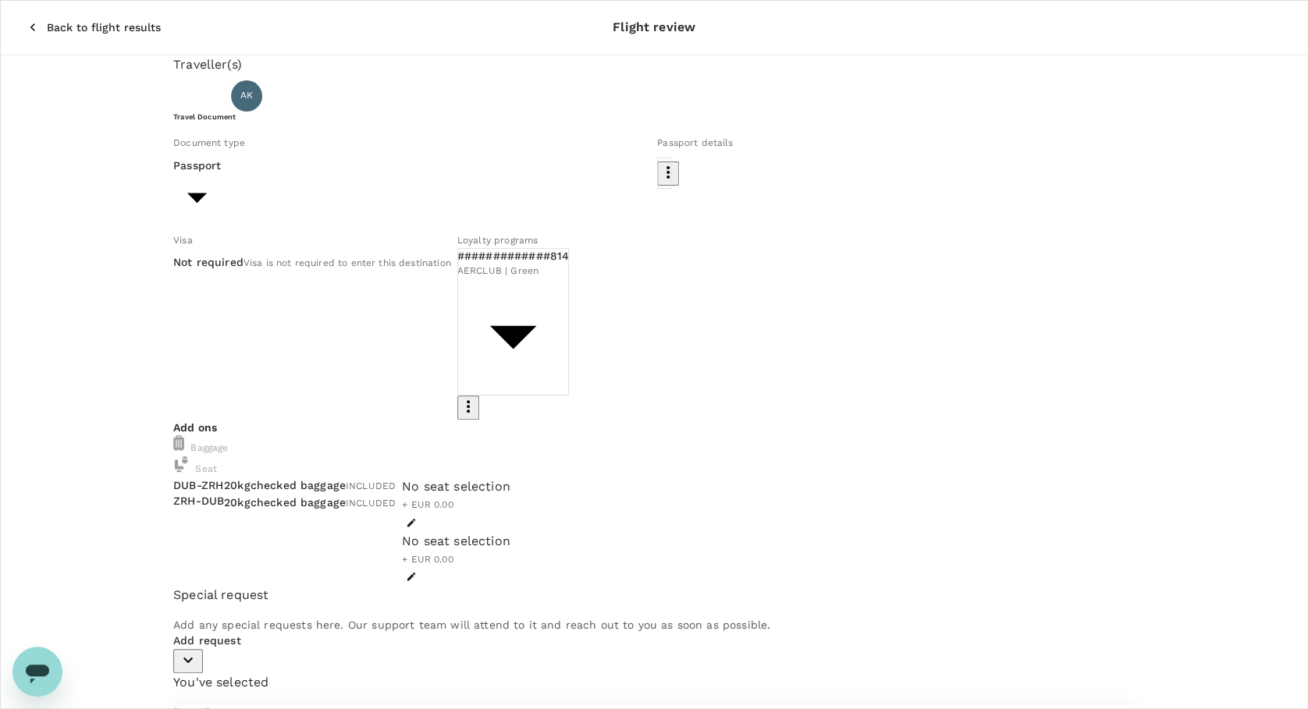
click at [736, 221] on body "Back to flight results Flight review Traveller(s) Traveller 1 : AK Anna Kavanag…" at bounding box center [654, 606] width 1308 height 1213
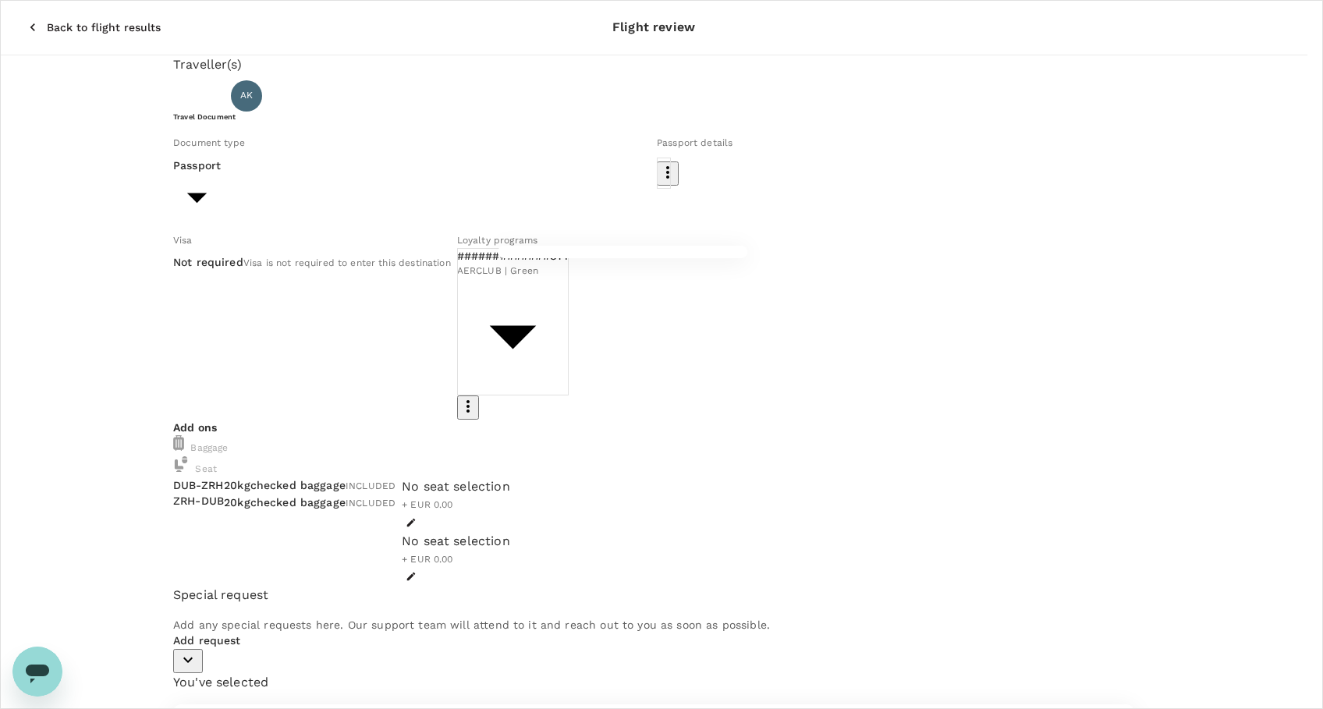
click at [620, 220] on div at bounding box center [661, 354] width 1323 height 709
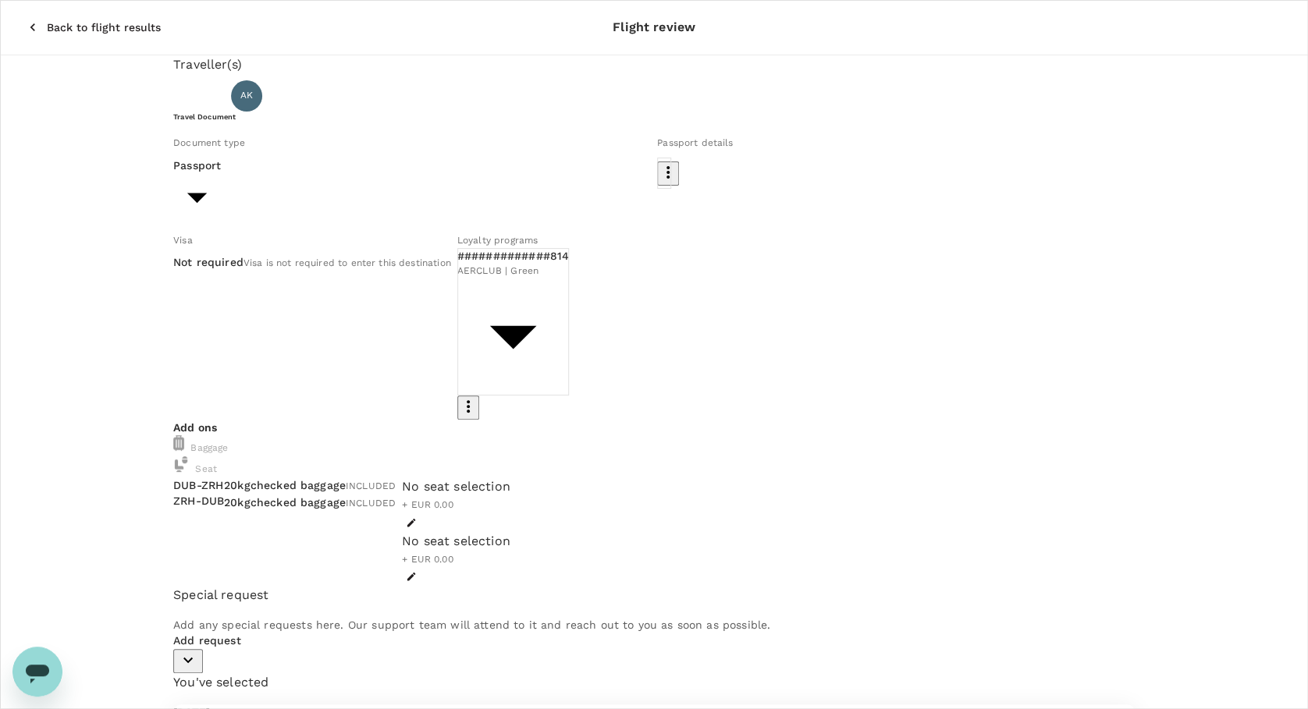
click at [538, 246] on span "Loyalty programs" at bounding box center [497, 240] width 80 height 11
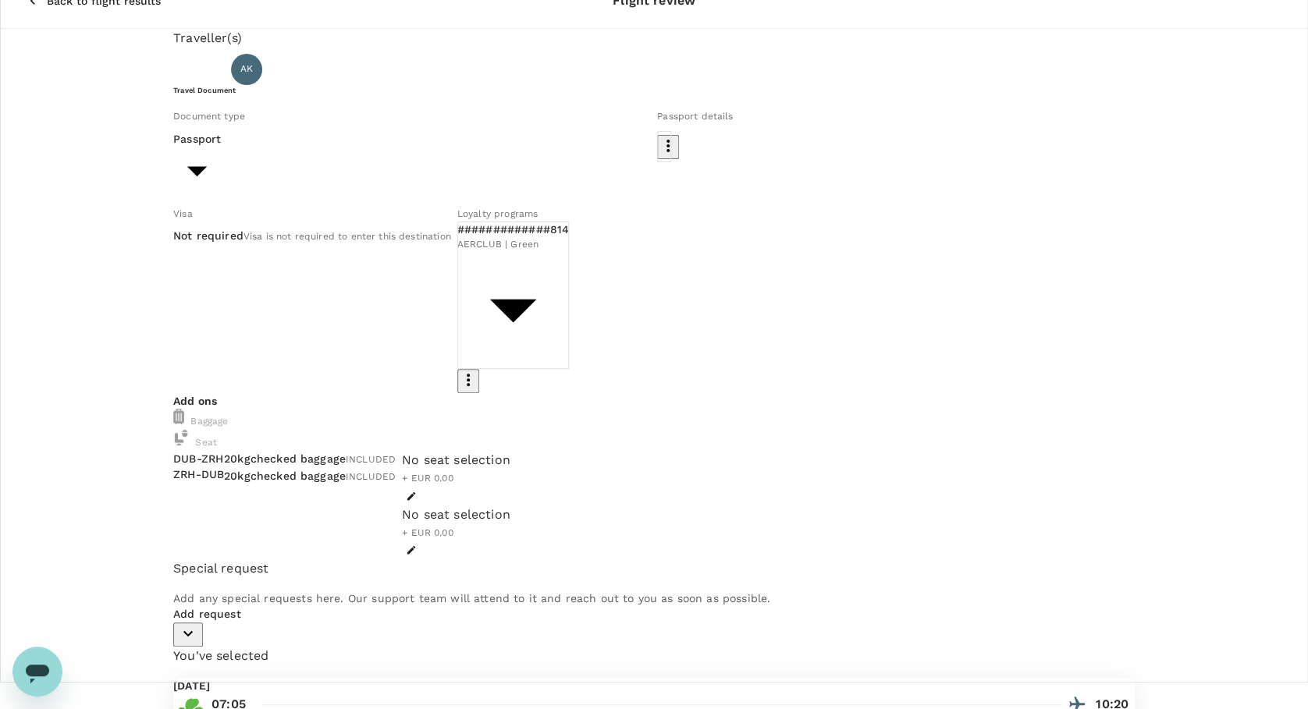
scroll to position [41, 0]
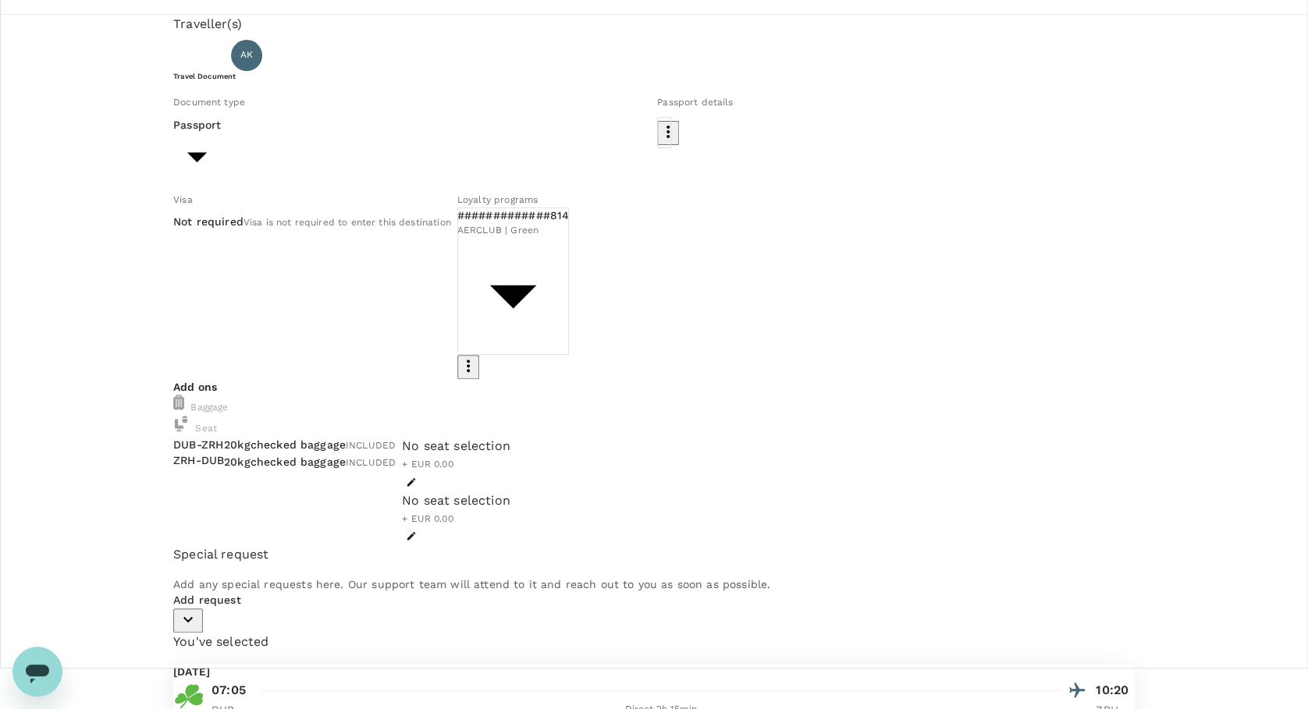
click at [34, 666] on icon "Open messaging window" at bounding box center [37, 674] width 23 height 19
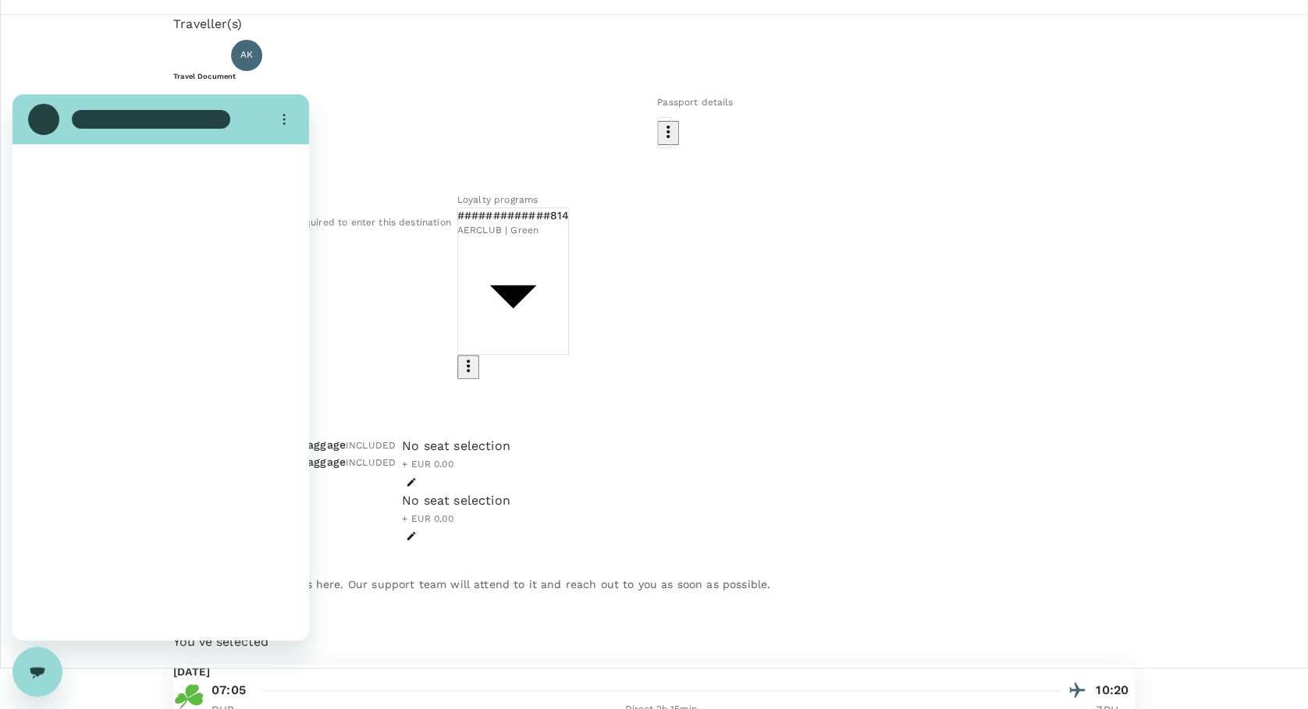
scroll to position [0, 0]
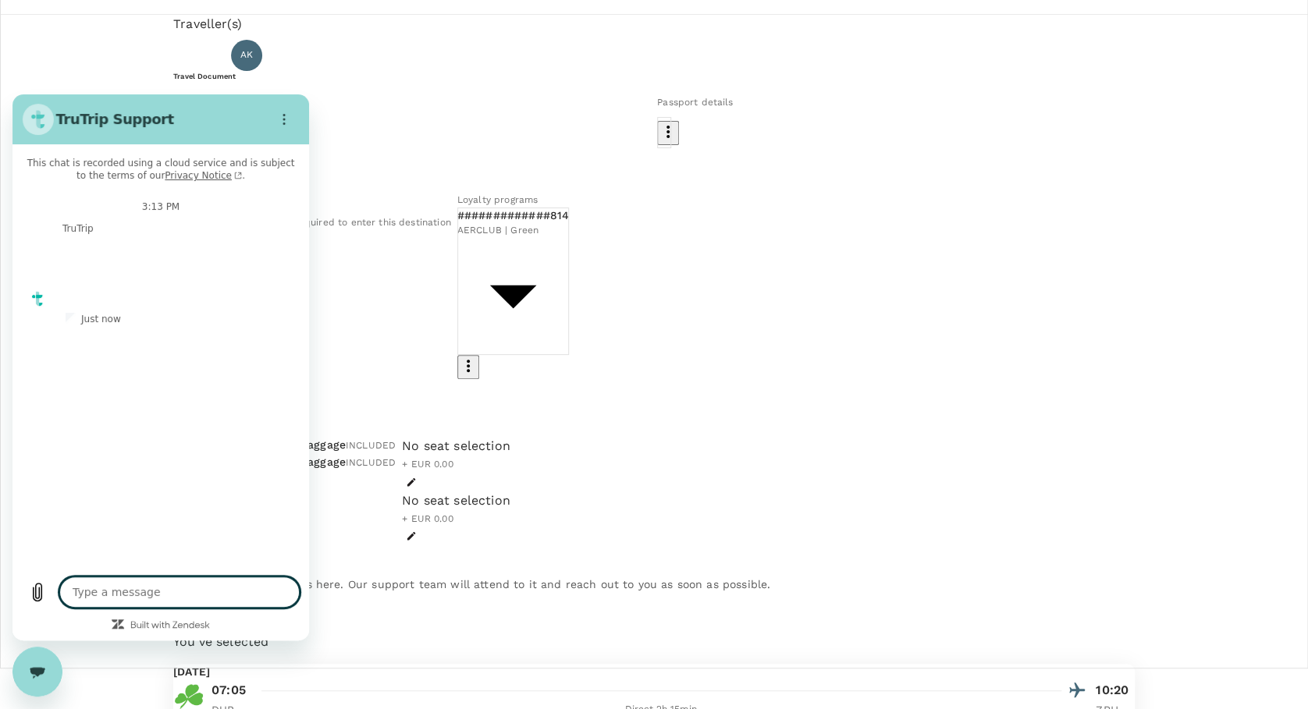
type textarea "x"
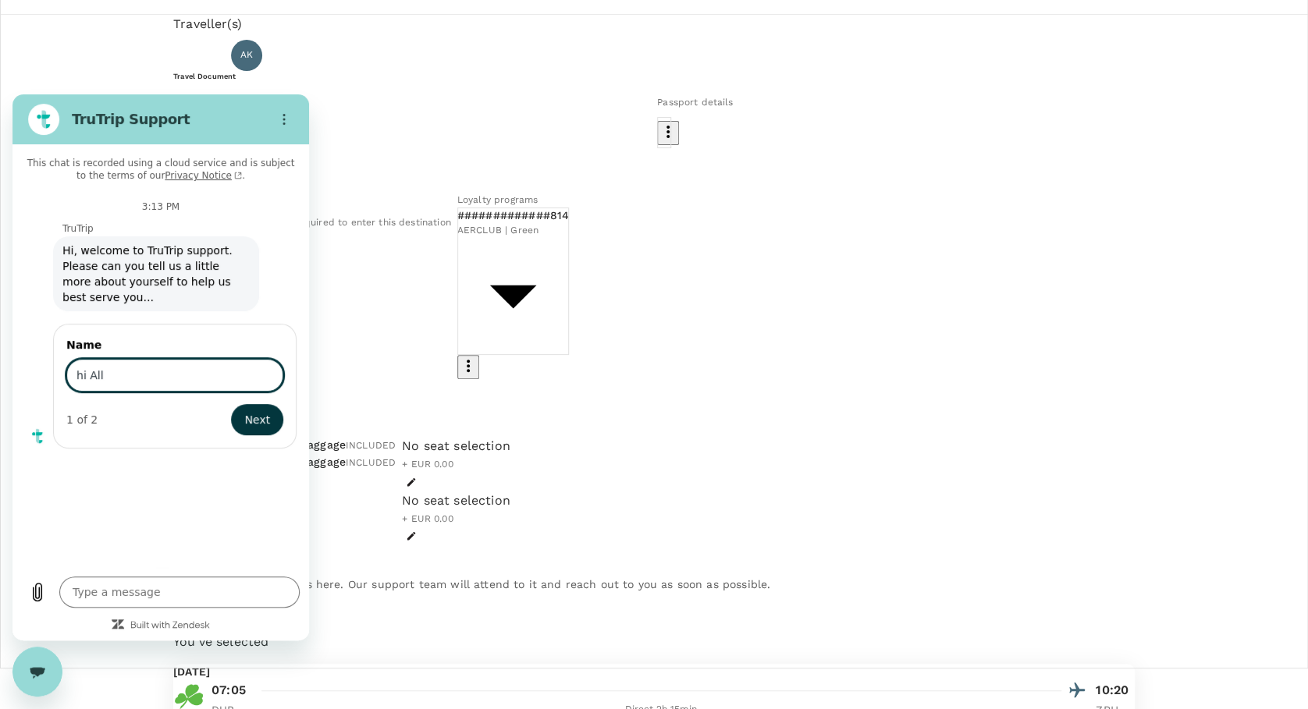
type input "hi All"
click at [231, 404] on button "Next" at bounding box center [257, 419] width 52 height 31
type textarea "x"
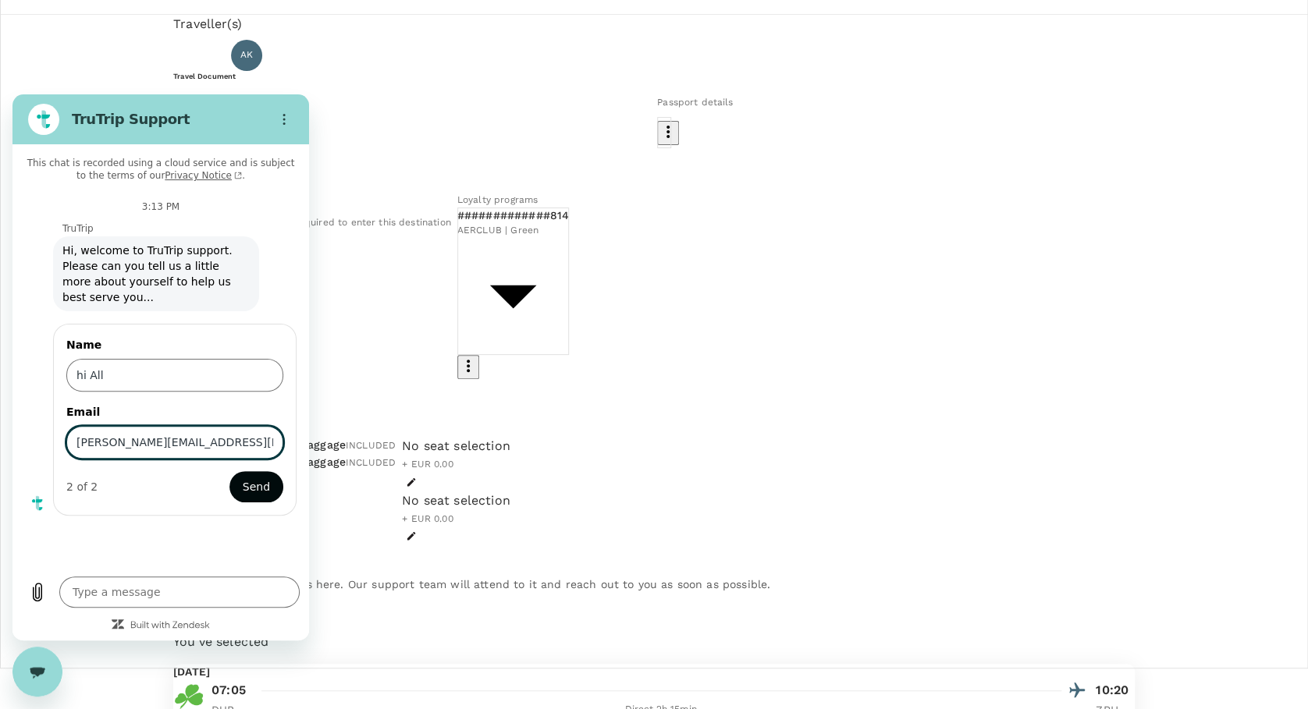
type input "a.kavanagh@inovapharma.com"
click at [261, 478] on span "Send" at bounding box center [256, 487] width 27 height 19
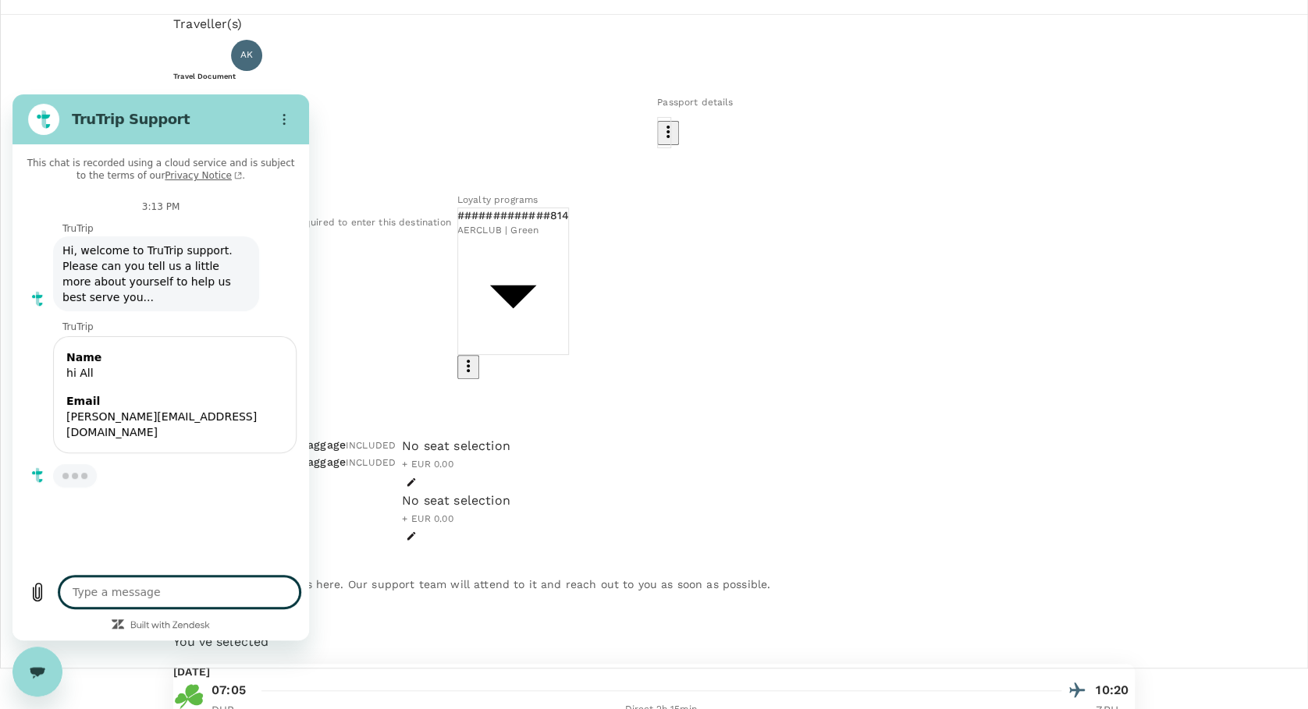
click at [135, 597] on textarea at bounding box center [179, 592] width 240 height 31
type textarea "x"
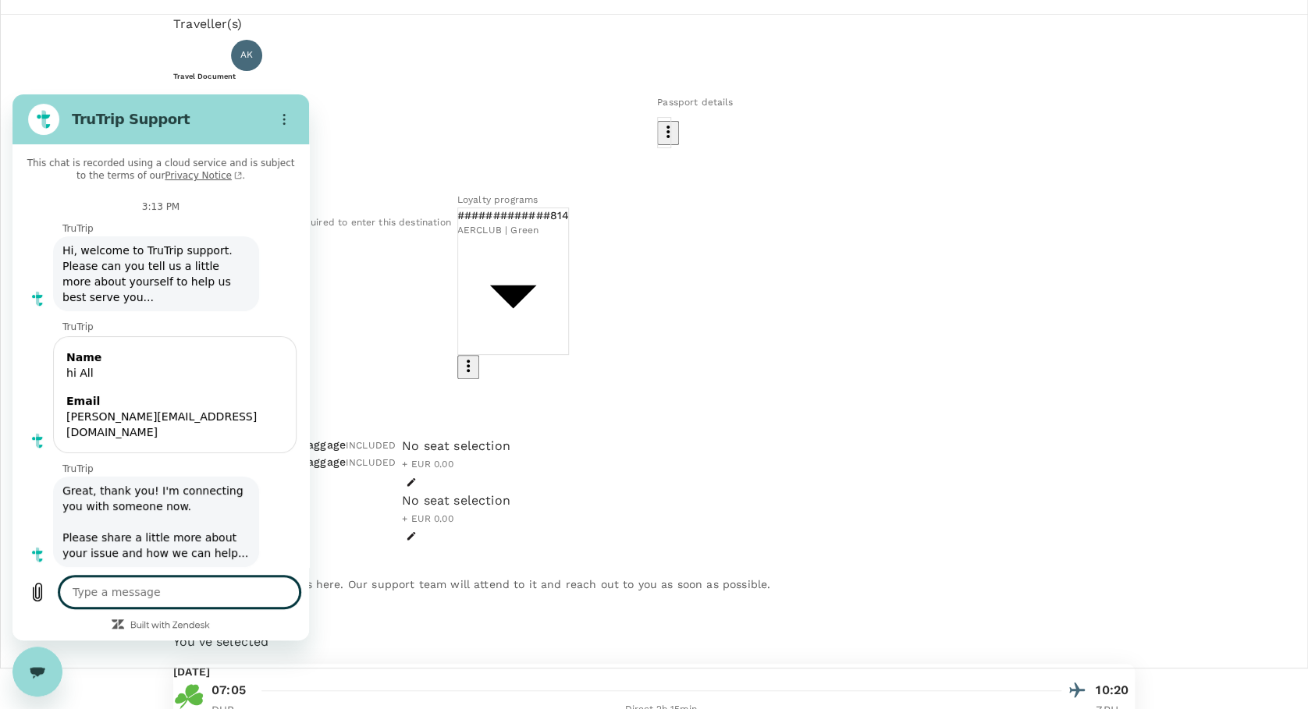
type textarea "I"
type textarea "x"
type textarea "I"
type textarea "x"
type textarea "I"
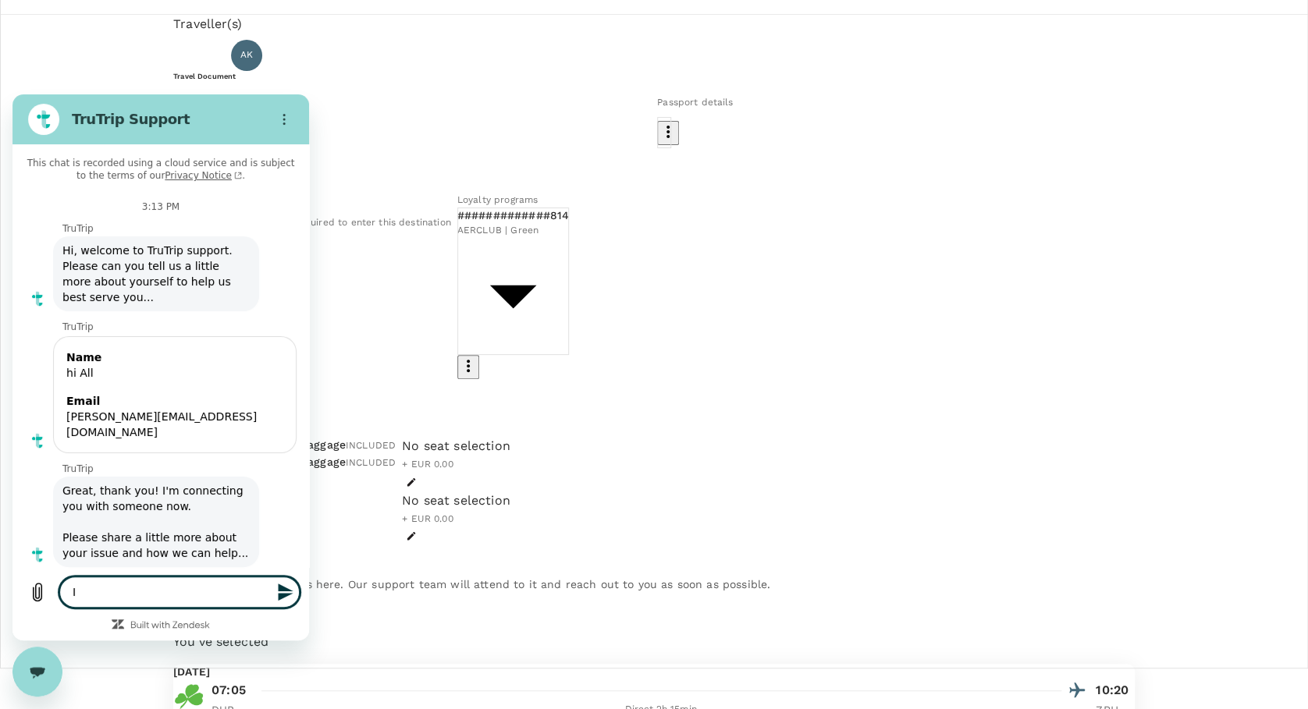
type textarea "x"
type textarea "I"
type textarea "x"
type textarea "I"
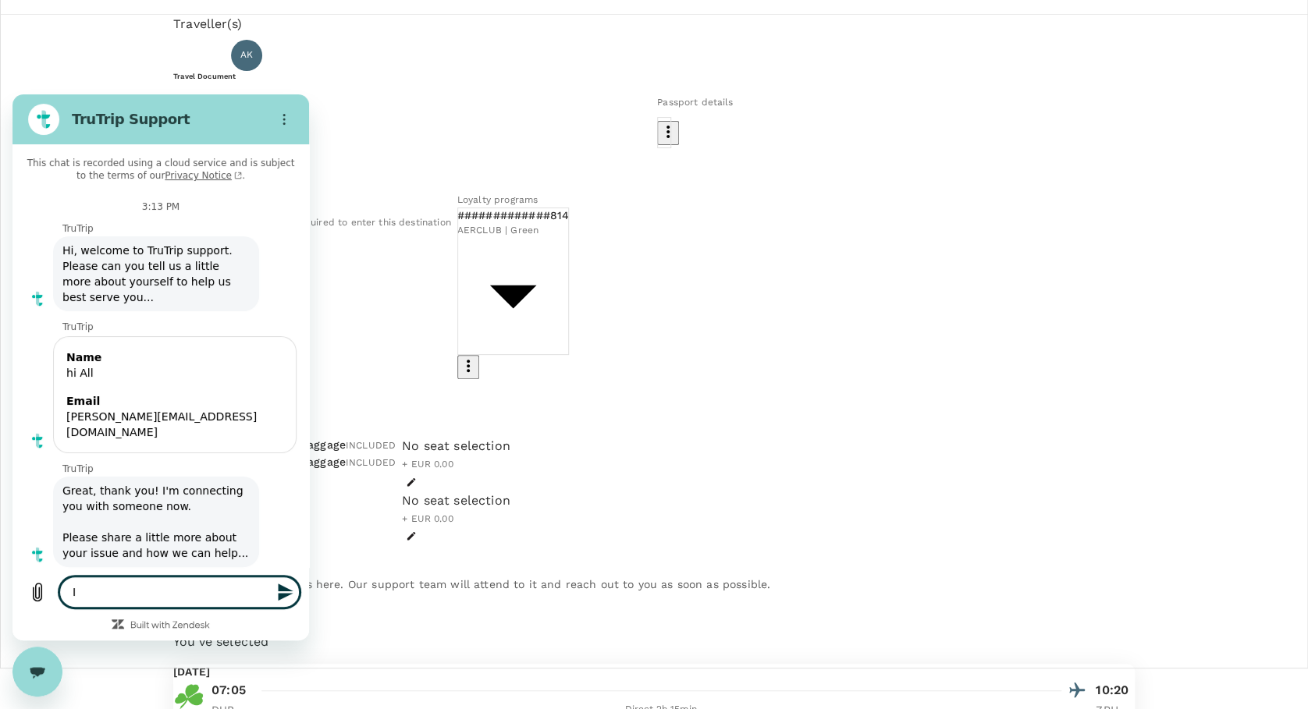
type textarea "x"
type textarea "I w"
type textarea "x"
type textarea "I wa"
type textarea "x"
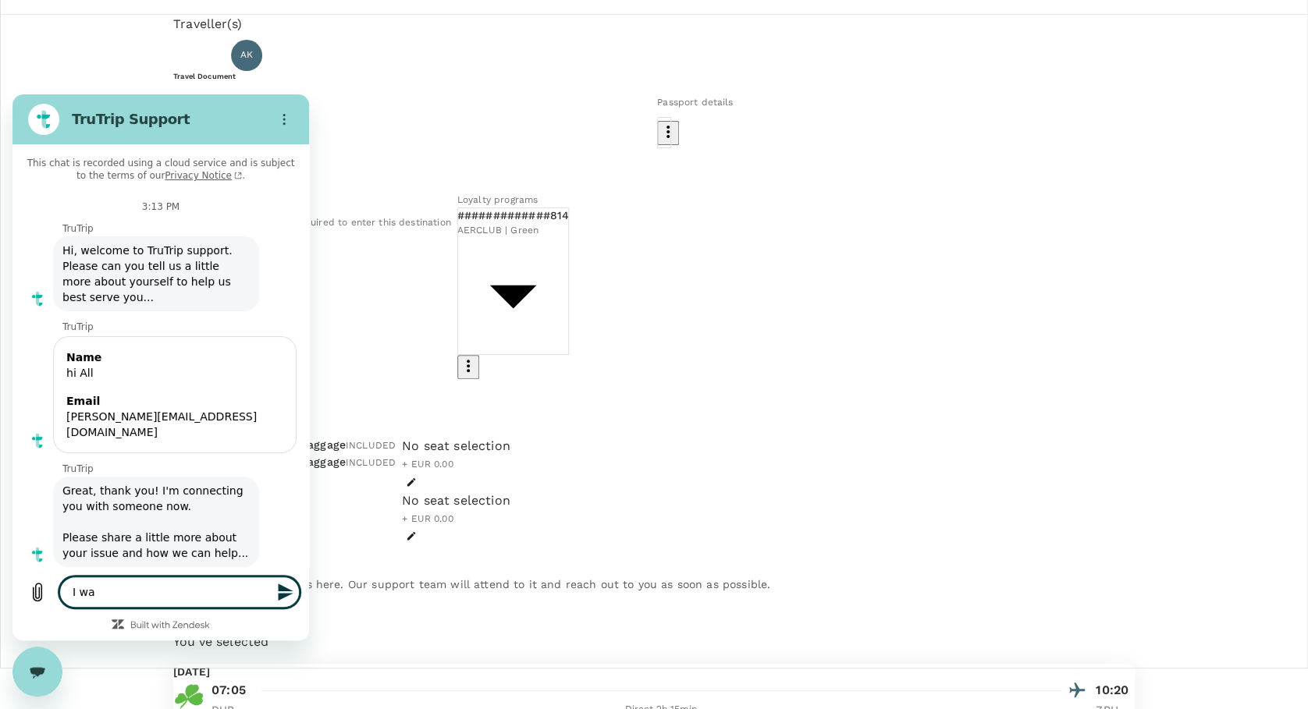
type textarea "I wan"
type textarea "x"
type textarea "I want"
type textarea "x"
type textarea "I wante"
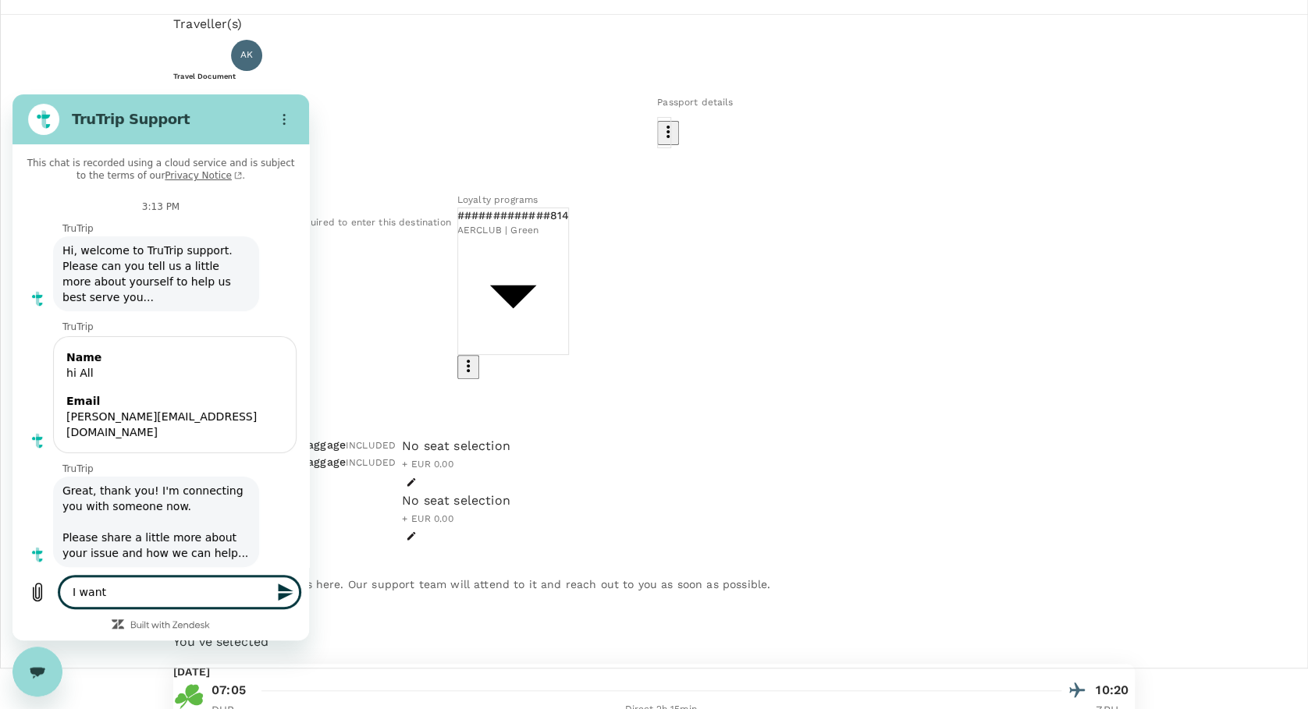
type textarea "x"
type textarea "I wanted"
type textarea "x"
type textarea "I wanted"
type textarea "x"
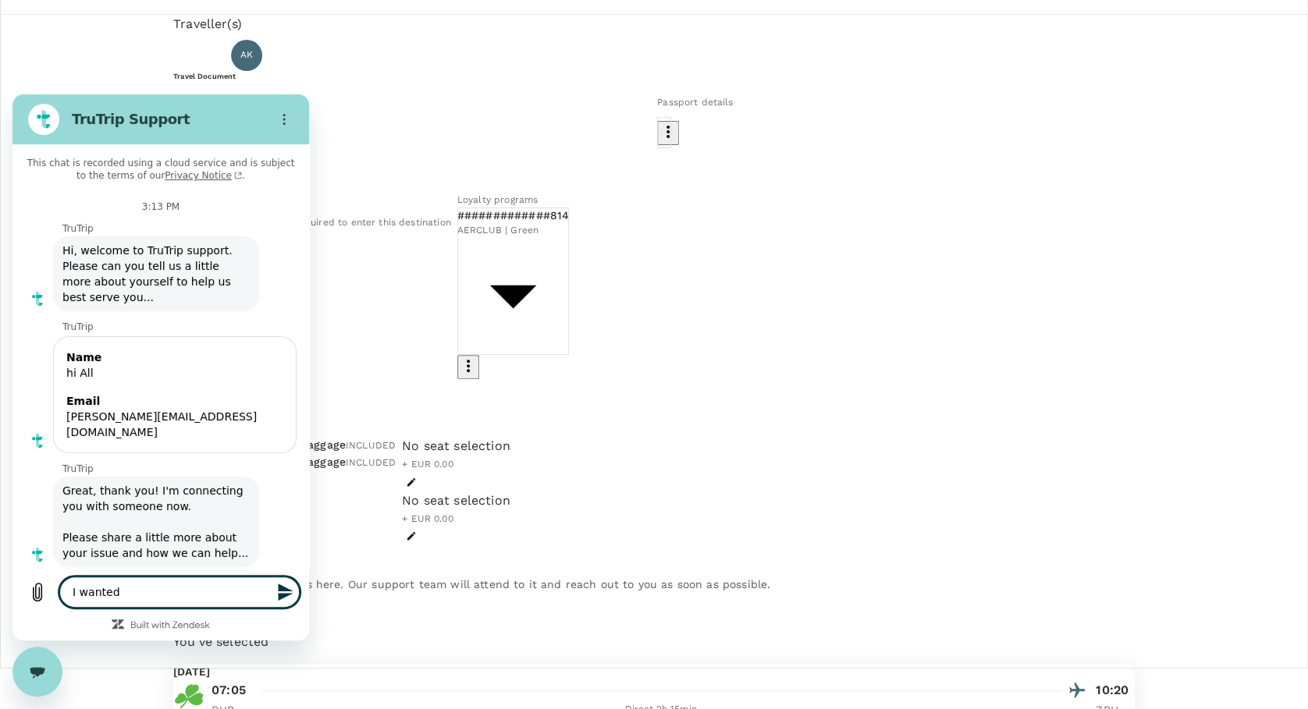
type textarea "I wanted t"
type textarea "x"
type textarea "I wanted to"
type textarea "x"
type textarea "I wanted to"
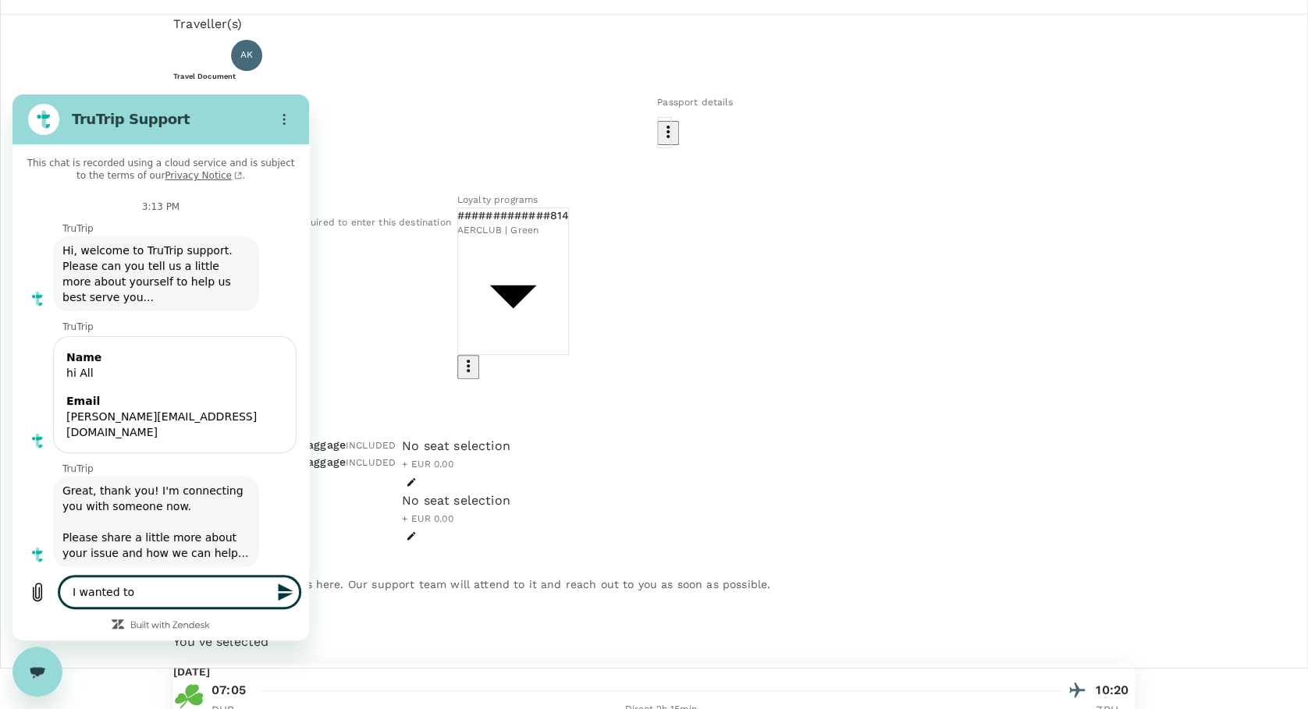
type textarea "x"
type textarea "I wanted to b"
type textarea "x"
type textarea "I wanted to bo"
type textarea "x"
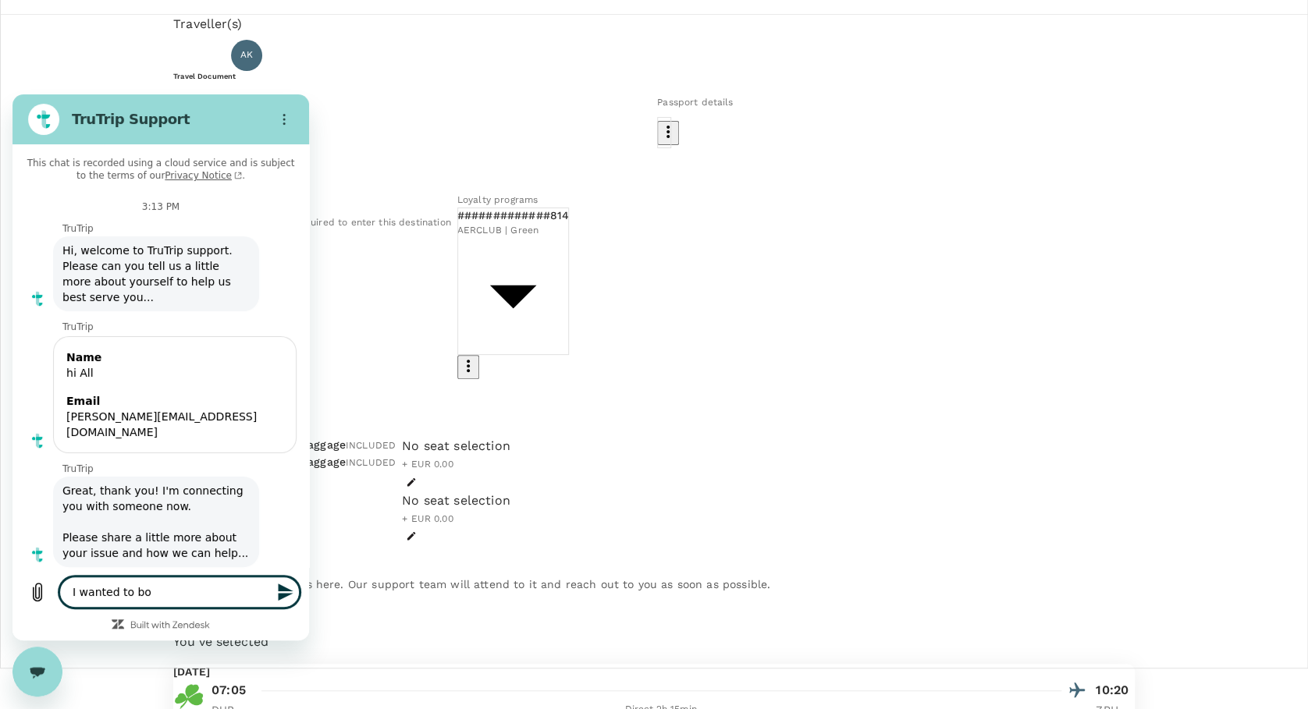
type textarea "I wanted to boo"
type textarea "x"
type textarea "I wanted to book"
type textarea "x"
type textarea "I wanted to book"
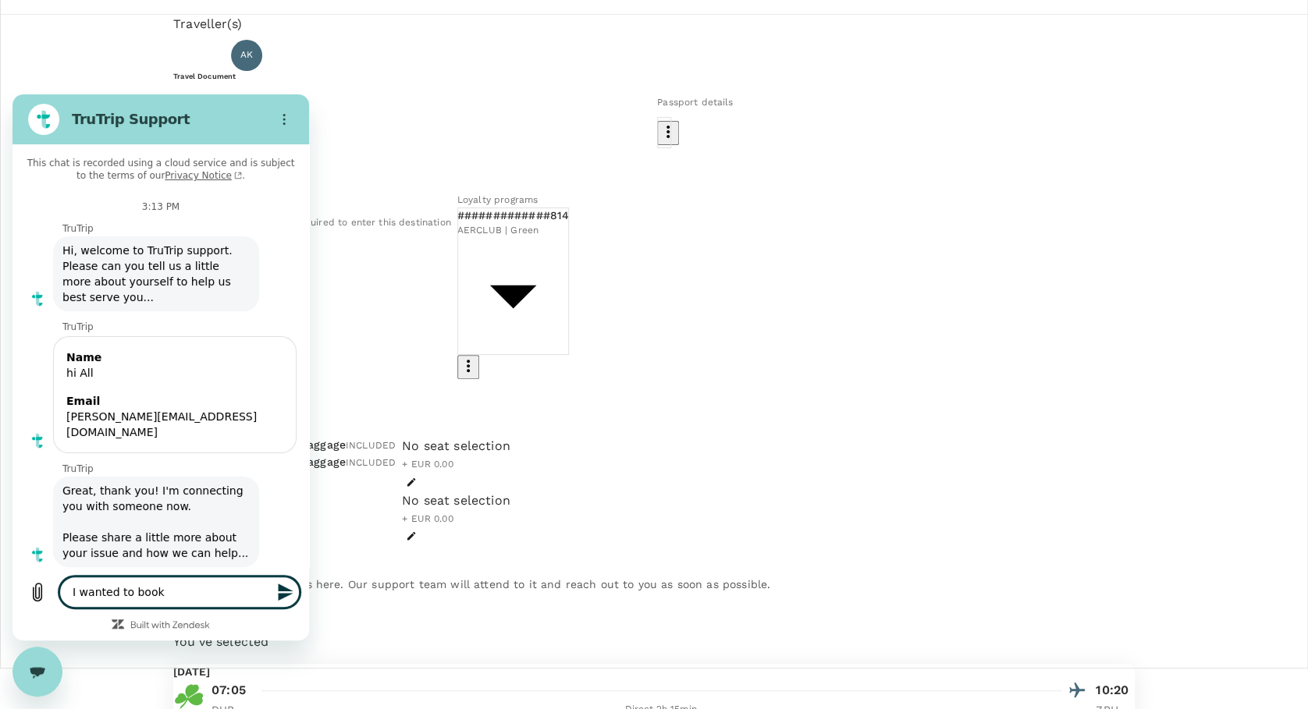
type textarea "x"
type textarea "I wanted to book f"
type textarea "x"
type textarea "I wanted to book fl"
type textarea "x"
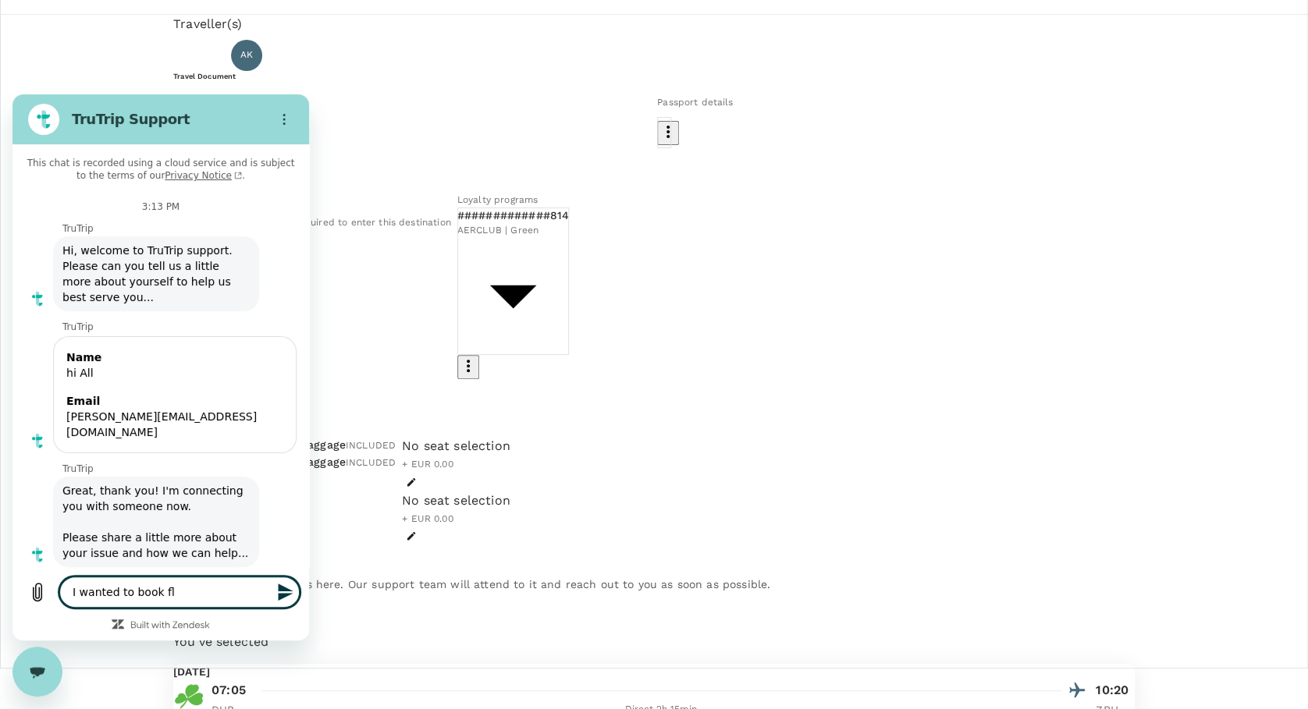
type textarea "I wanted to book fli"
type textarea "x"
type textarea "I wanted to book flig"
type textarea "x"
type textarea "I wanted to book fligh"
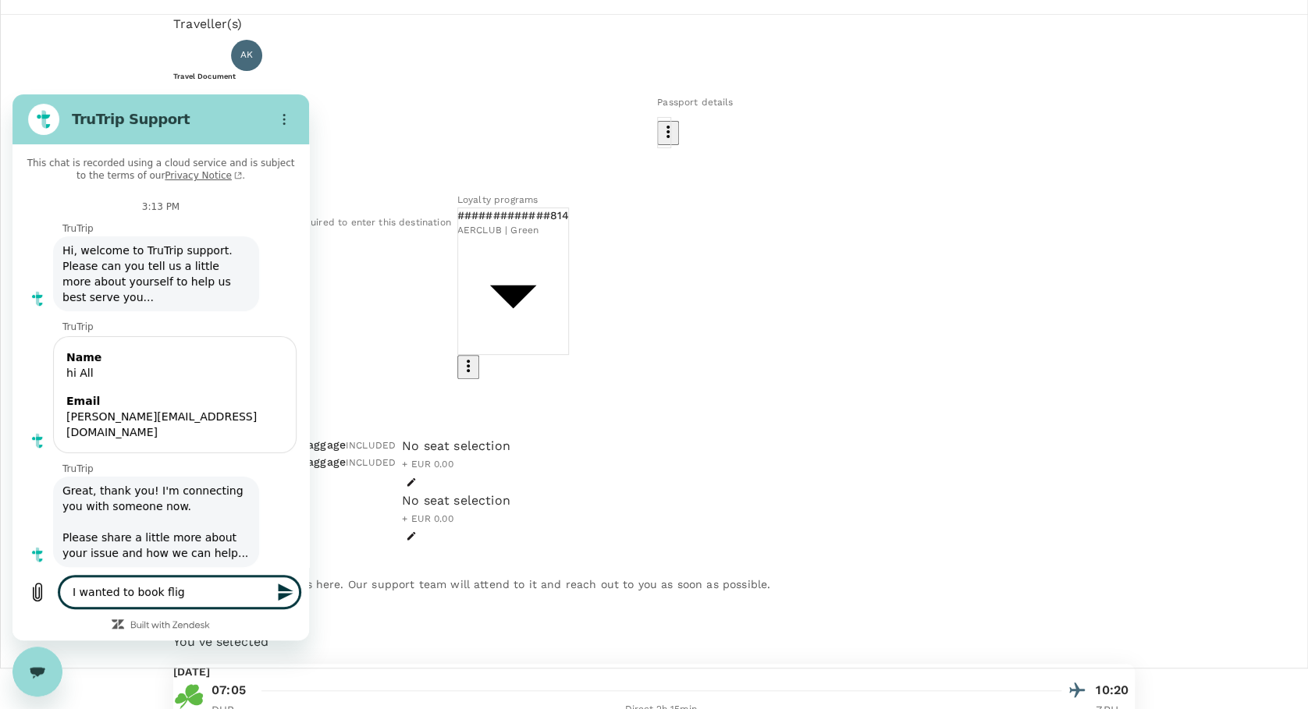
type textarea "x"
type textarea "I wanted to book flight"
type textarea "x"
type textarea "I wanted to book flights"
type textarea "x"
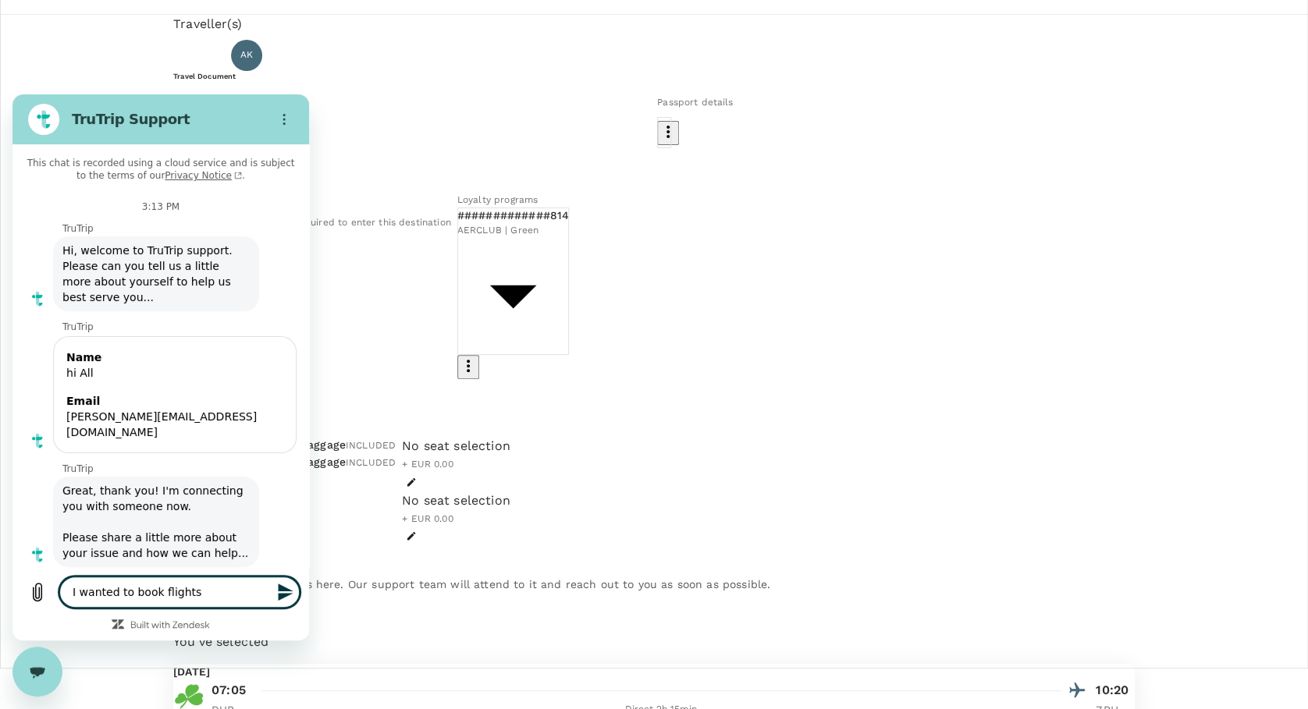
type textarea "I wanted to book flights"
type textarea "x"
type textarea "I wanted to book flights t"
type textarea "x"
type textarea "I wanted to book flights to"
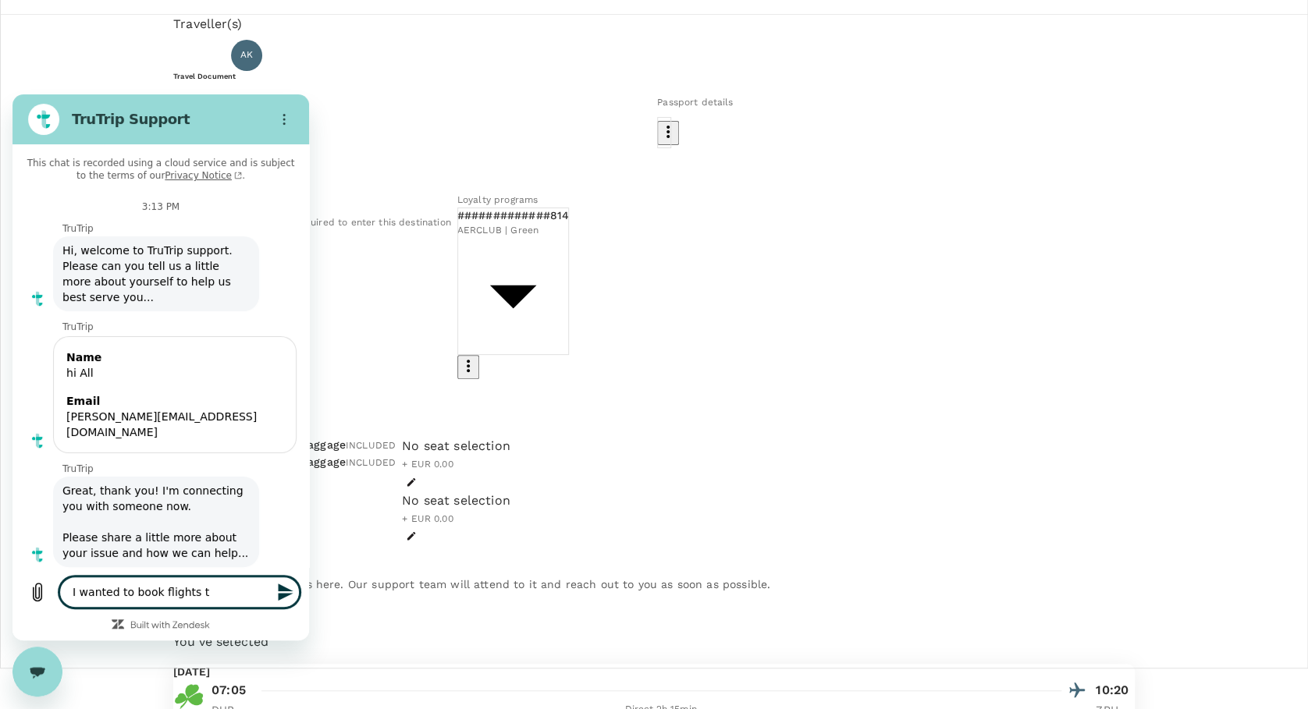
type textarea "x"
type textarea "I wanted to book flights to"
type textarea "x"
type textarea "I wanted to book flights to C"
type textarea "x"
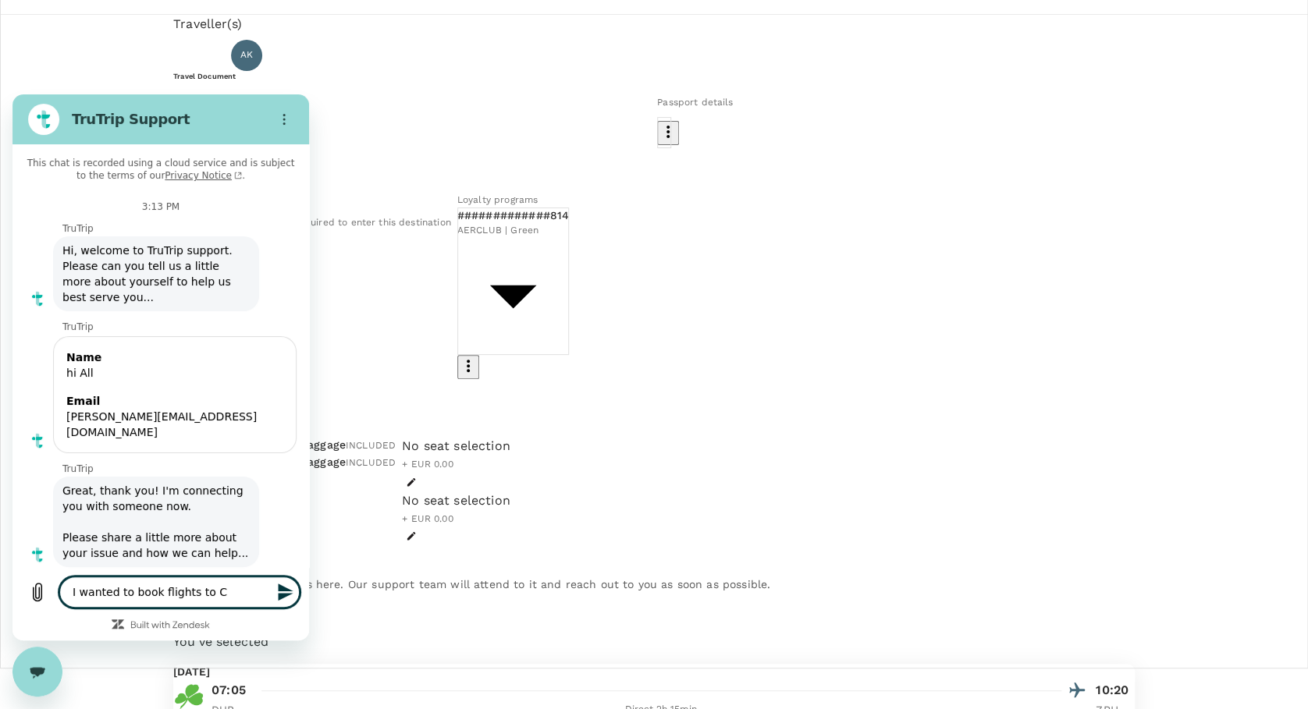
type textarea "I wanted to book flights to CH"
type textarea "x"
type textarea "I wanted to book flights to CH"
type textarea "x"
type textarea "I wanted to book flights to CH f"
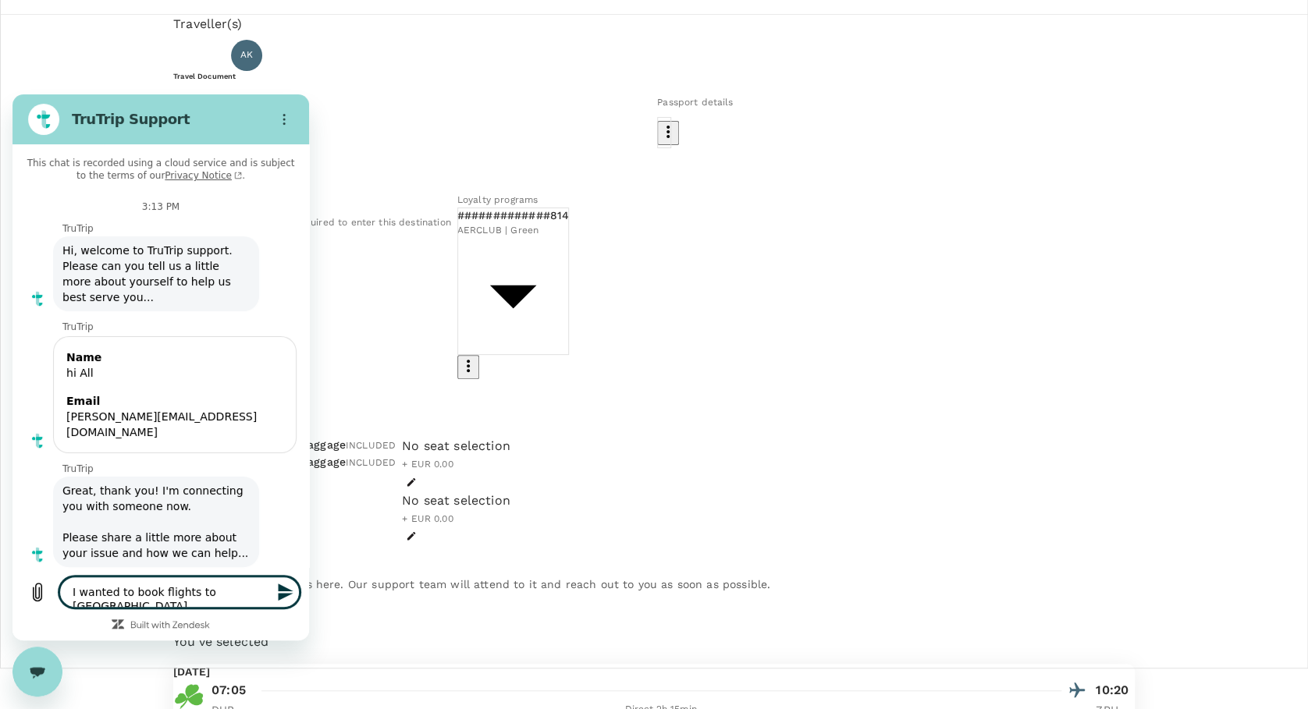
type textarea "x"
type textarea "I wanted to book flights to CH fo"
type textarea "x"
type textarea "I wanted to book flights to CH for"
type textarea "x"
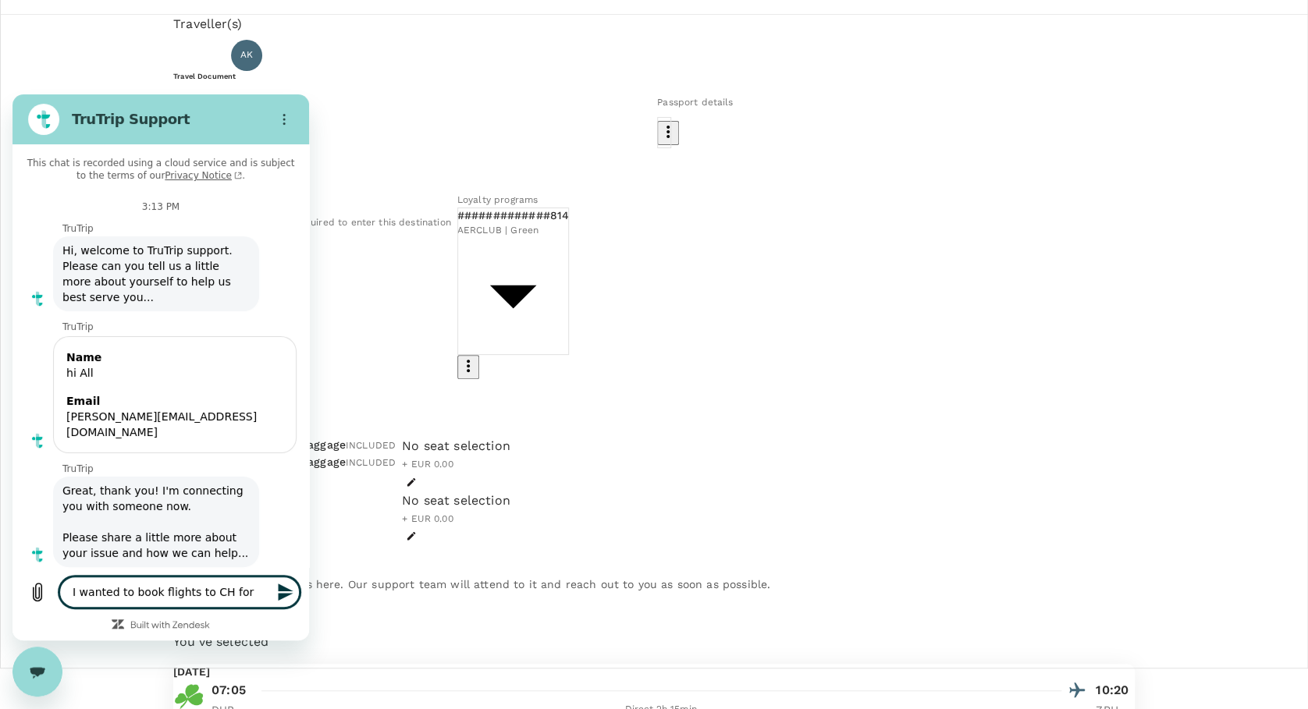
type textarea "I wanted to book flights to CH for"
type textarea "x"
type textarea "I wanted to book flights to CH for O"
type textarea "x"
type textarea "I wanted to book flights to CH for On"
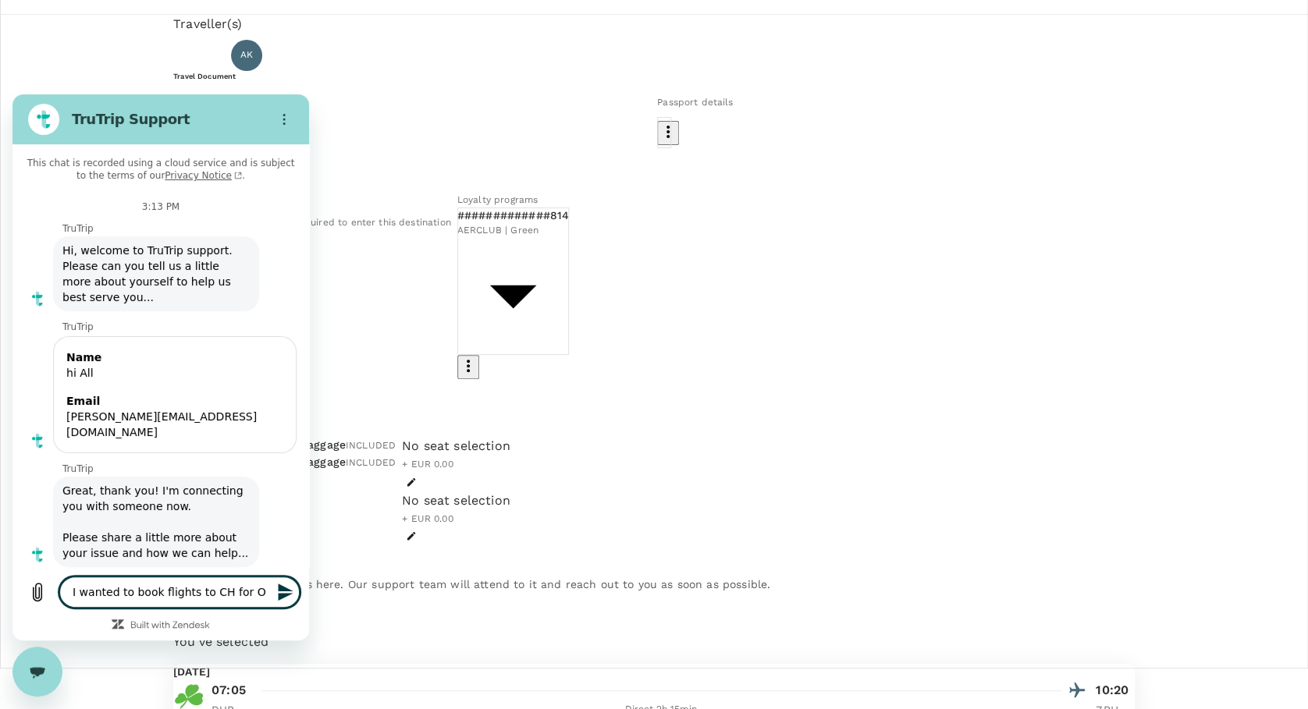
type textarea "x"
type textarea "I wanted to book flights to CH for Onc"
type textarea "x"
type textarea "I wanted to book flights to CH for Onc"
type textarea "x"
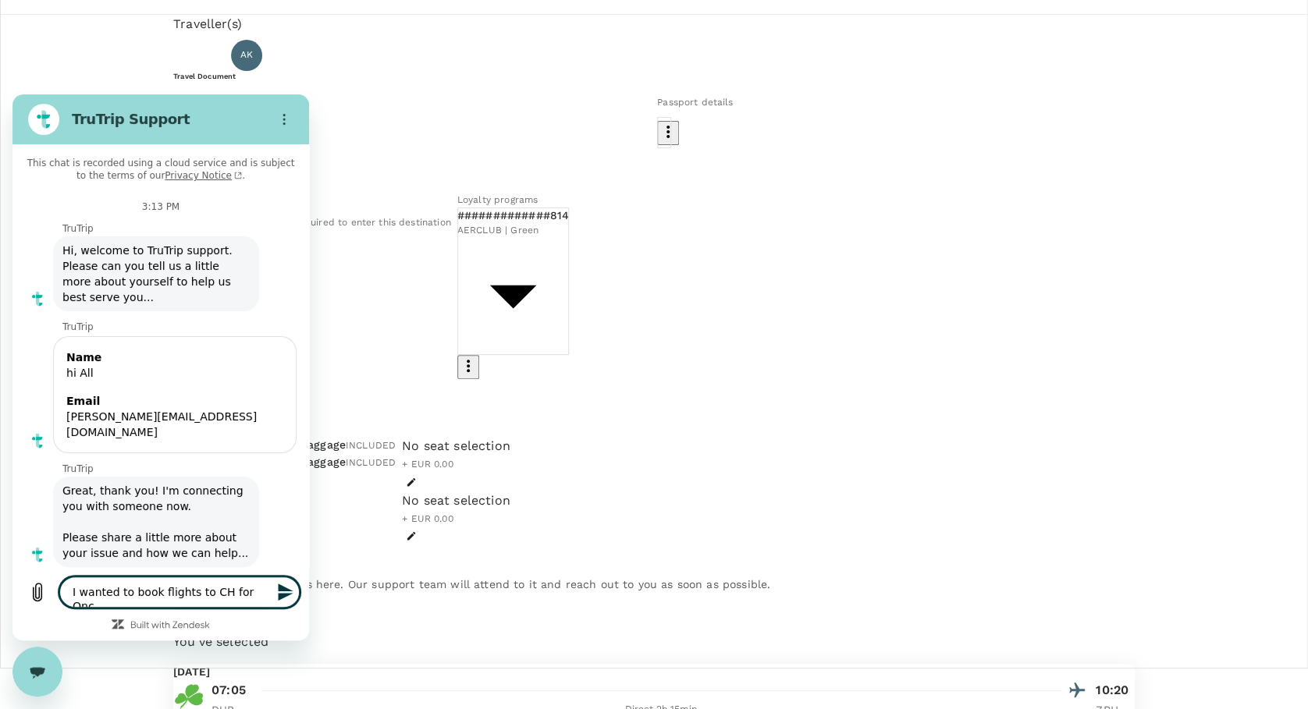
type textarea "I wanted to book flights to CH for Onc t"
type textarea "x"
type textarea "I wanted to book flights to CH for Onc th"
type textarea "x"
type textarea "I wanted to book flights to CH for Onc the"
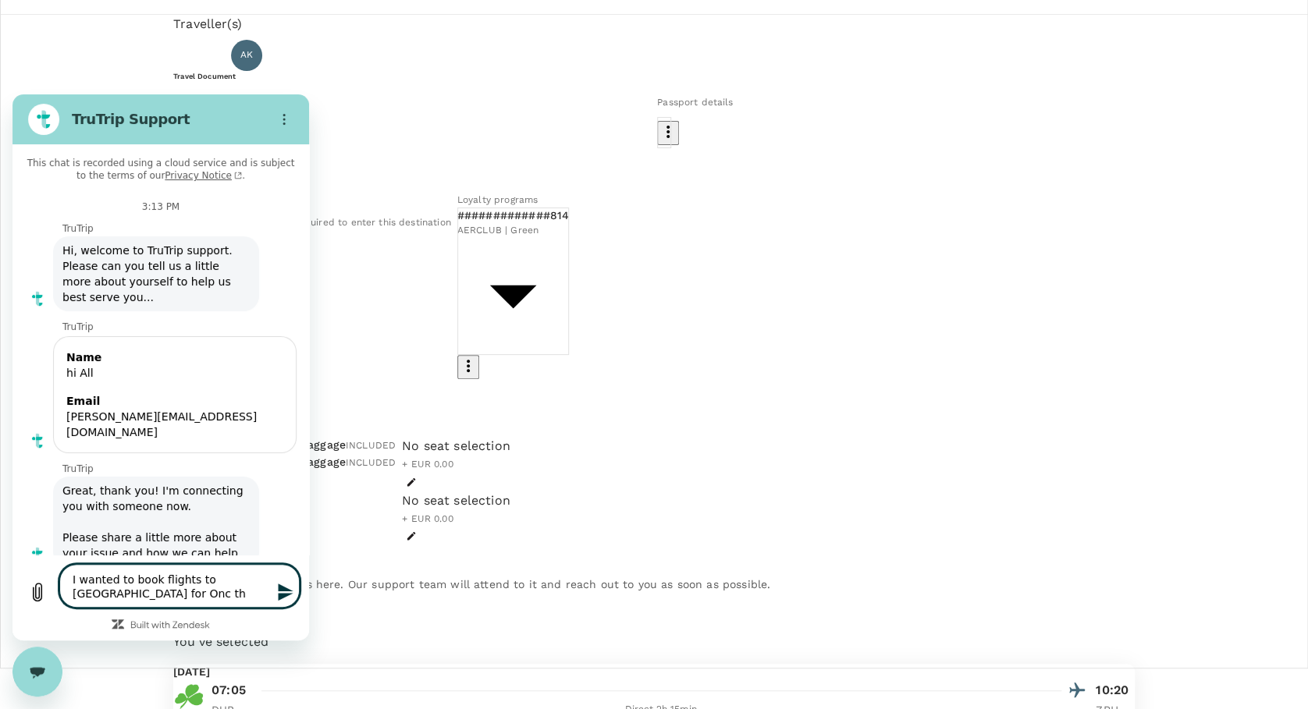
type textarea "x"
type textarea "I wanted to book flights to CH for Onc the"
type textarea "x"
type textarea "I wanted to book flights to CH for Onc the 2"
type textarea "x"
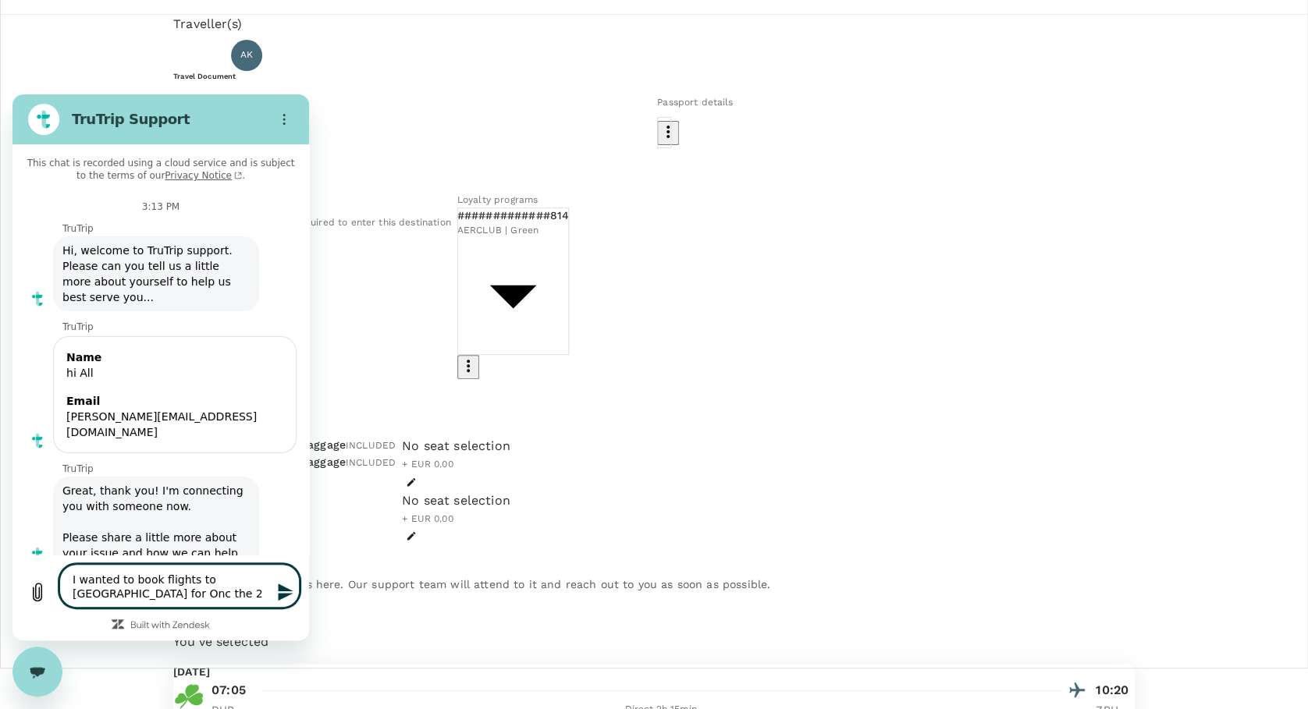
type textarea "I wanted to book flights to CH for Onc the 29"
type textarea "x"
type textarea "I wanted to book flights to CH for Onc the 29t"
type textarea "x"
type textarea "I wanted to book flights to CH for Onc the 29th"
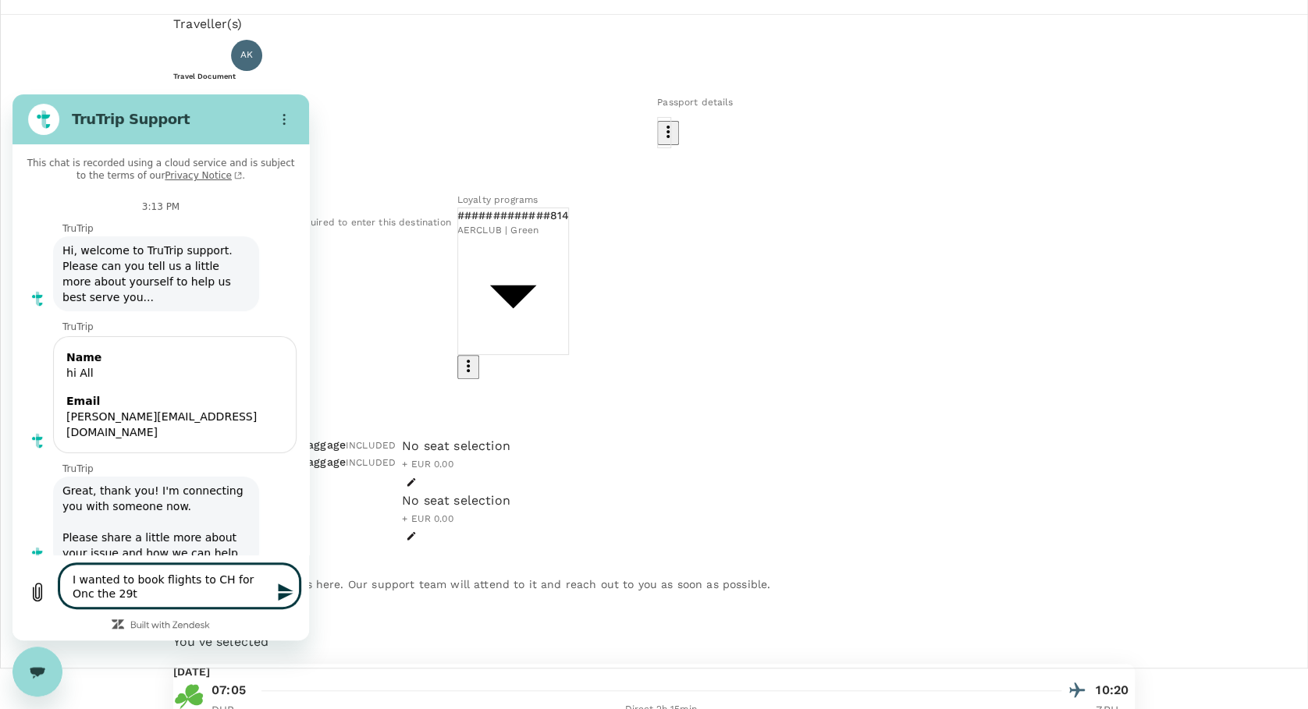
type textarea "x"
type textarea "I wanted to book flights to CH for Onc the 29th"
type textarea "x"
type textarea "I wanted to book flights to CH for Onc the 29th u"
type textarea "x"
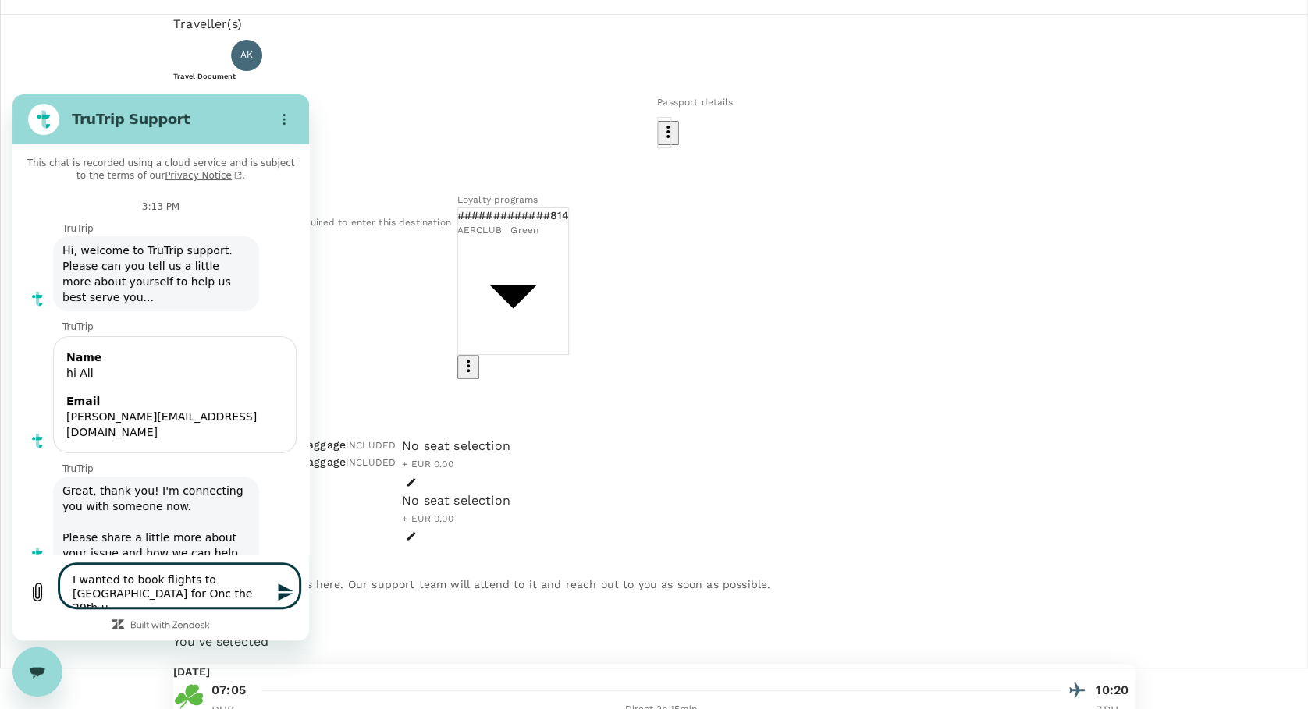
type textarea "I wanted to book flights to CH for Onc the 29th un"
type textarea "x"
type textarea "I wanted to book flights to CH for Onc the 29th u"
type textarea "x"
type textarea "I wanted to book flights to CH for Onc the 29th"
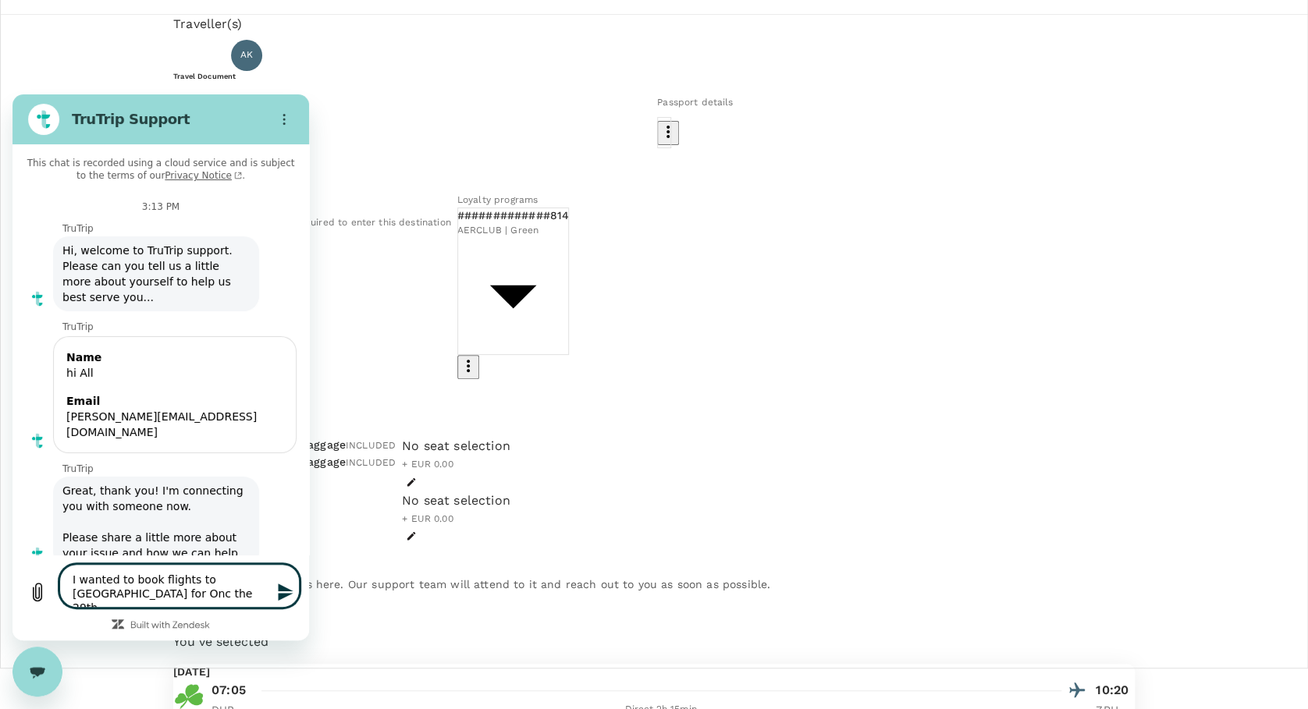
type textarea "x"
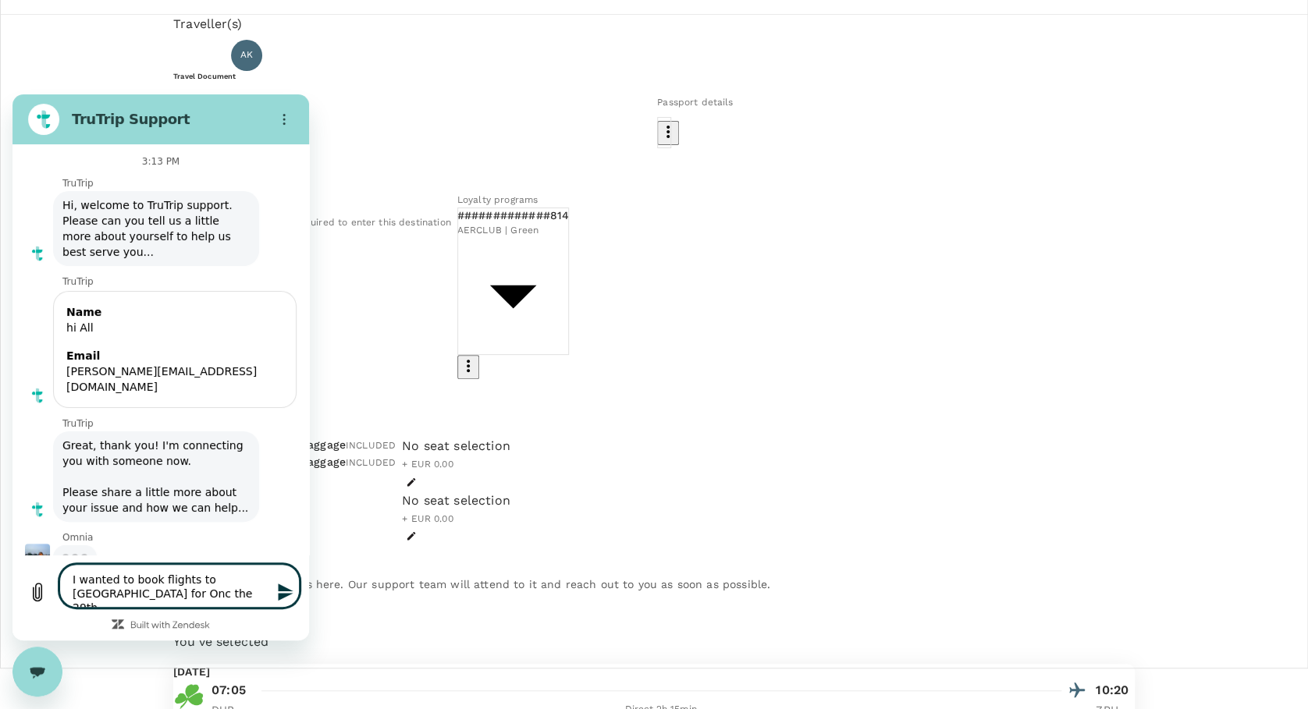
scroll to position [44, 0]
click at [255, 577] on textarea "I wanted to book flights to CH for Onc the 29th" at bounding box center [179, 586] width 240 height 44
type textarea "I wanted to book flights to CH for On the 29th"
type textarea "x"
type textarea "I wanted to book flights to CH for O the 29th"
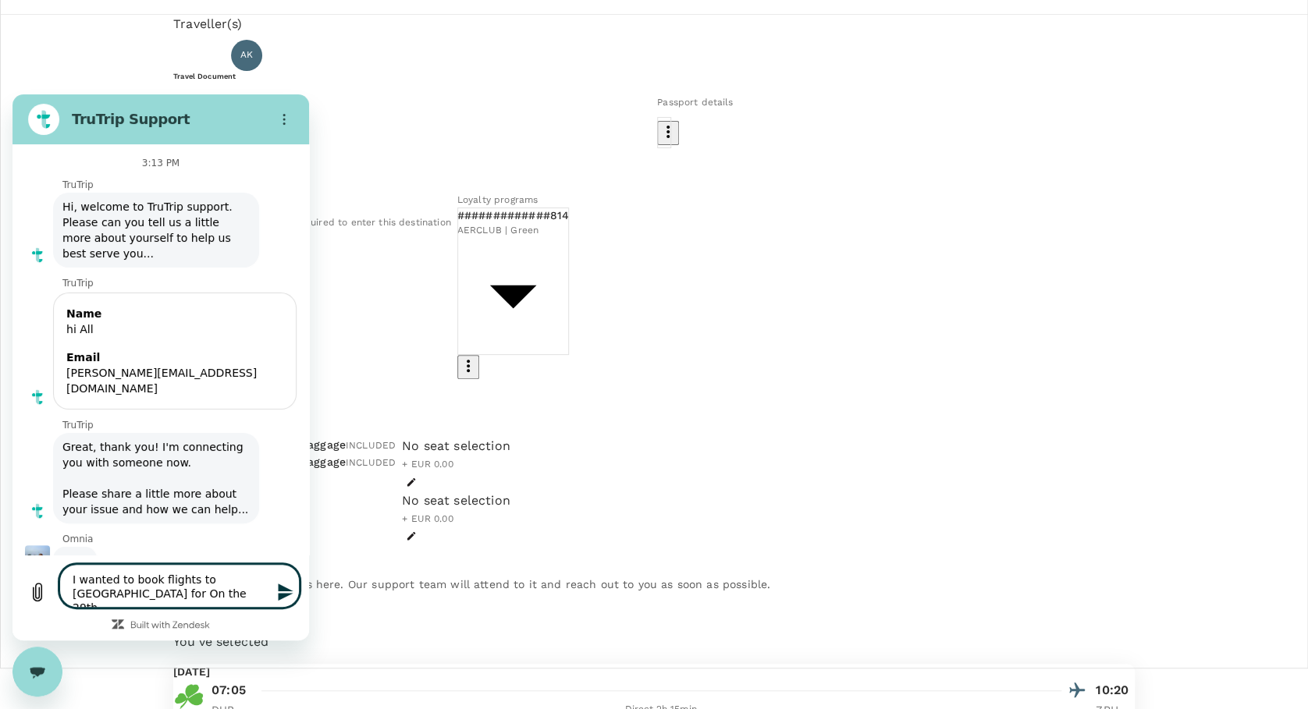
type textarea "x"
type textarea "I wanted to book flights to CH for Oc the 29th"
type textarea "x"
type textarea "I wanted to book flights to CH for Oct the 29th"
type textarea "x"
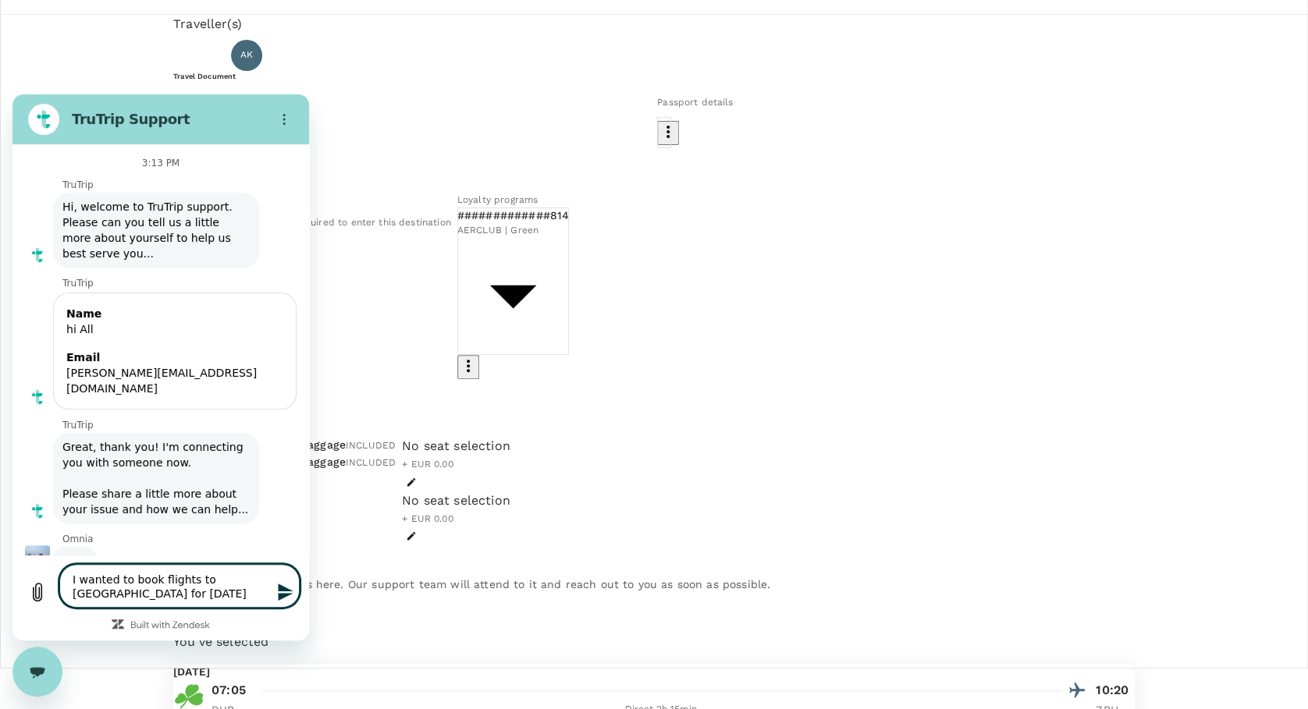
scroll to position [0, 0]
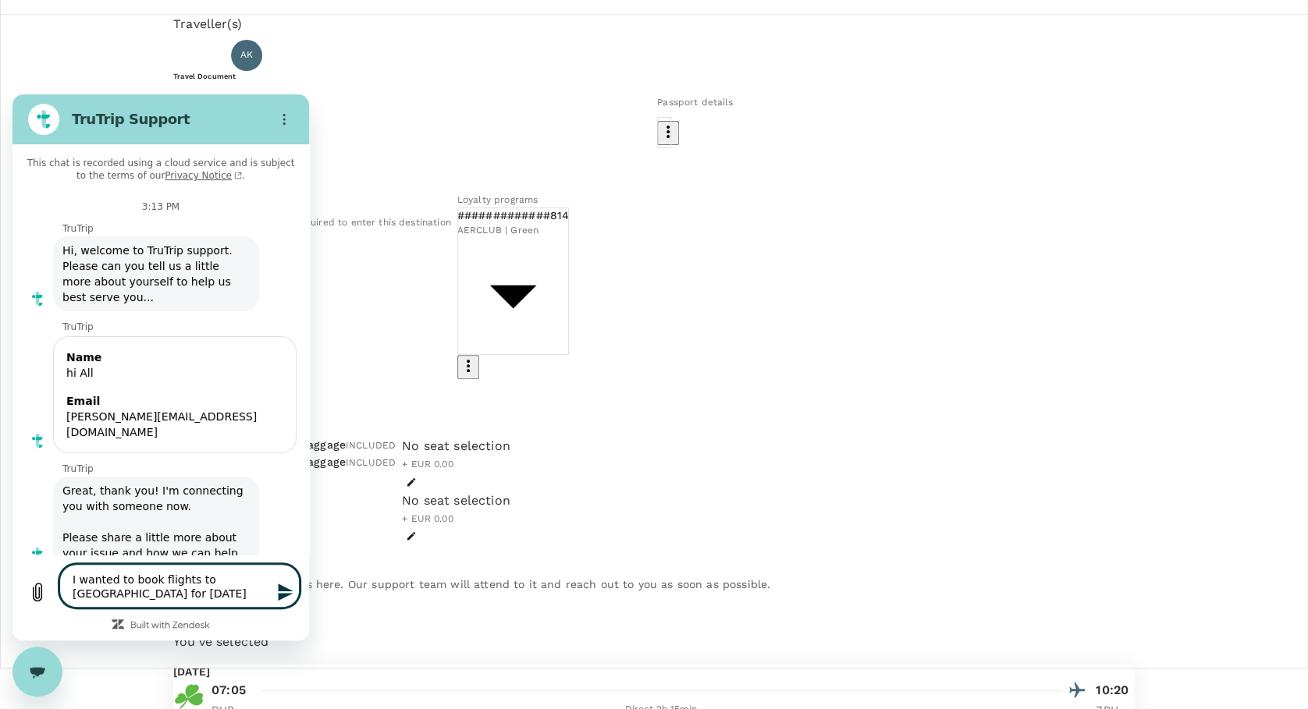
click at [134, 595] on textarea "I wanted to book flights to CH for Oct the 29th" at bounding box center [179, 586] width 240 height 44
type textarea "I wanted to book flights to CH for Oct the 29th r"
type textarea "x"
type textarea "I wanted to book flights to CH for Oct the 29th re"
type textarea "x"
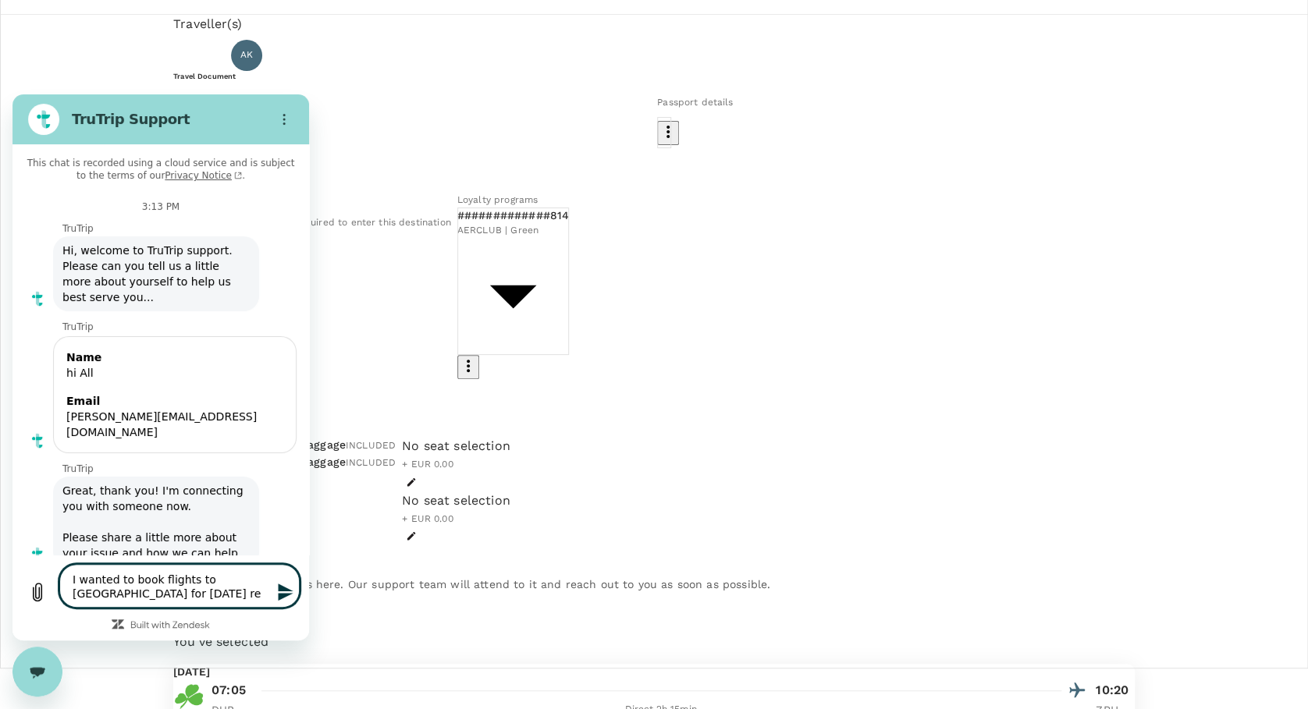
type textarea "I wanted to book flights to CH for Oct the 29th ret"
type textarea "x"
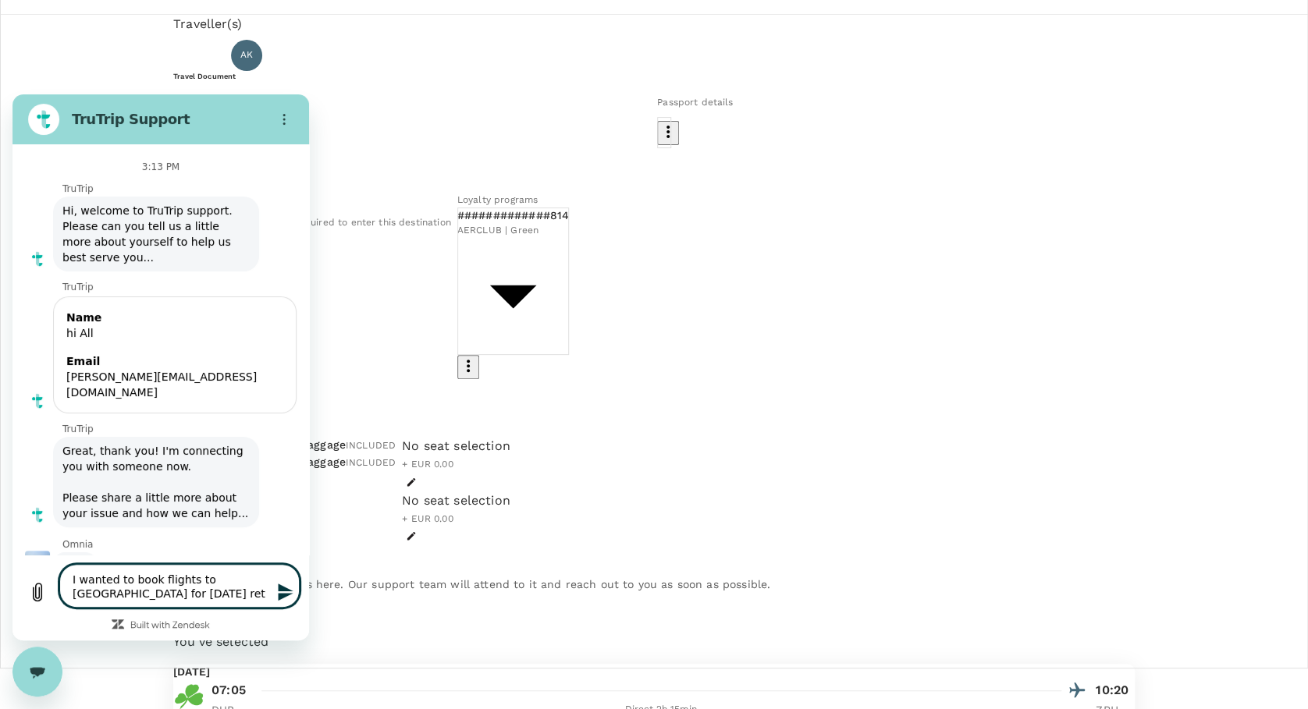
type textarea "I wanted to book flights to CH for Oct the 29th retu"
type textarea "x"
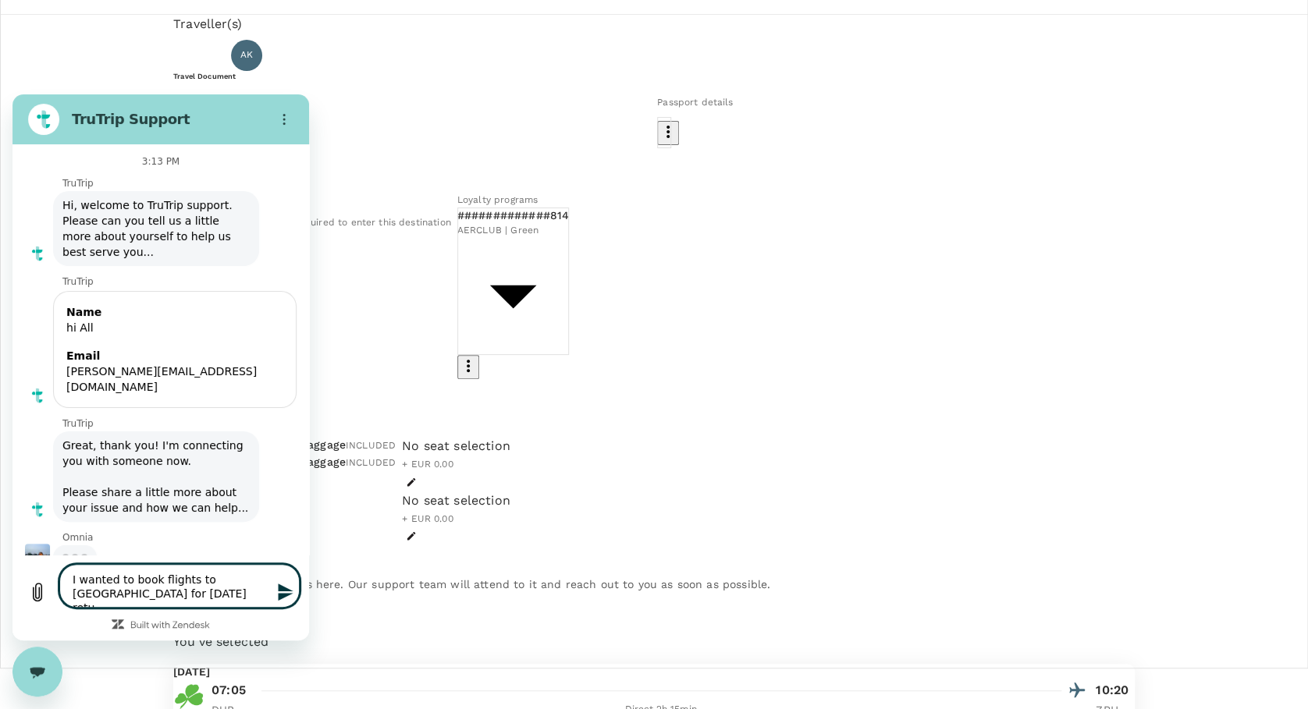
type textarea "I wanted to book flights to CH for Oct the 29th retur"
type textarea "x"
type textarea "I wanted to book flights to CH for Oct the 29th return"
type textarea "x"
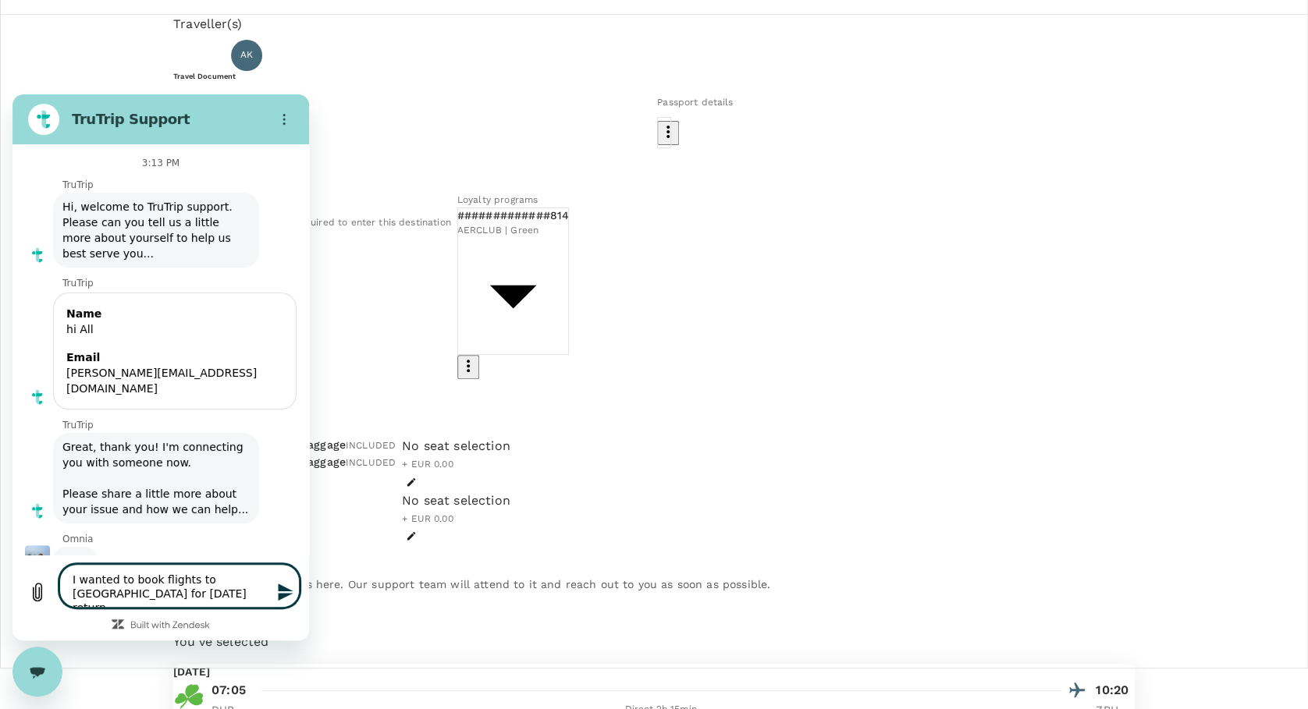
type textarea "I wanted to book flights to CH for Oct the 29th returni"
type textarea "x"
type textarea "I wanted to book flights to CH for Oct the 29th returnin"
type textarea "x"
type textarea "I wanted to book flights to CH for Oct the 29th returning"
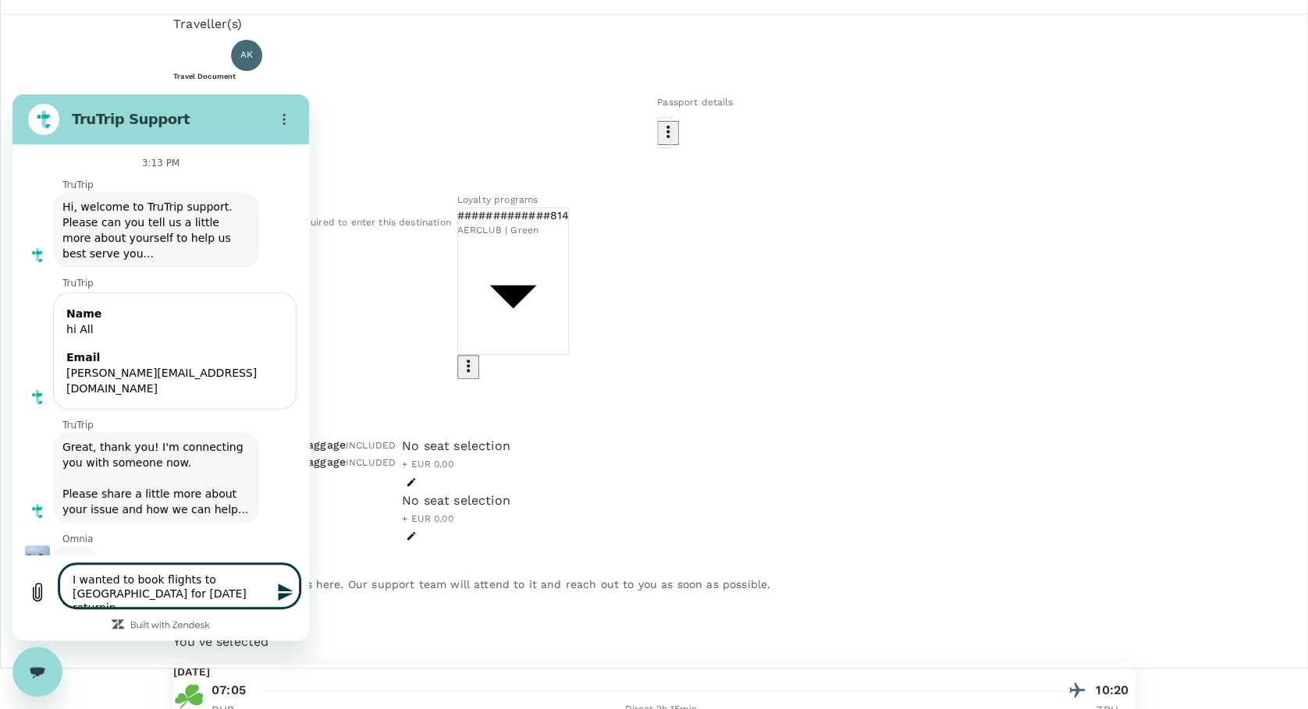
type textarea "x"
type textarea "I wanted to book flights to CH for Oct the 29th returning"
type textarea "x"
type textarea "I wanted to book flights to CH for Oct the 29th returning o"
type textarea "x"
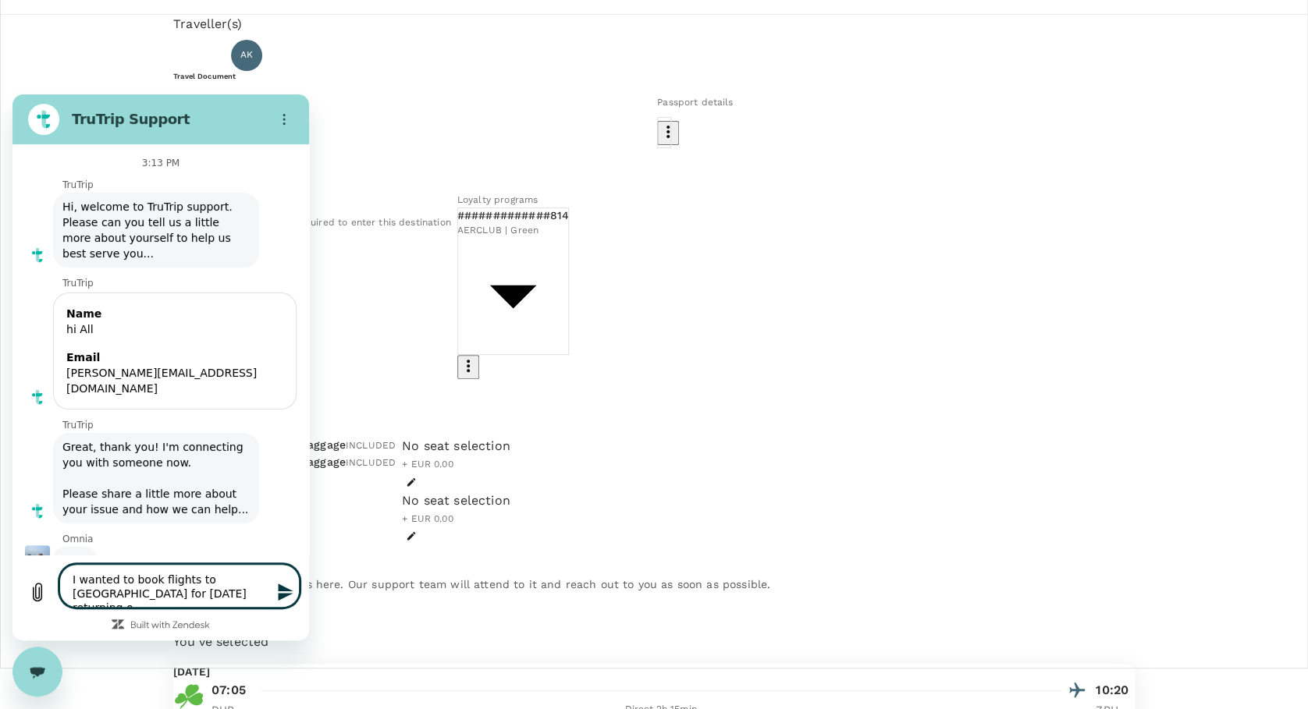
type textarea "I wanted to book flights to CH for Oct the 29th returning on"
type textarea "x"
type textarea "I wanted to book flights to CH for Oct the 29th returning on"
type textarea "x"
type textarea "I wanted to book flights to CH for Oct the 29th returning on t"
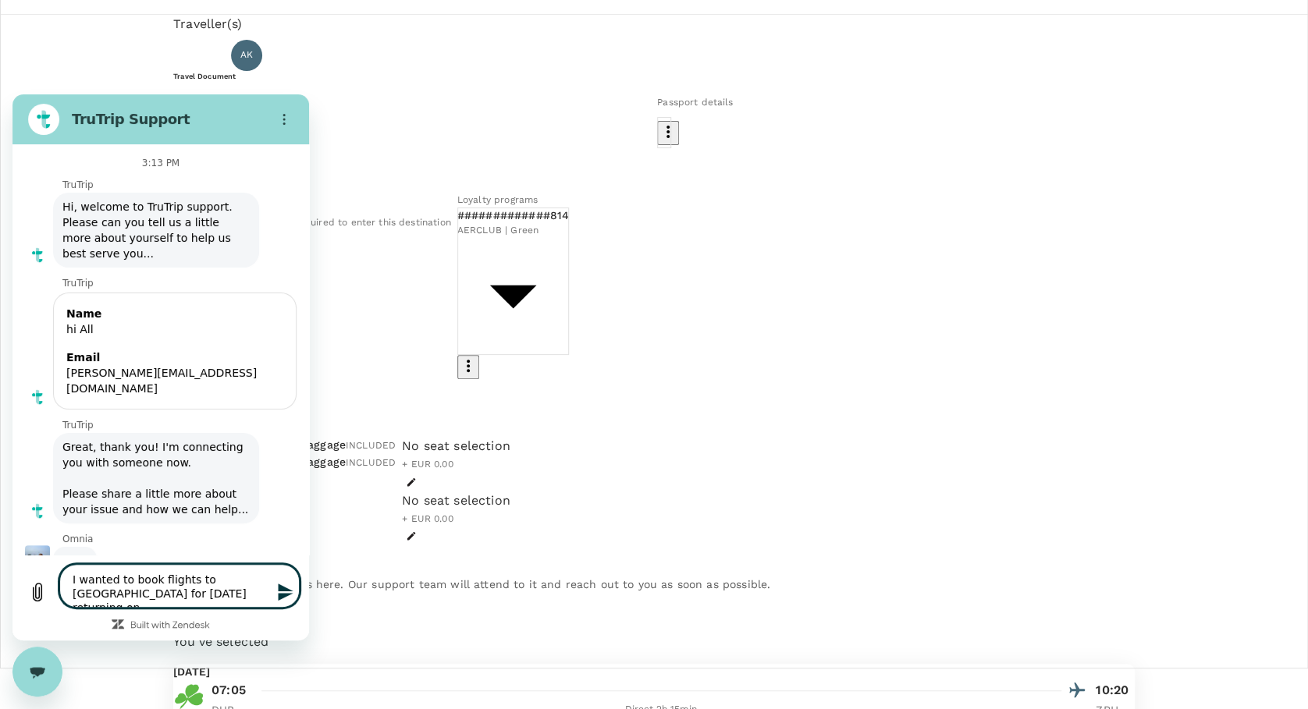
type textarea "x"
type textarea "I wanted to book flights to CH for Oct the 29th returning on th"
type textarea "x"
type textarea "I wanted to book flights to CH for Oct the 29th returning on the"
type textarea "x"
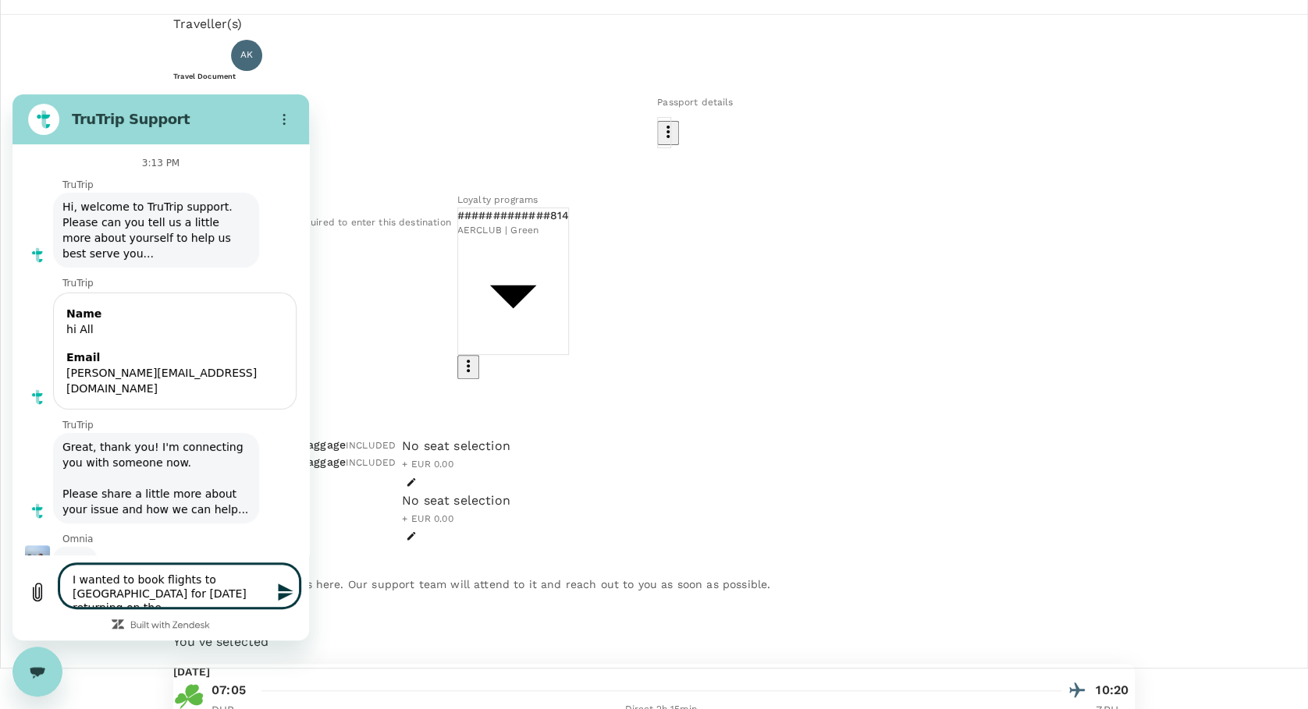
type textarea "I wanted to book flights to CH for Oct the 29th returning on the"
type textarea "x"
type textarea "I wanted to book flights to CH for Oct the 29th returning on the 3"
type textarea "x"
type textarea "I wanted to book flights to CH for Oct the 29th returning on the 30"
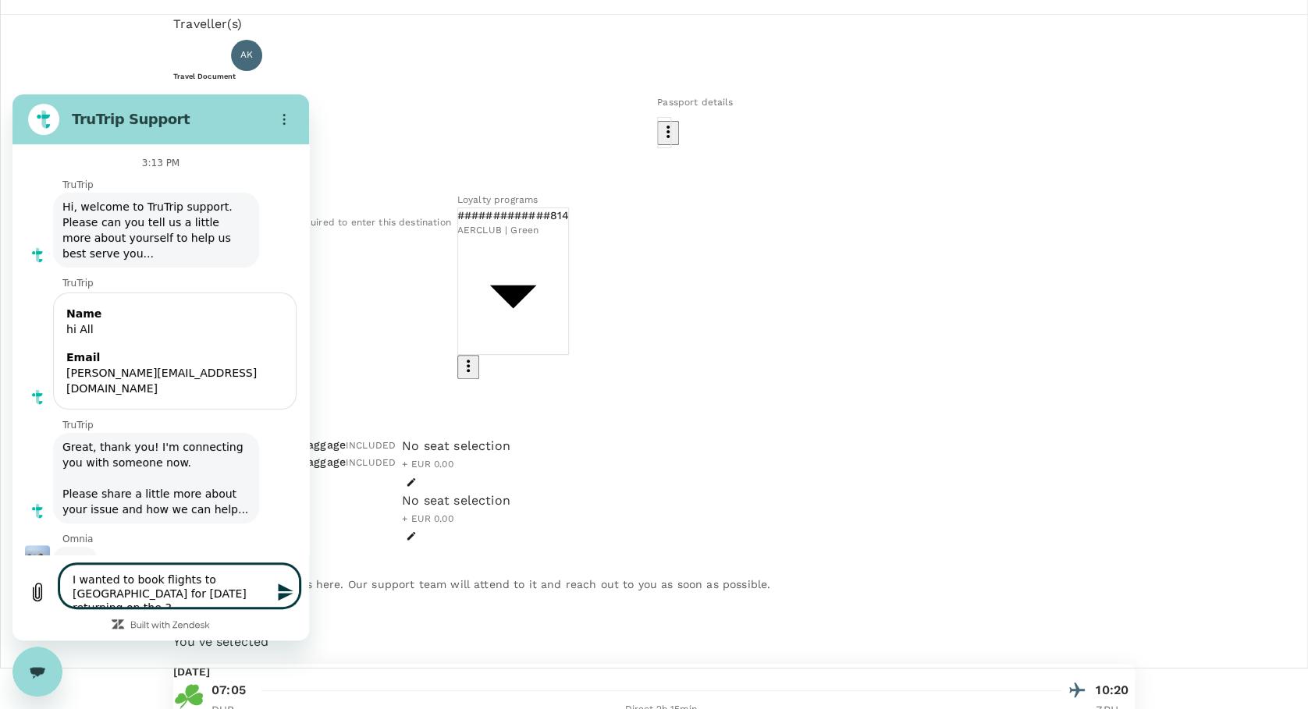
type textarea "x"
type textarea "I wanted to book flights to CH for Oct the 29th returning on the 30t"
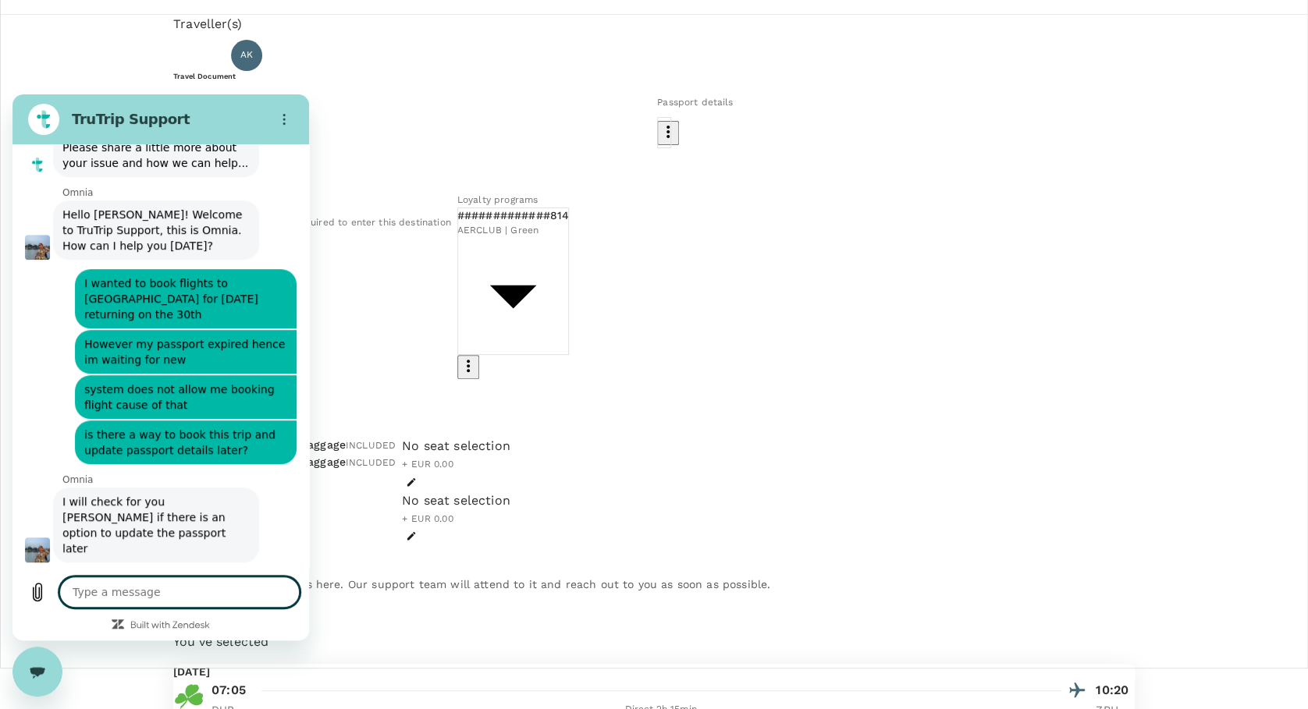
scroll to position [393, 0]
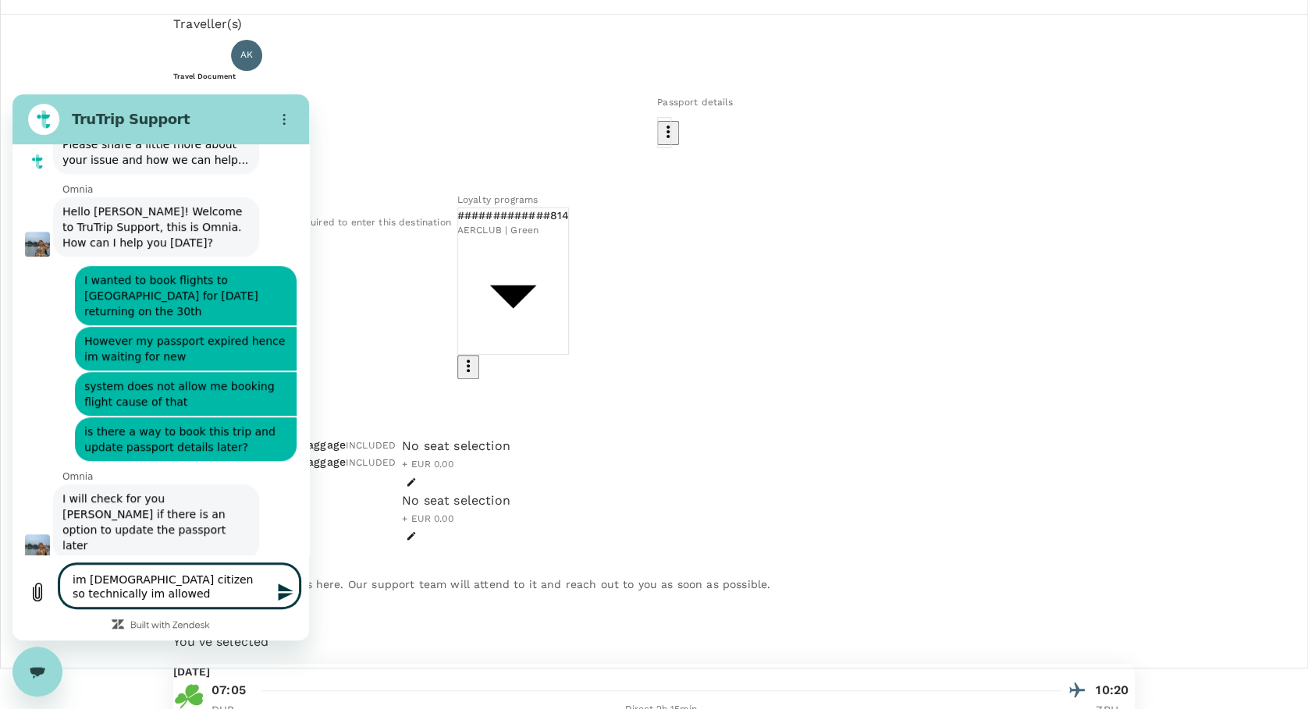
click at [141, 597] on textarea "im polish citizen so technically im allowed" at bounding box center [179, 586] width 240 height 44
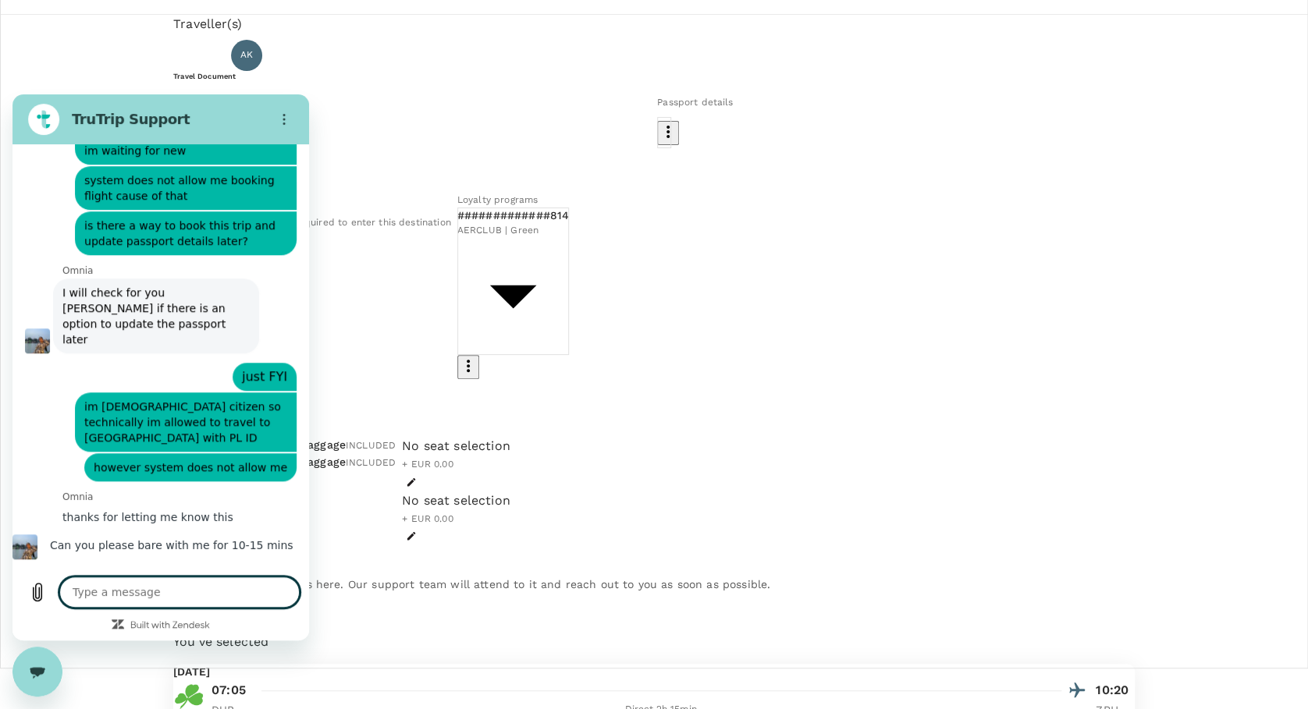
scroll to position [602, 0]
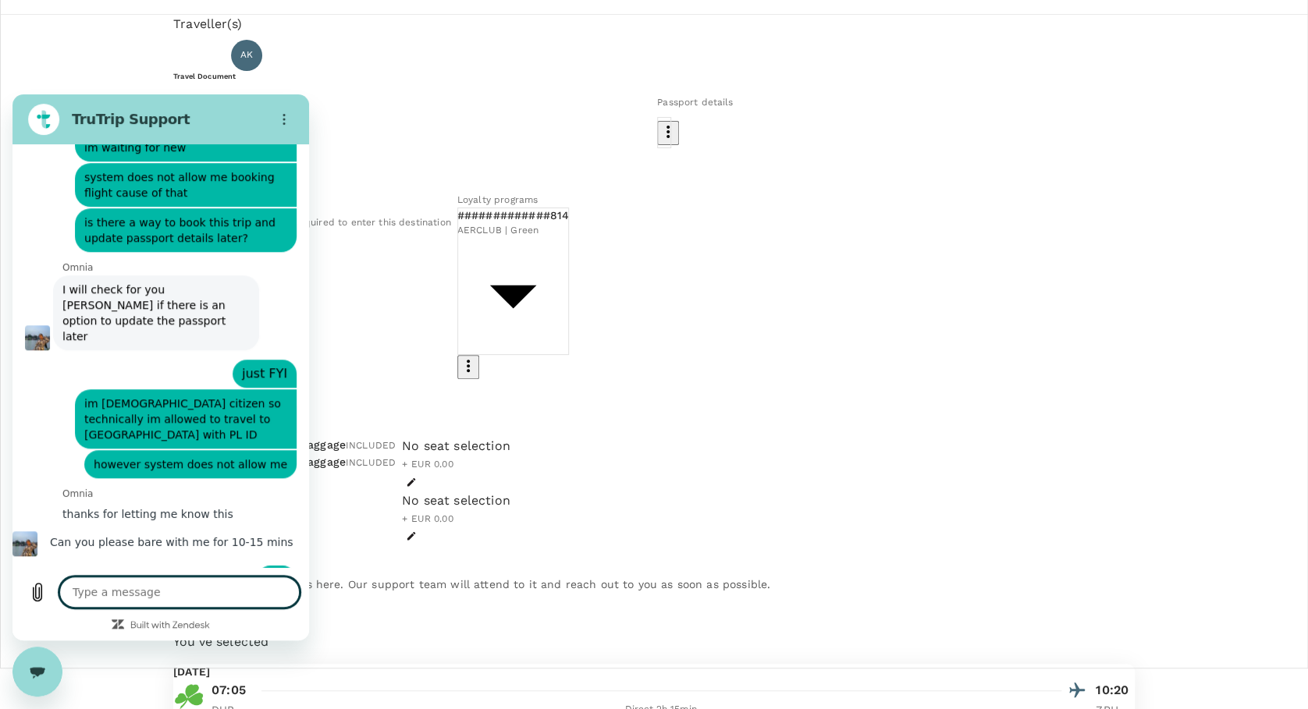
click at [253, 59] on span "AK" at bounding box center [246, 56] width 12 height 16
click at [106, 593] on textarea at bounding box center [179, 592] width 240 height 31
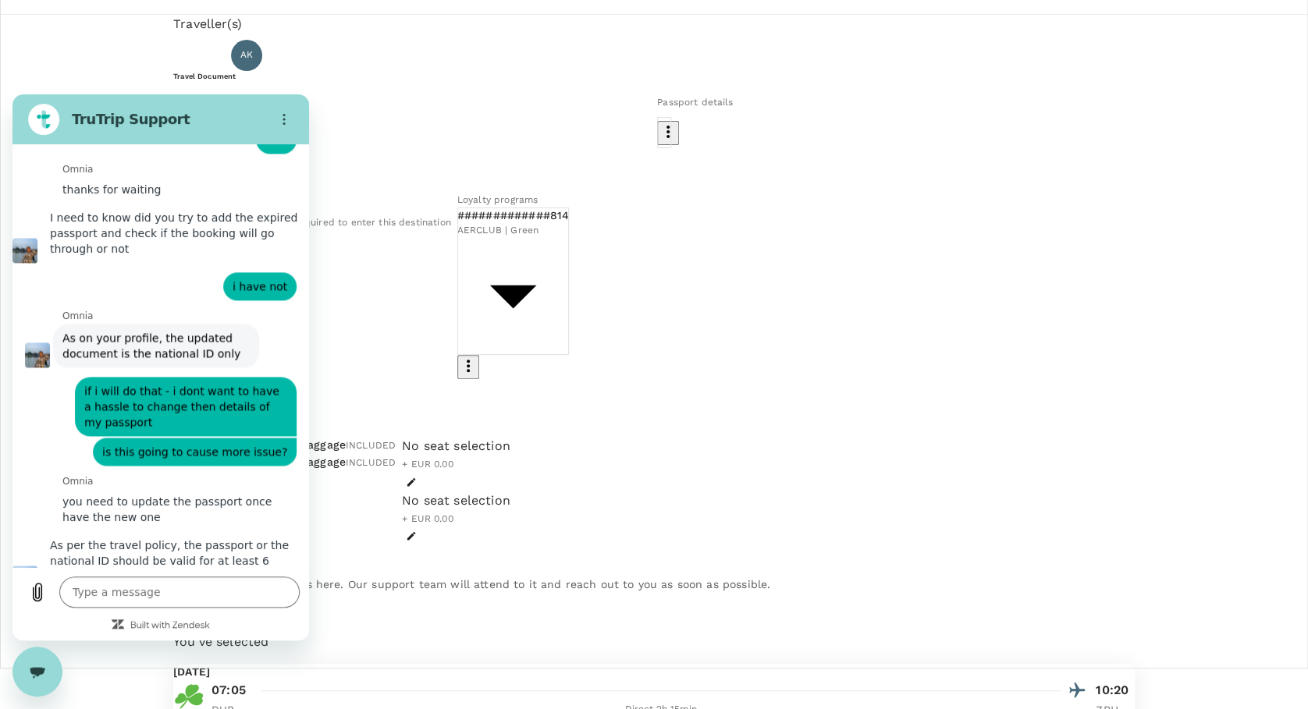
scroll to position [1046, 0]
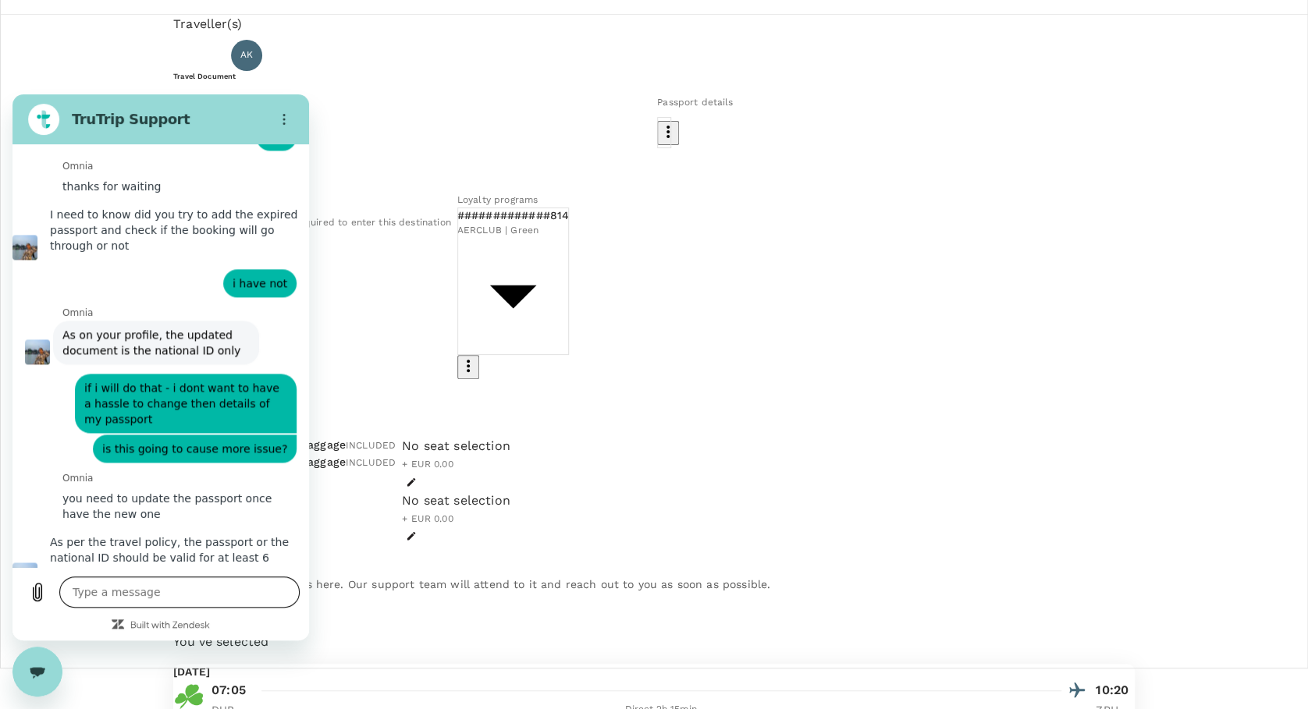
click at [88, 596] on textarea at bounding box center [179, 592] width 240 height 31
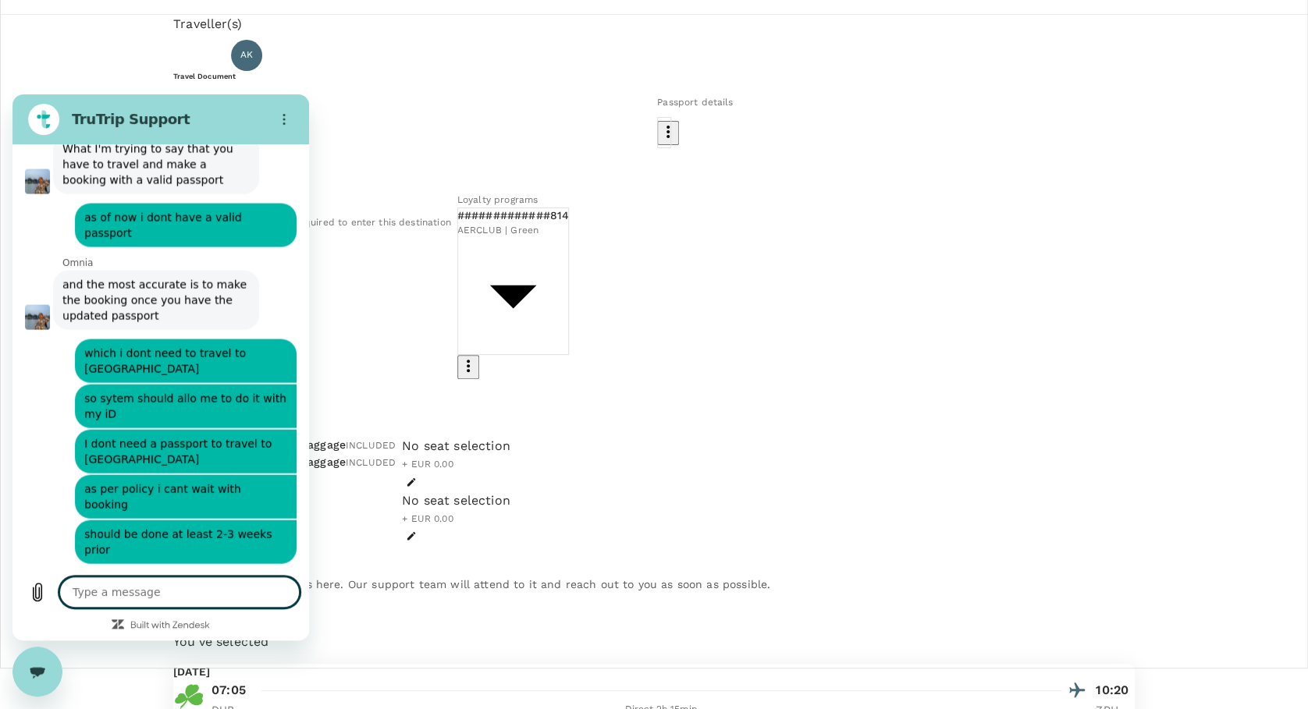
scroll to position [1684, 0]
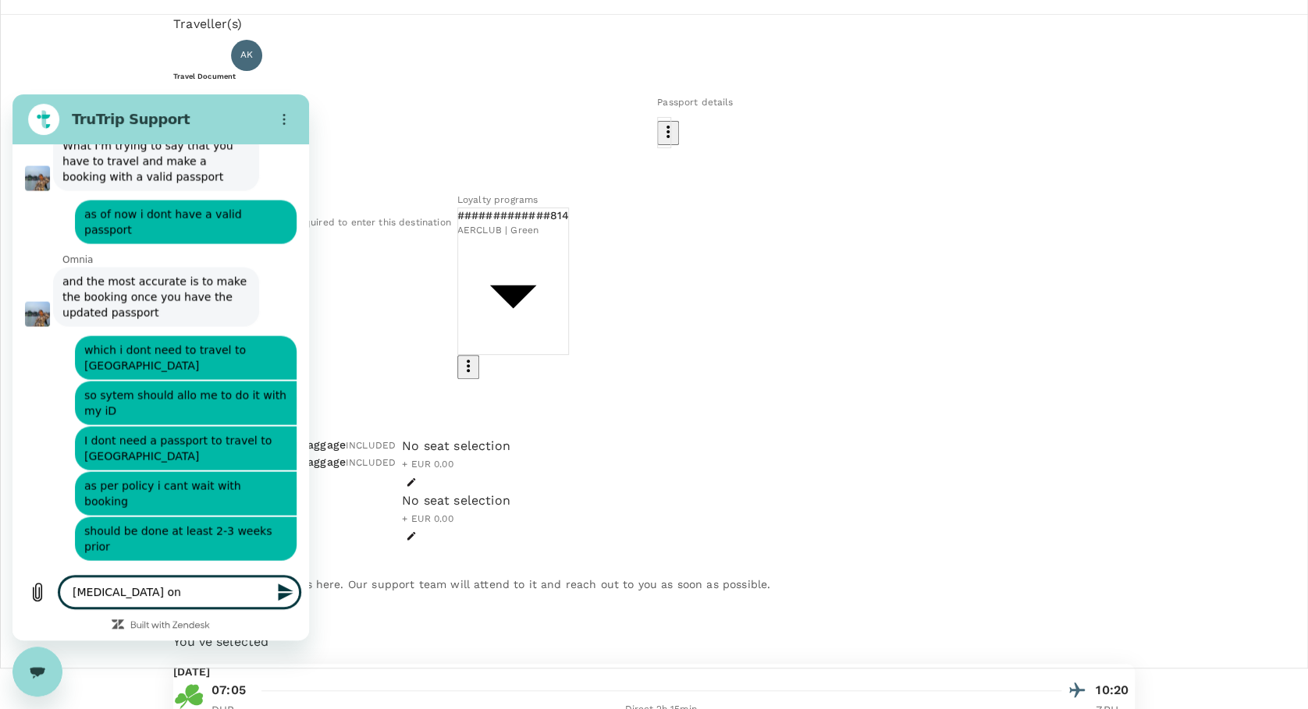
click at [139, 593] on textarea "flaying on" at bounding box center [179, 592] width 240 height 31
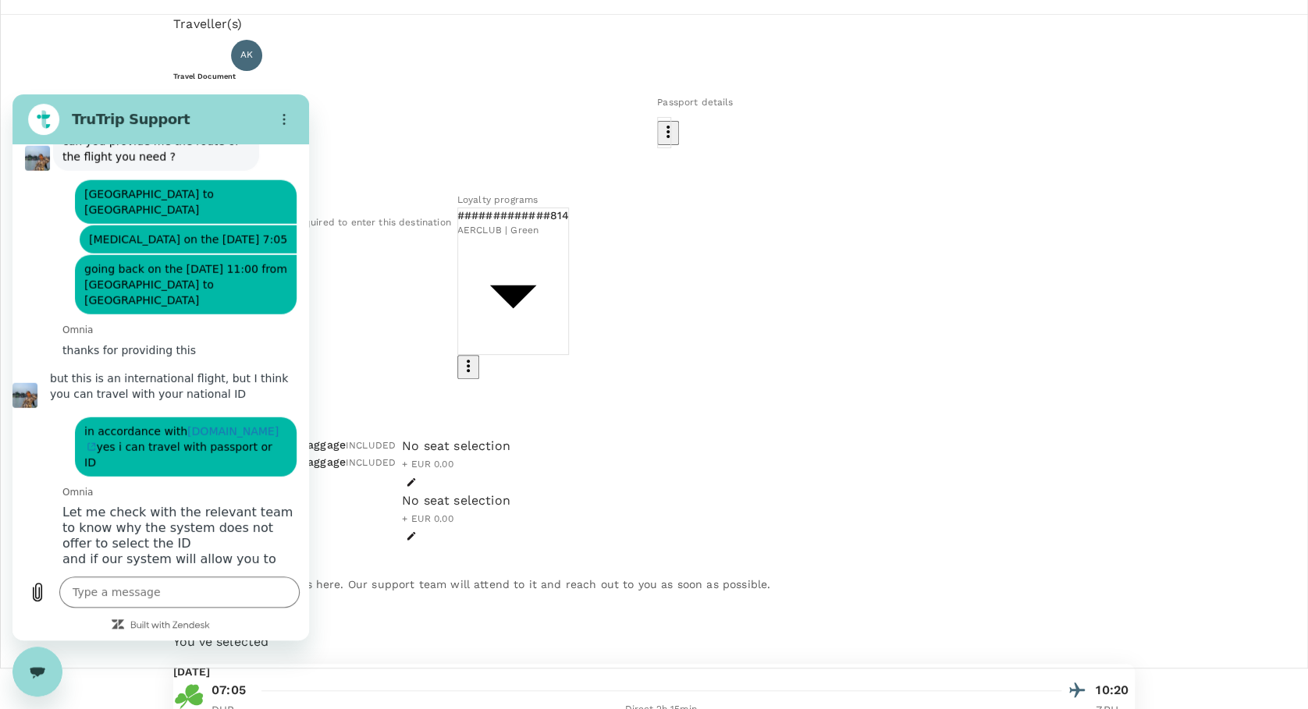
scroll to position [2144, 0]
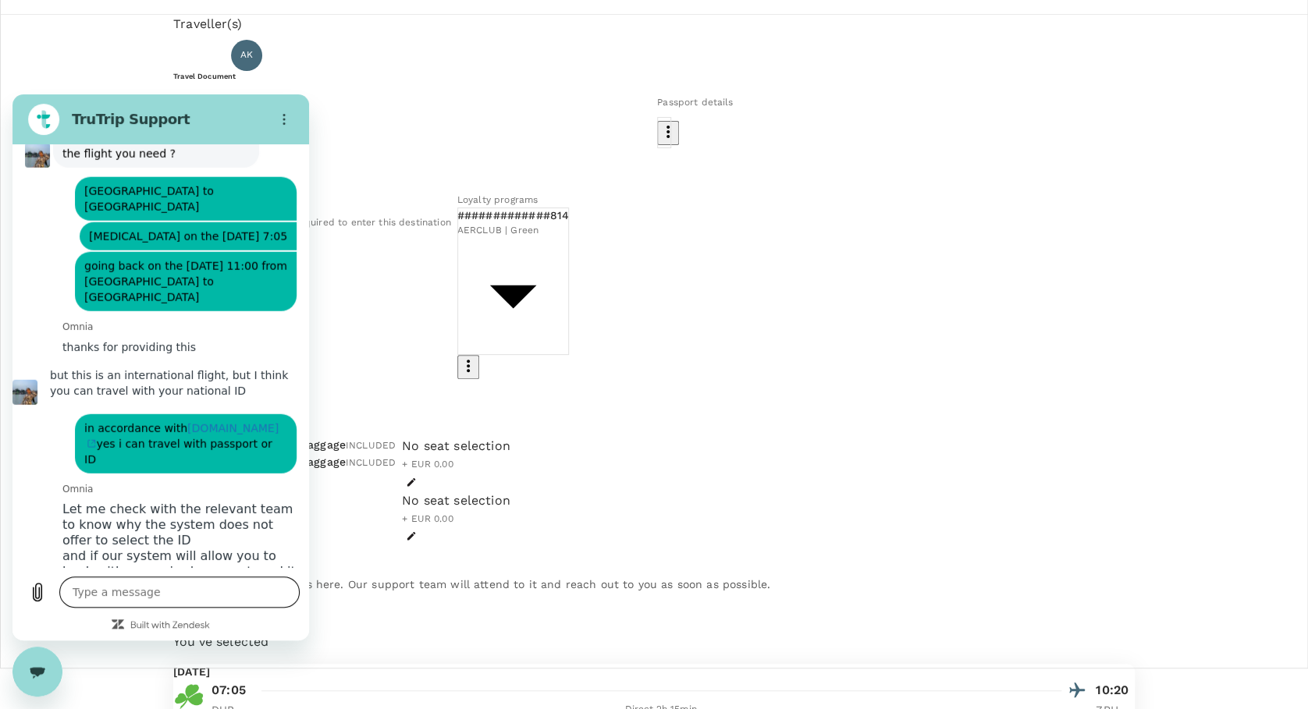
click at [89, 591] on textarea at bounding box center [179, 592] width 240 height 31
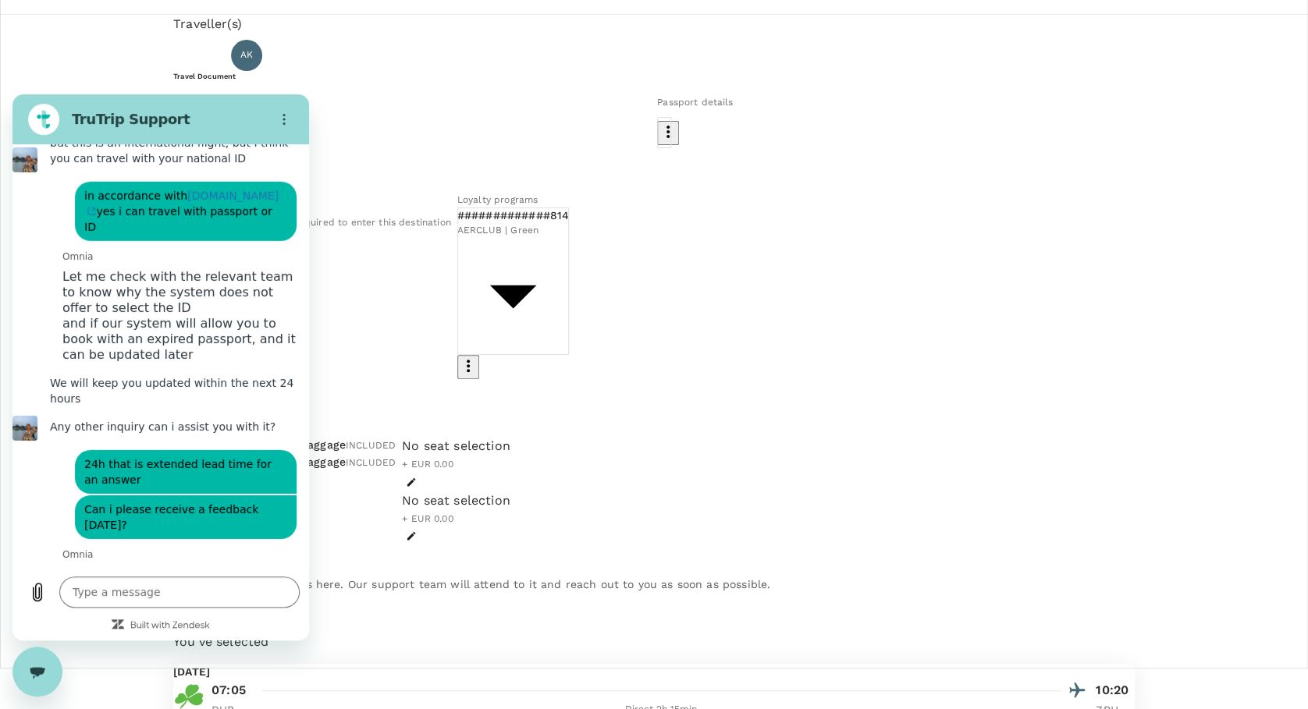
scroll to position [2505, 0]
